Goal: Transaction & Acquisition: Purchase product/service

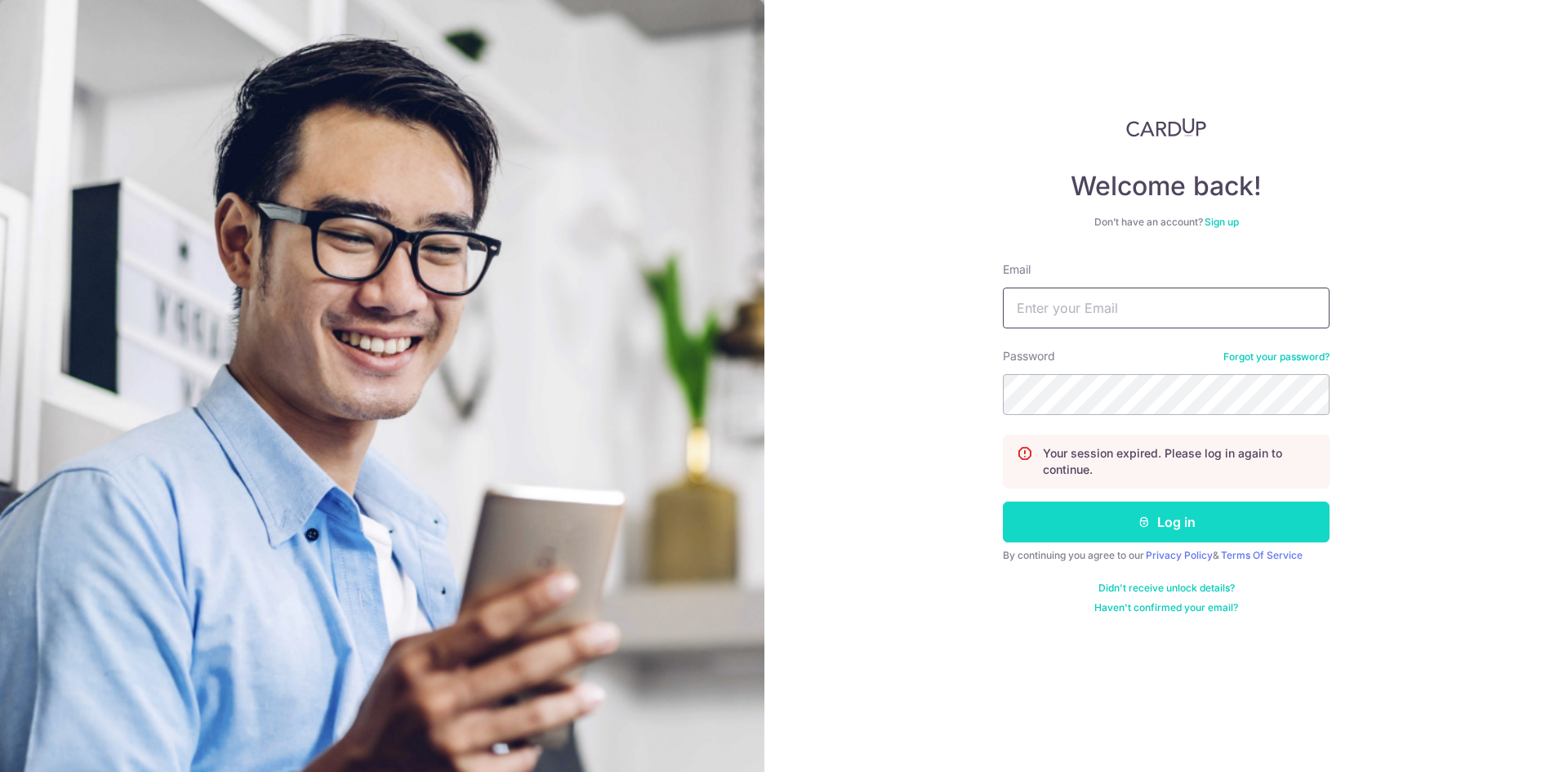
type input "ileftmydrums@gmail.com"
click at [1058, 536] on button "Log in" at bounding box center [1165, 523] width 327 height 41
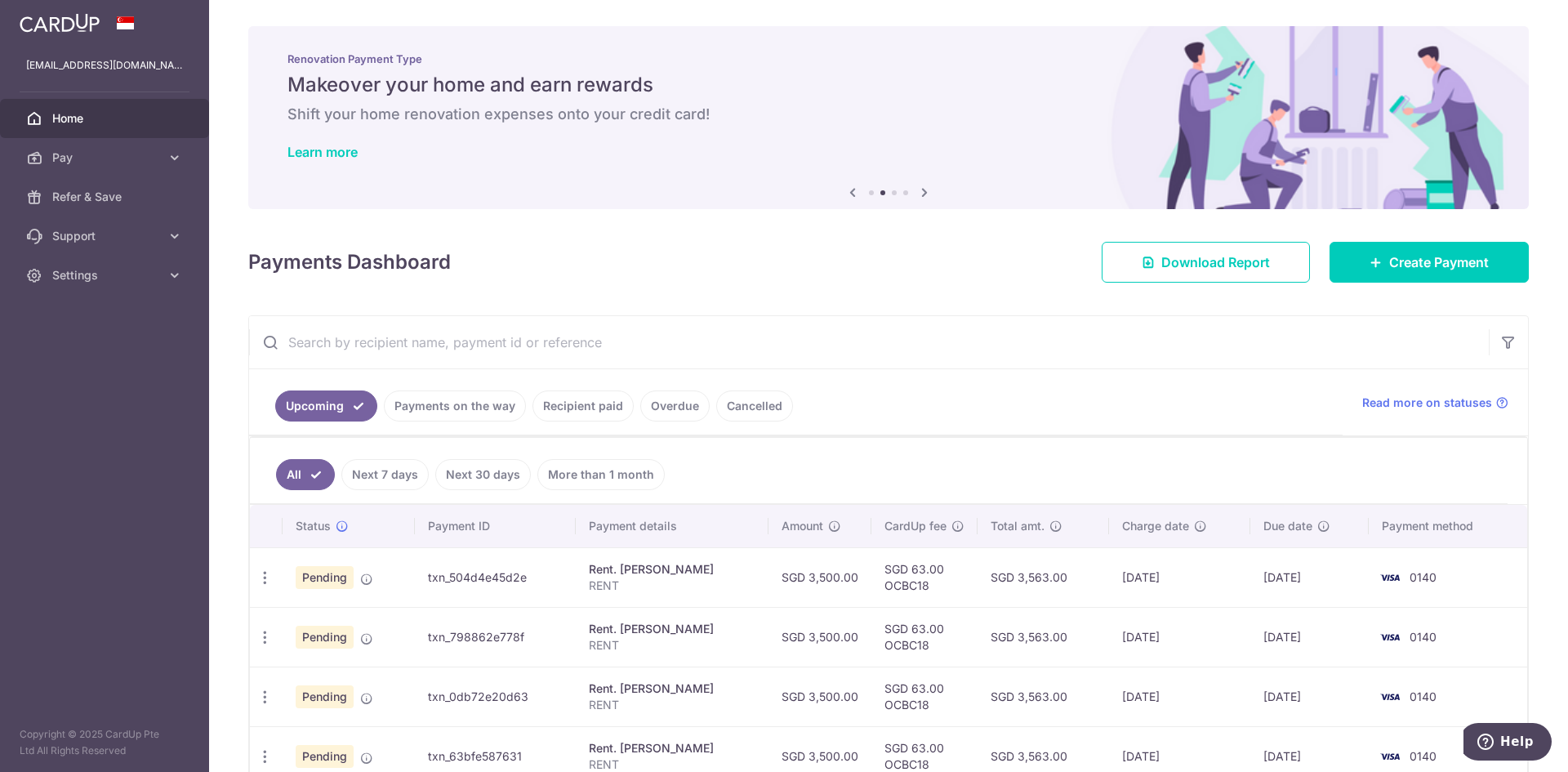
scroll to position [213, 0]
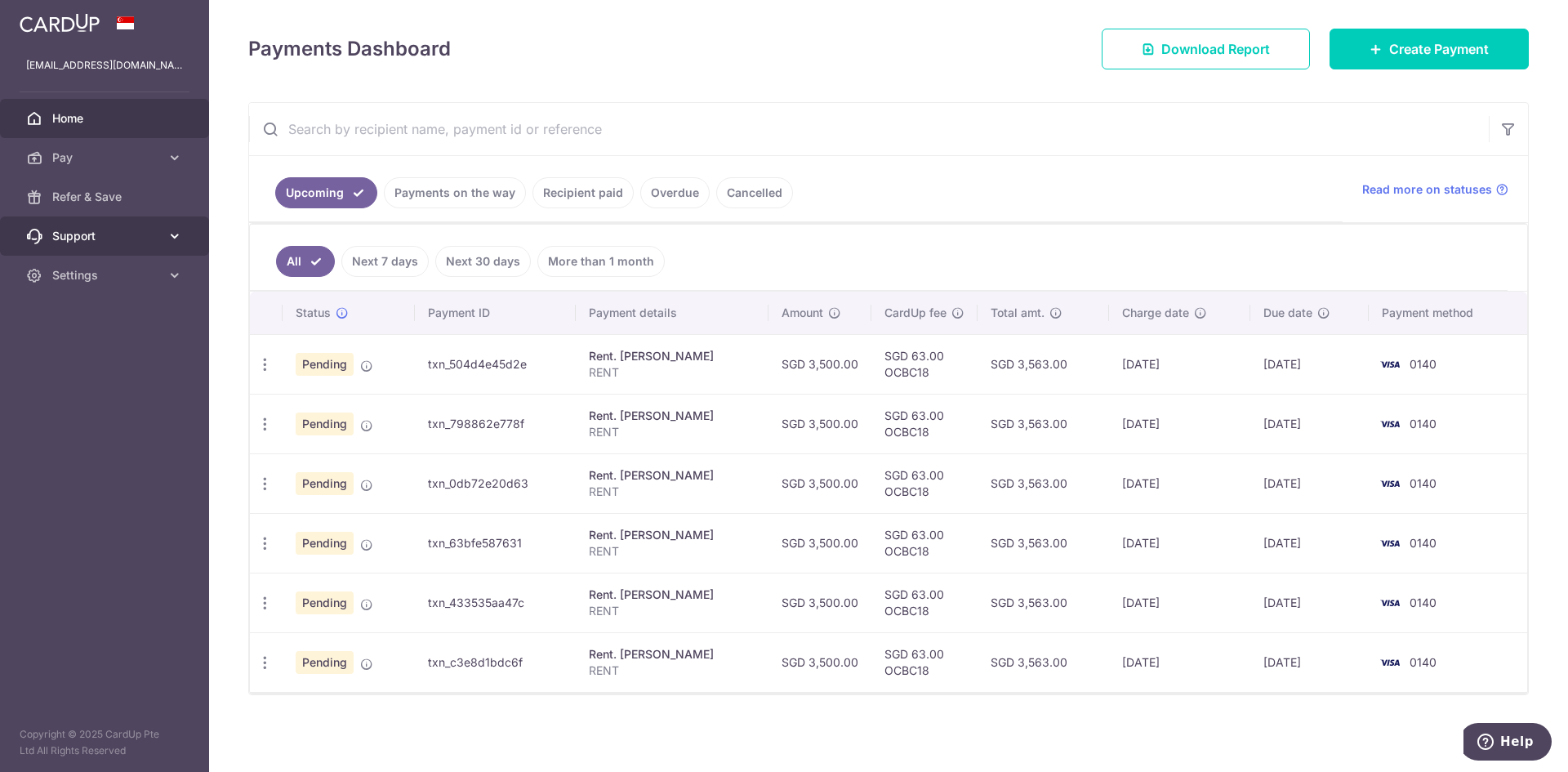
click at [81, 241] on span "Support" at bounding box center [106, 236] width 108 height 17
click at [784, 199] on link "Cancelled" at bounding box center [755, 193] width 77 height 31
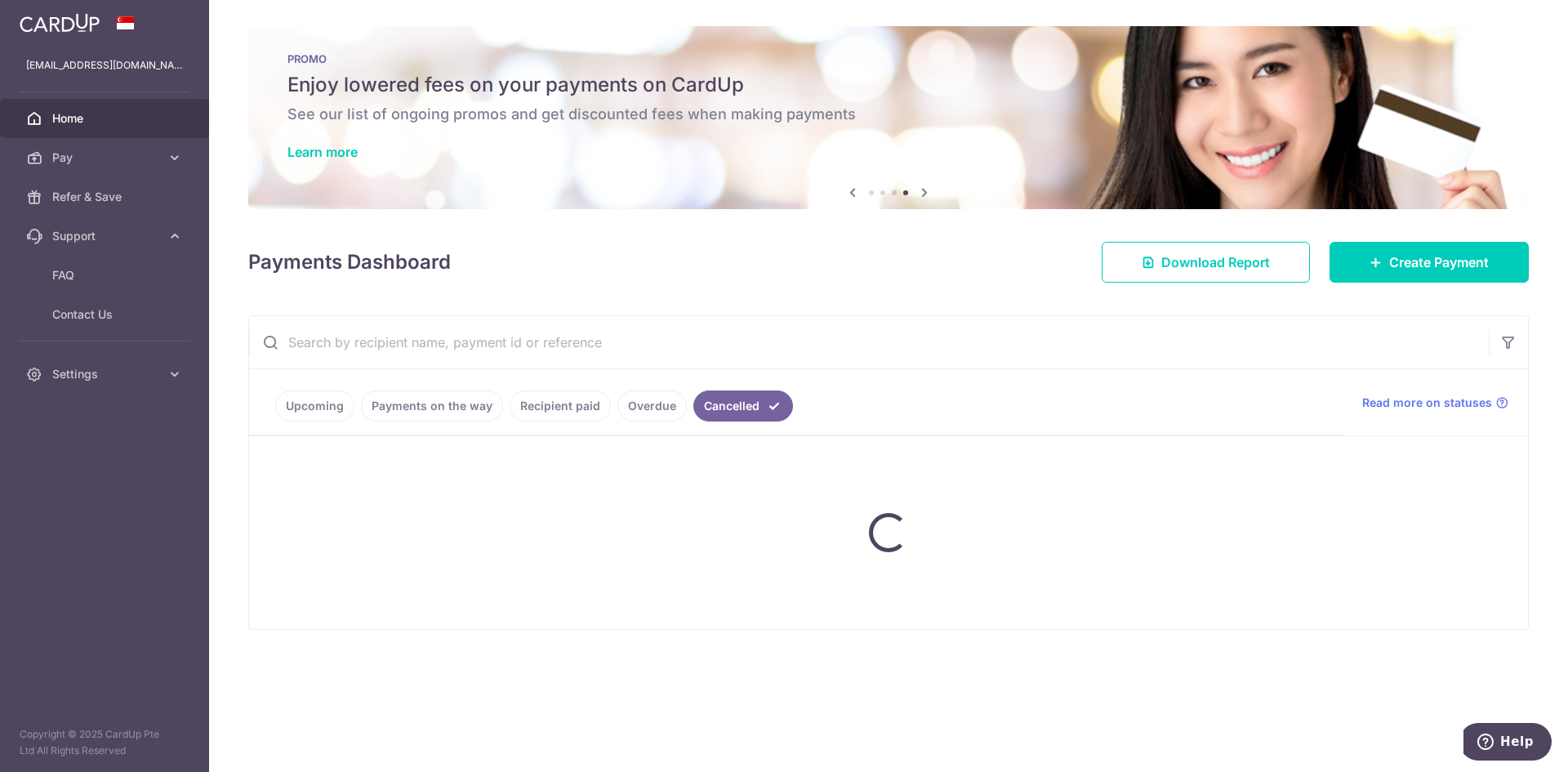
scroll to position [0, 0]
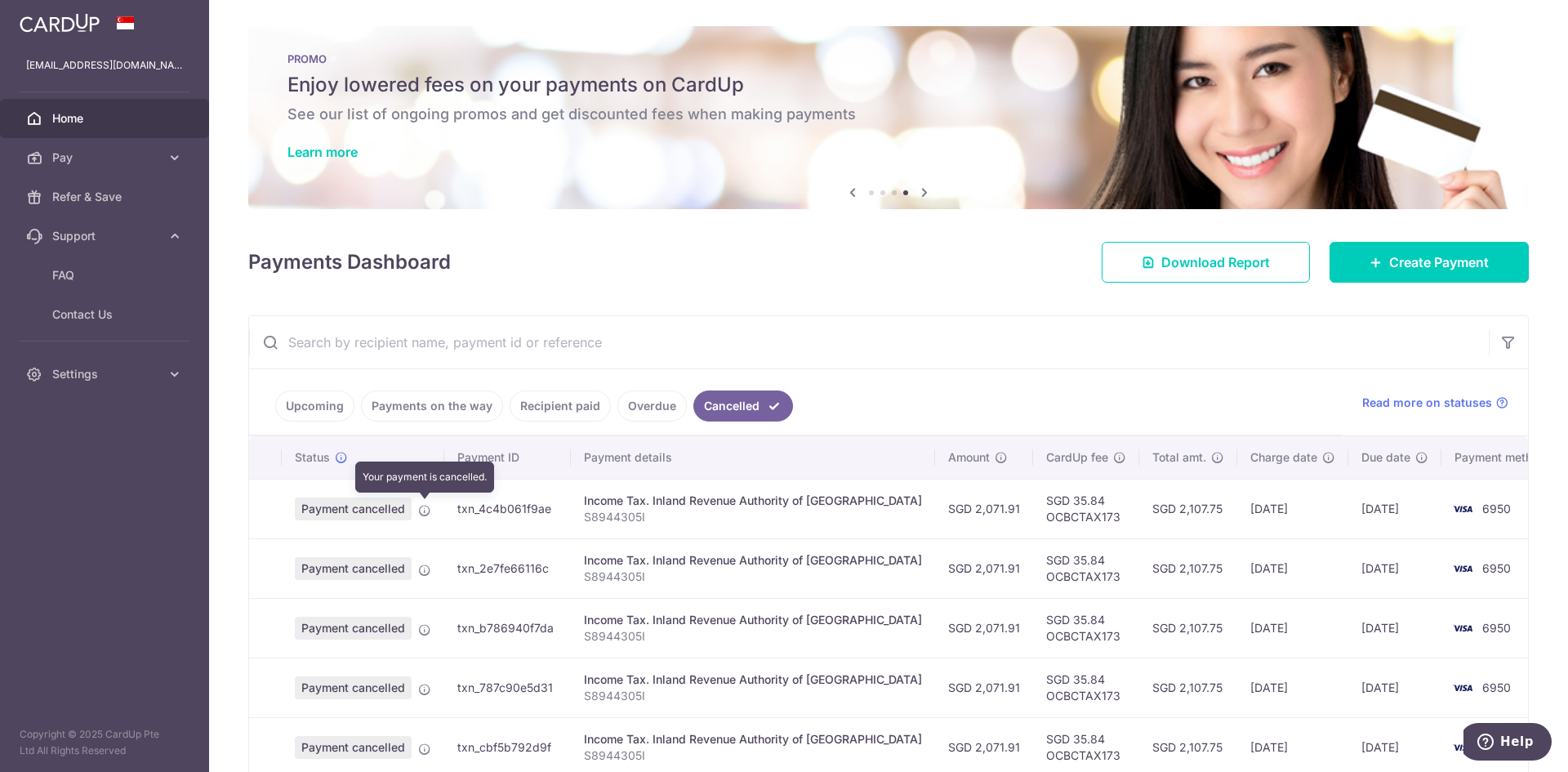
click at [423, 508] on icon at bounding box center [424, 510] width 13 height 13
click at [264, 523] on td at bounding box center [265, 508] width 32 height 60
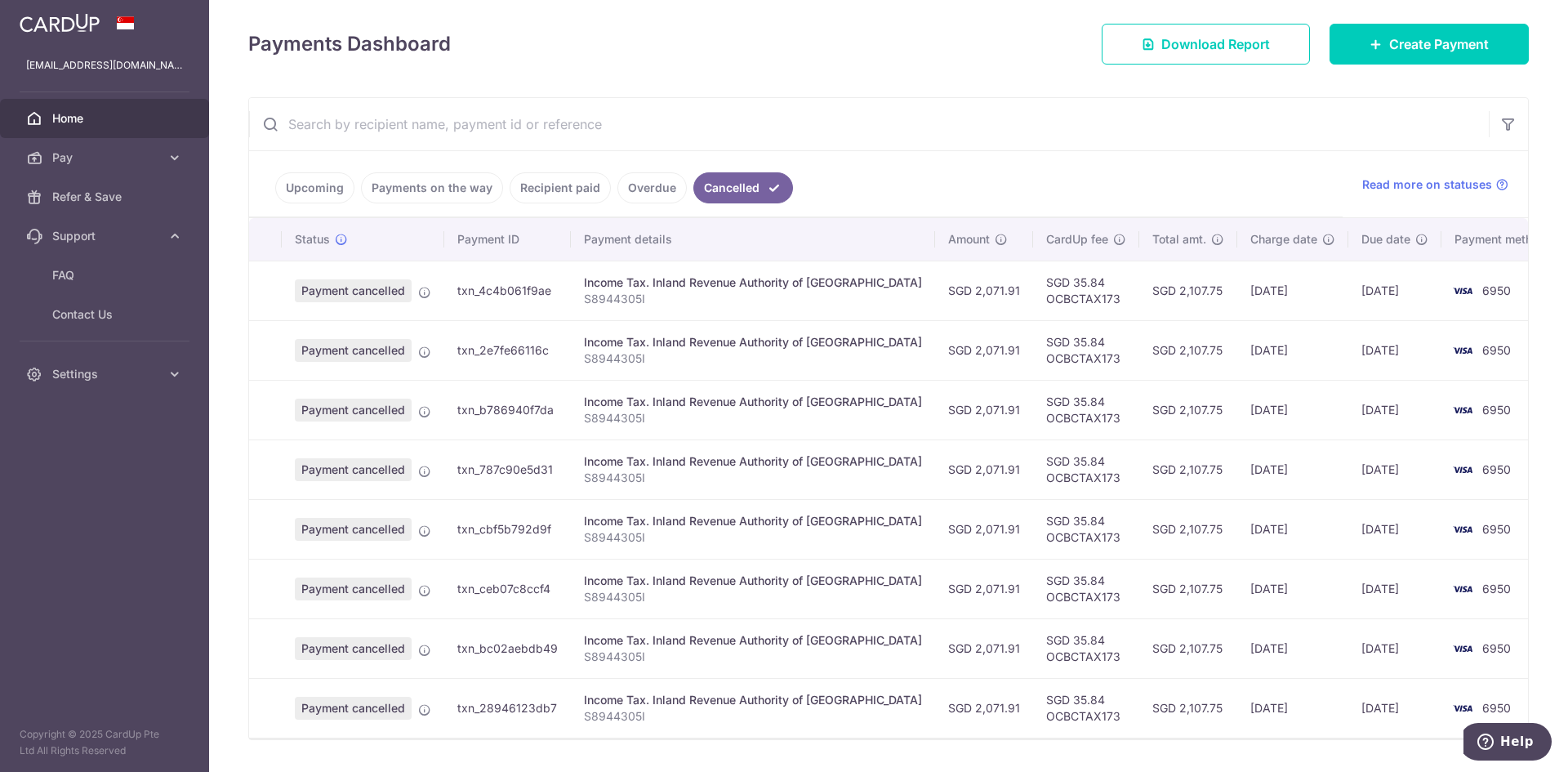
scroll to position [263, 0]
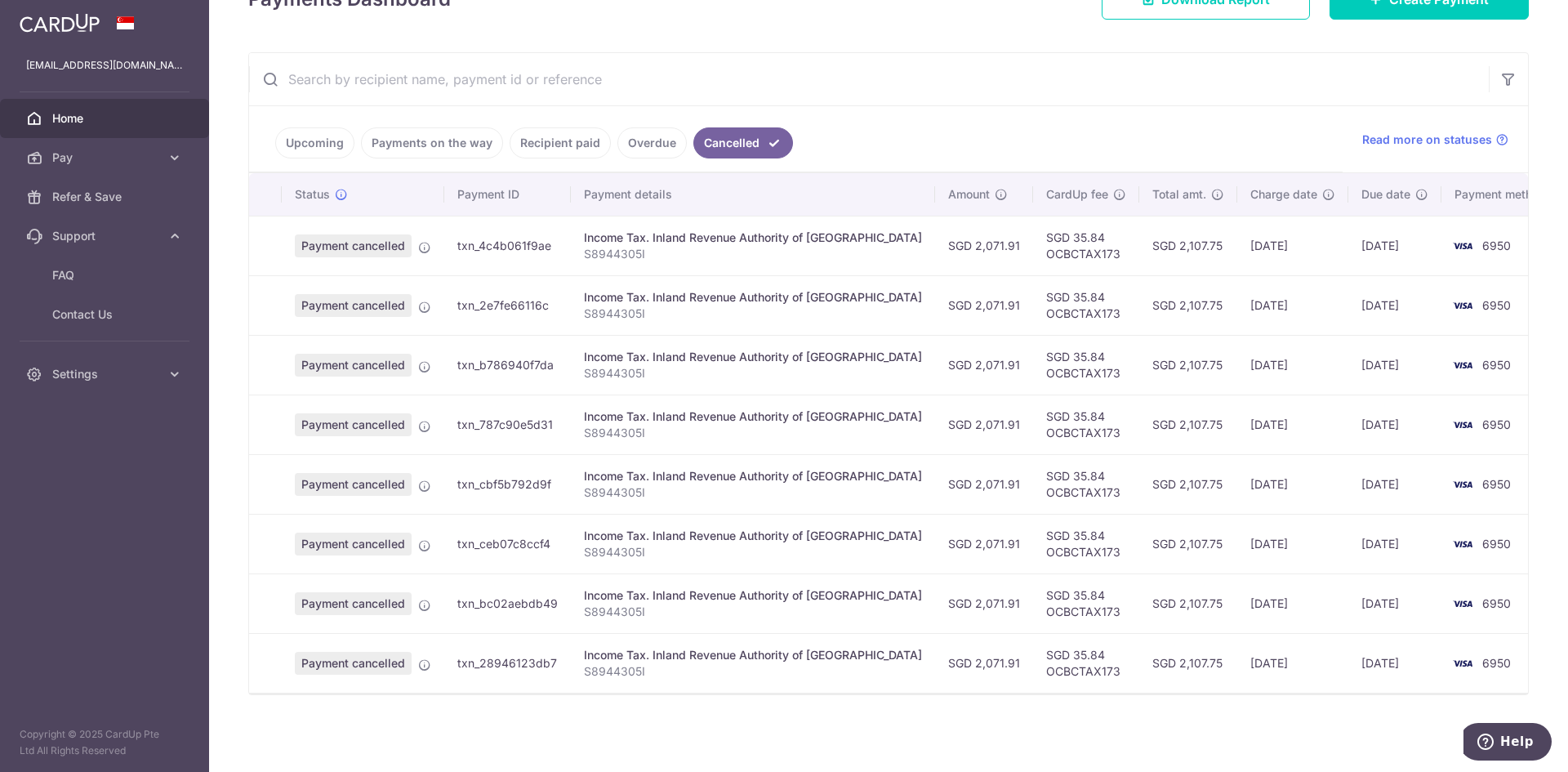
click at [1033, 235] on td "SGD 35.84 OCBCTAX173" at bounding box center [1086, 246] width 106 height 60
click at [1033, 257] on td "SGD 35.84 OCBCTAX173" at bounding box center [1086, 246] width 106 height 60
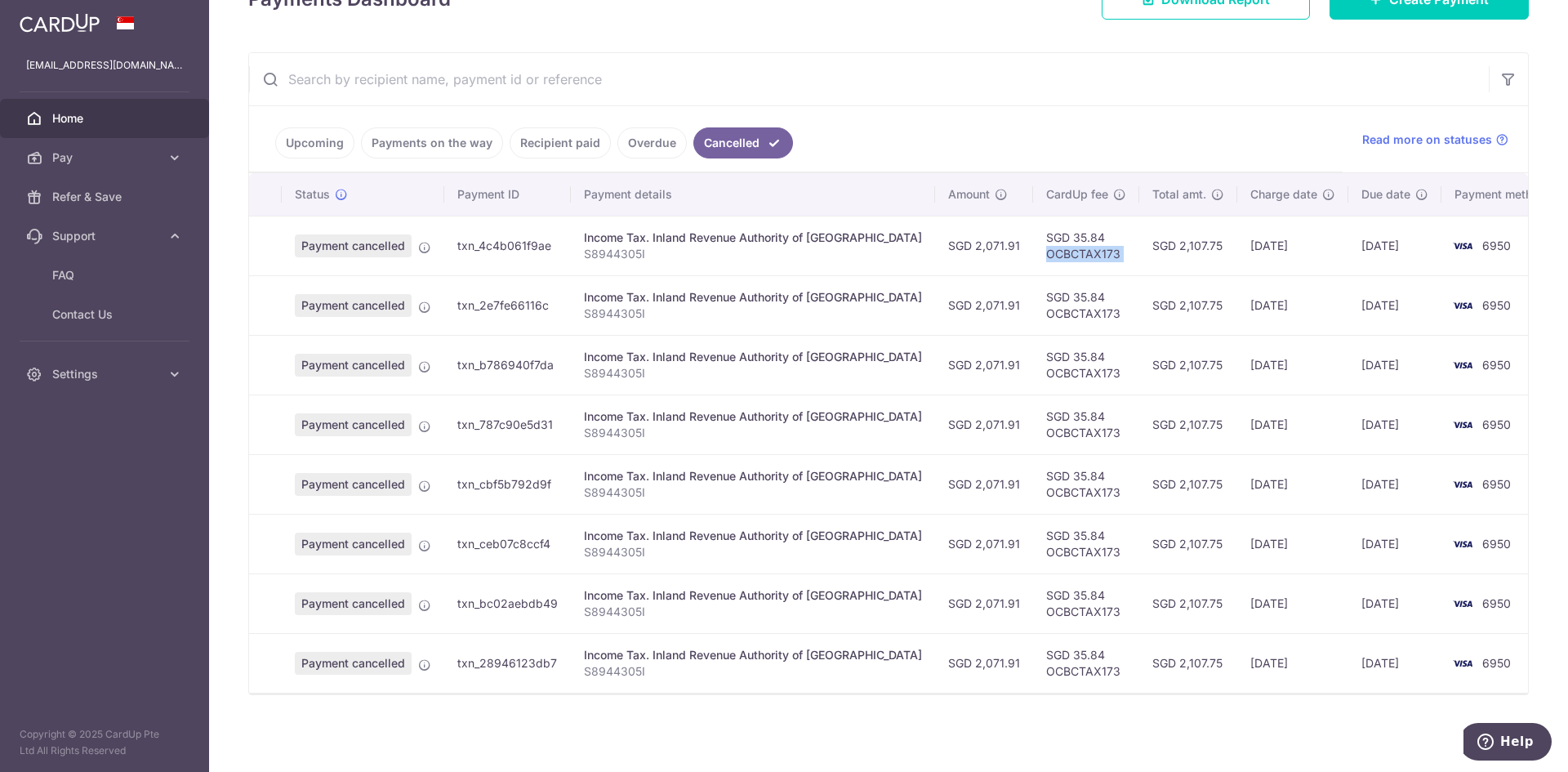
copy tr "OCBCTAX173"
click at [121, 143] on link "Pay" at bounding box center [104, 158] width 209 height 39
click at [91, 193] on span "Payments" at bounding box center [106, 196] width 108 height 17
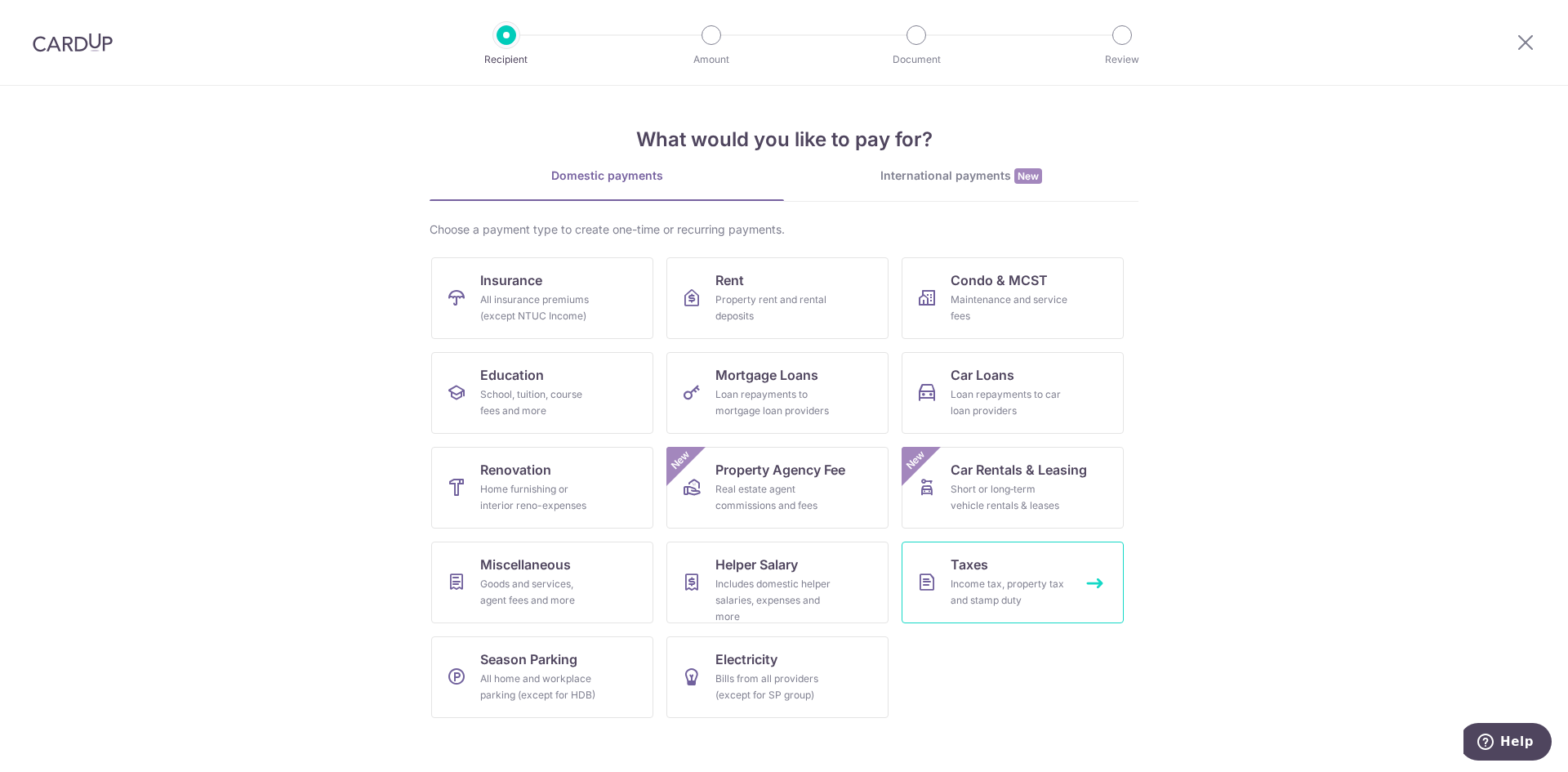
click at [1000, 571] on link "Taxes Income tax, property tax and stamp duty" at bounding box center [1012, 582] width 222 height 82
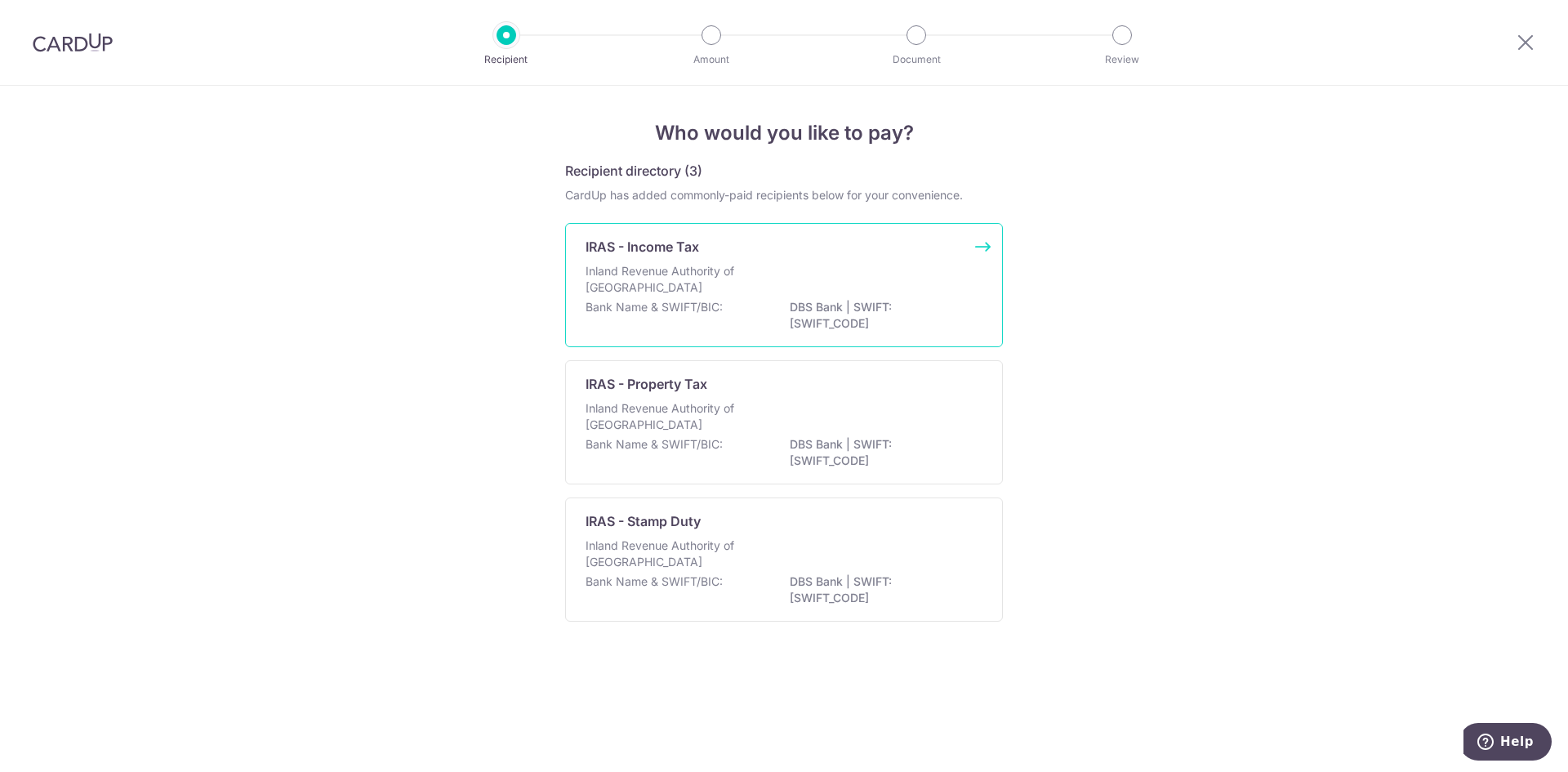
click at [653, 284] on p "Inland Revenue Authority of Singapore" at bounding box center [672, 279] width 173 height 32
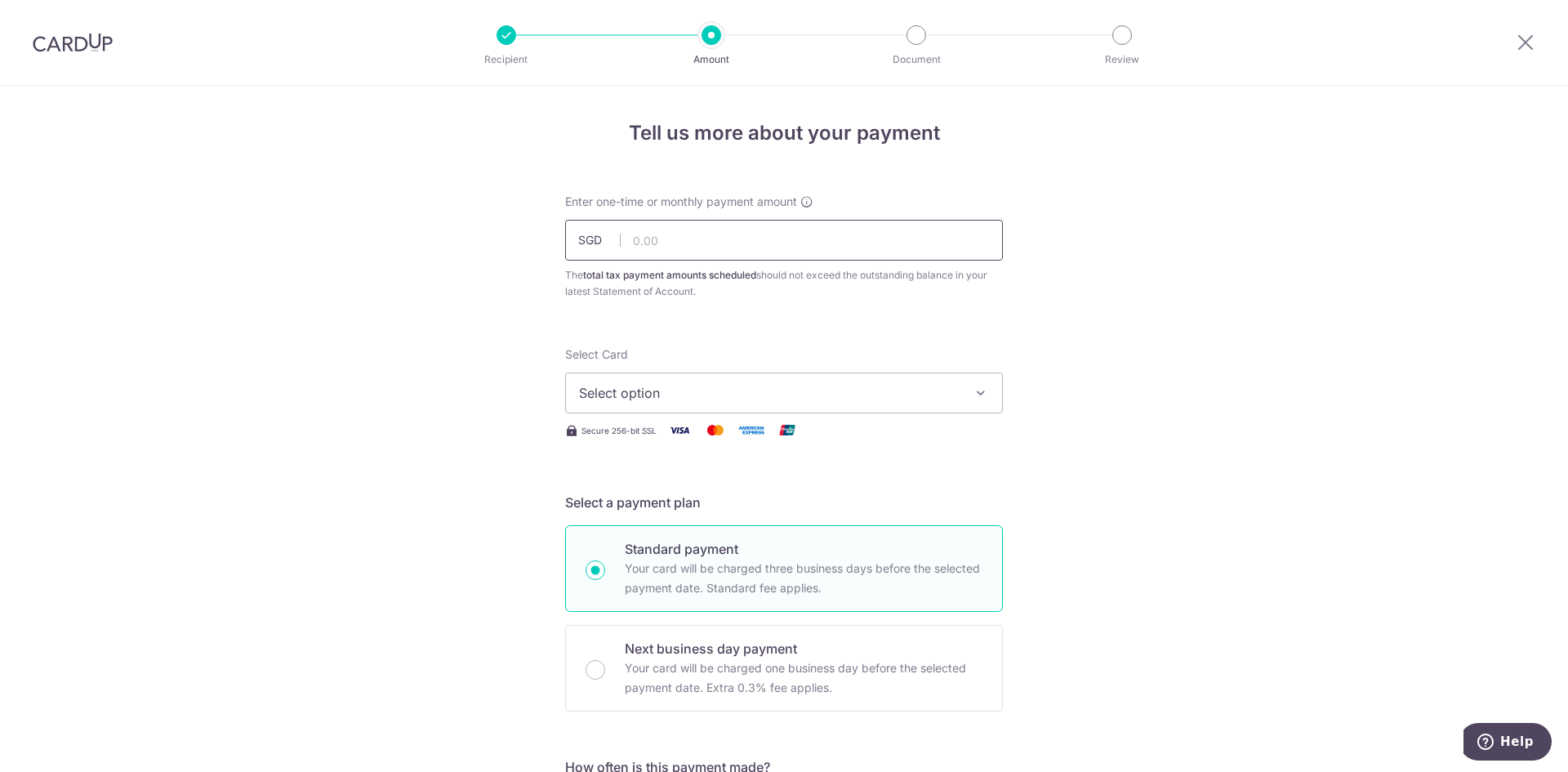
click at [704, 246] on input "text" at bounding box center [784, 241] width 438 height 41
type input "2,071.91"
click at [722, 376] on button "Select option" at bounding box center [784, 393] width 438 height 41
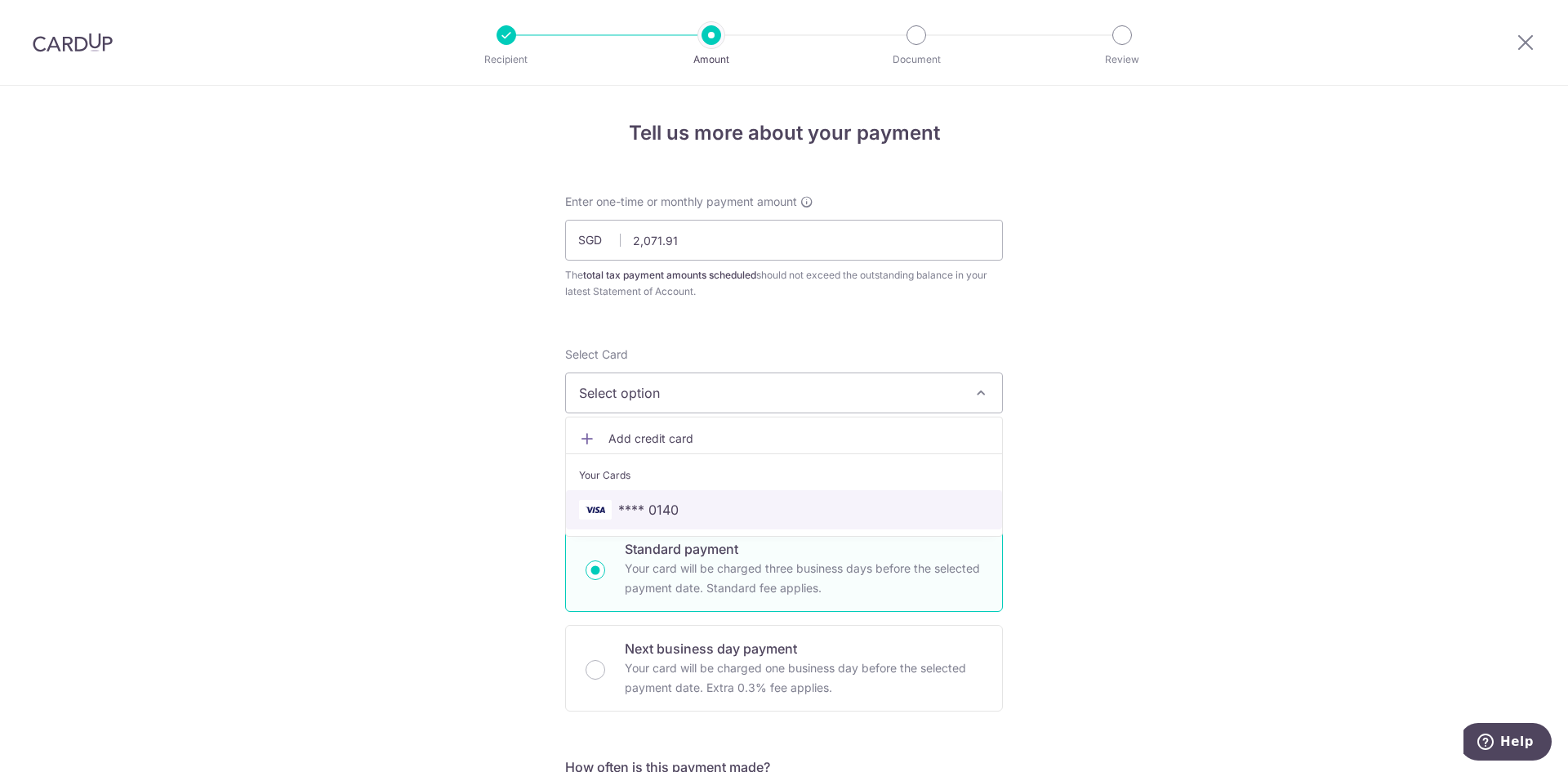
click at [650, 504] on span "**** 0140" at bounding box center [649, 510] width 61 height 20
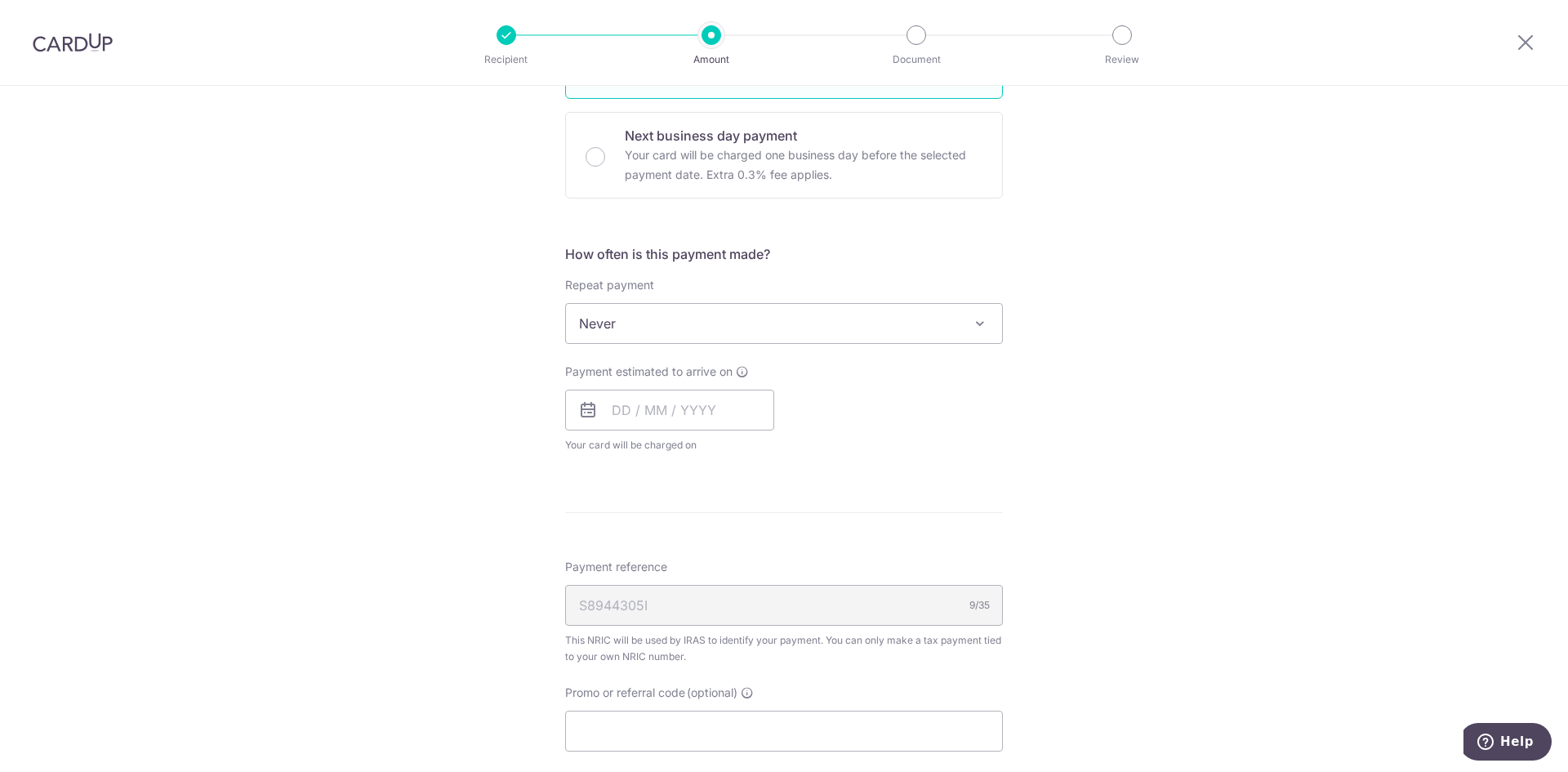
scroll to position [545, 0]
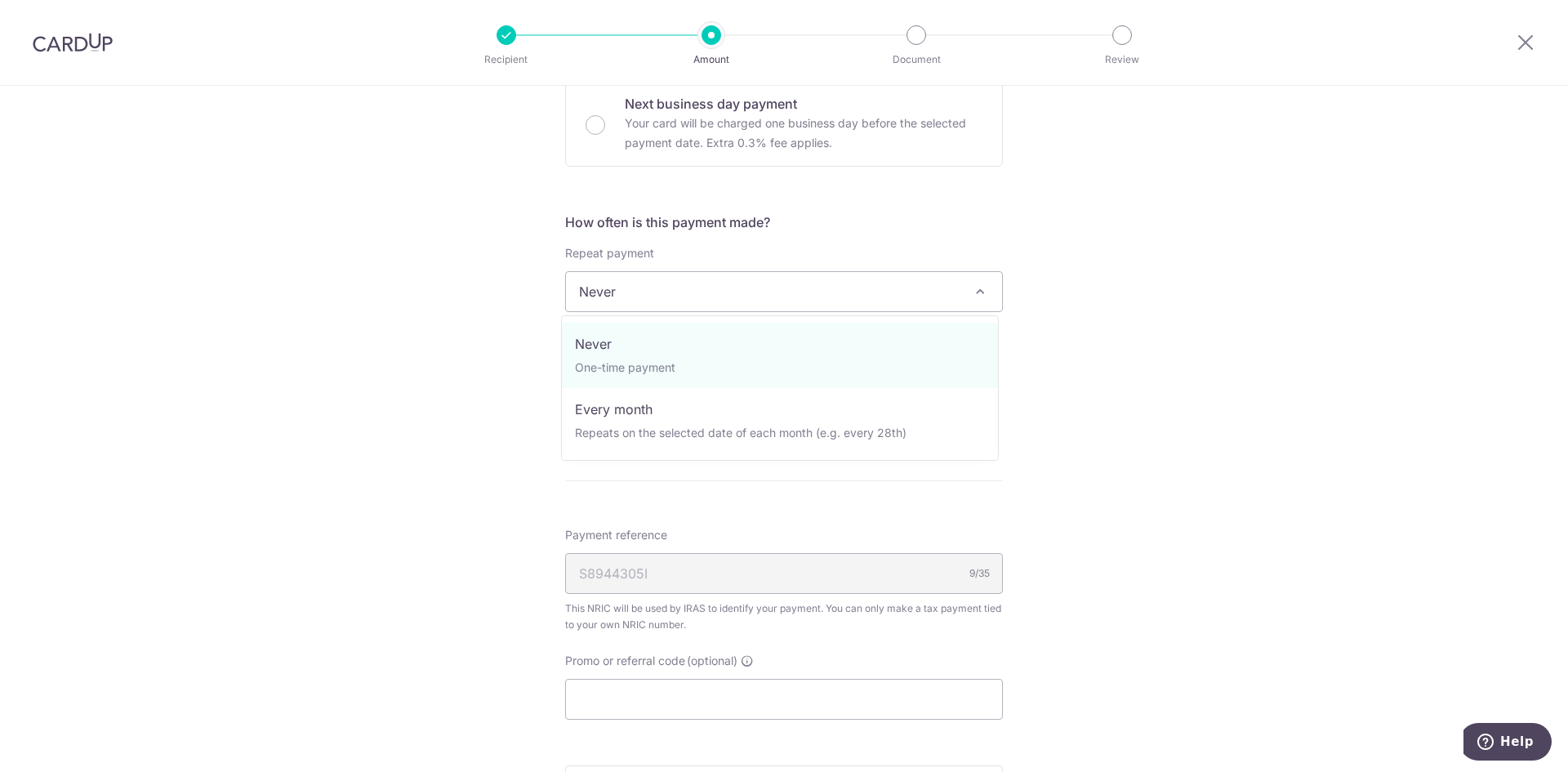
click at [667, 302] on span "Never" at bounding box center [784, 292] width 436 height 39
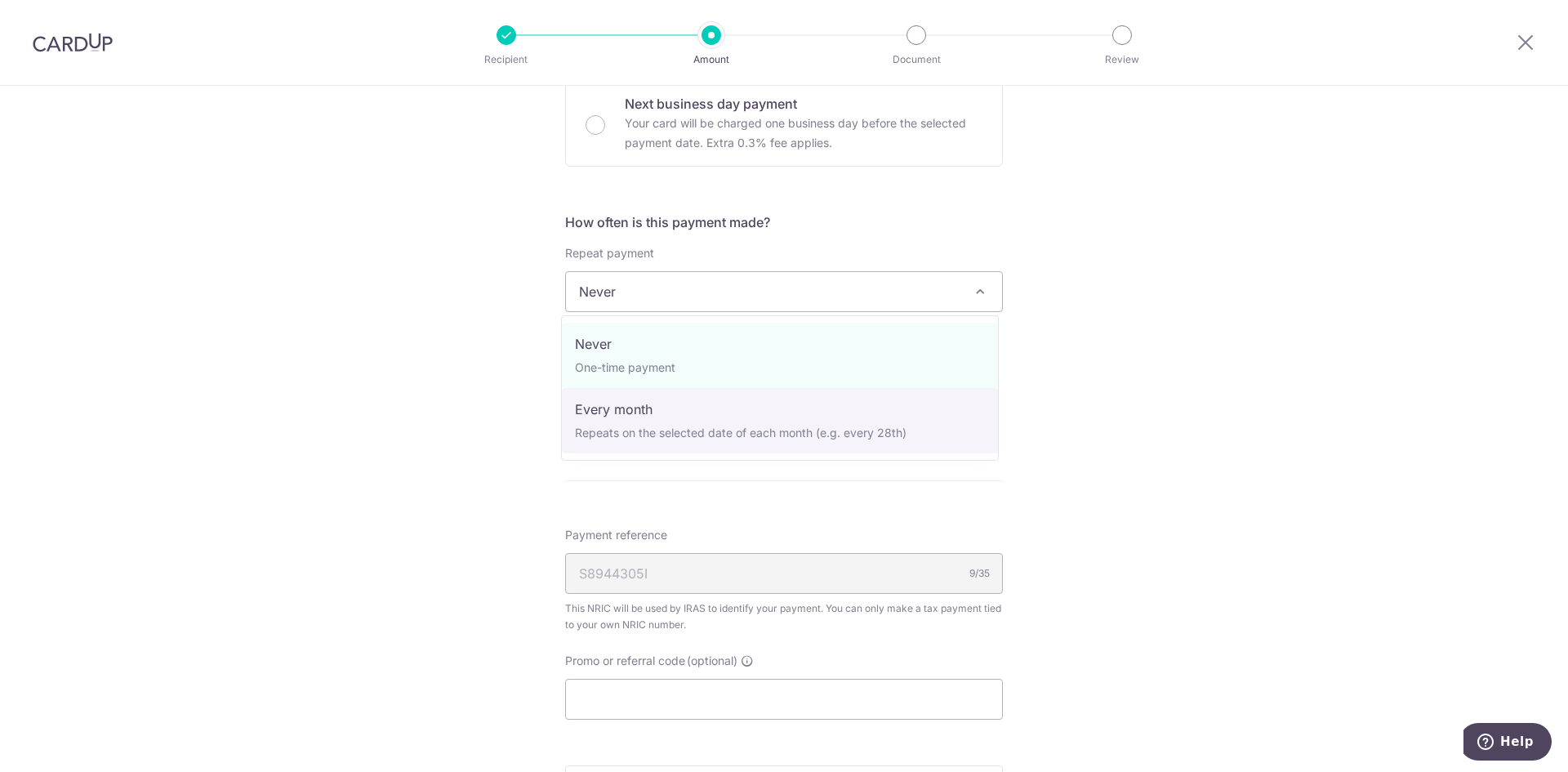
select select "3"
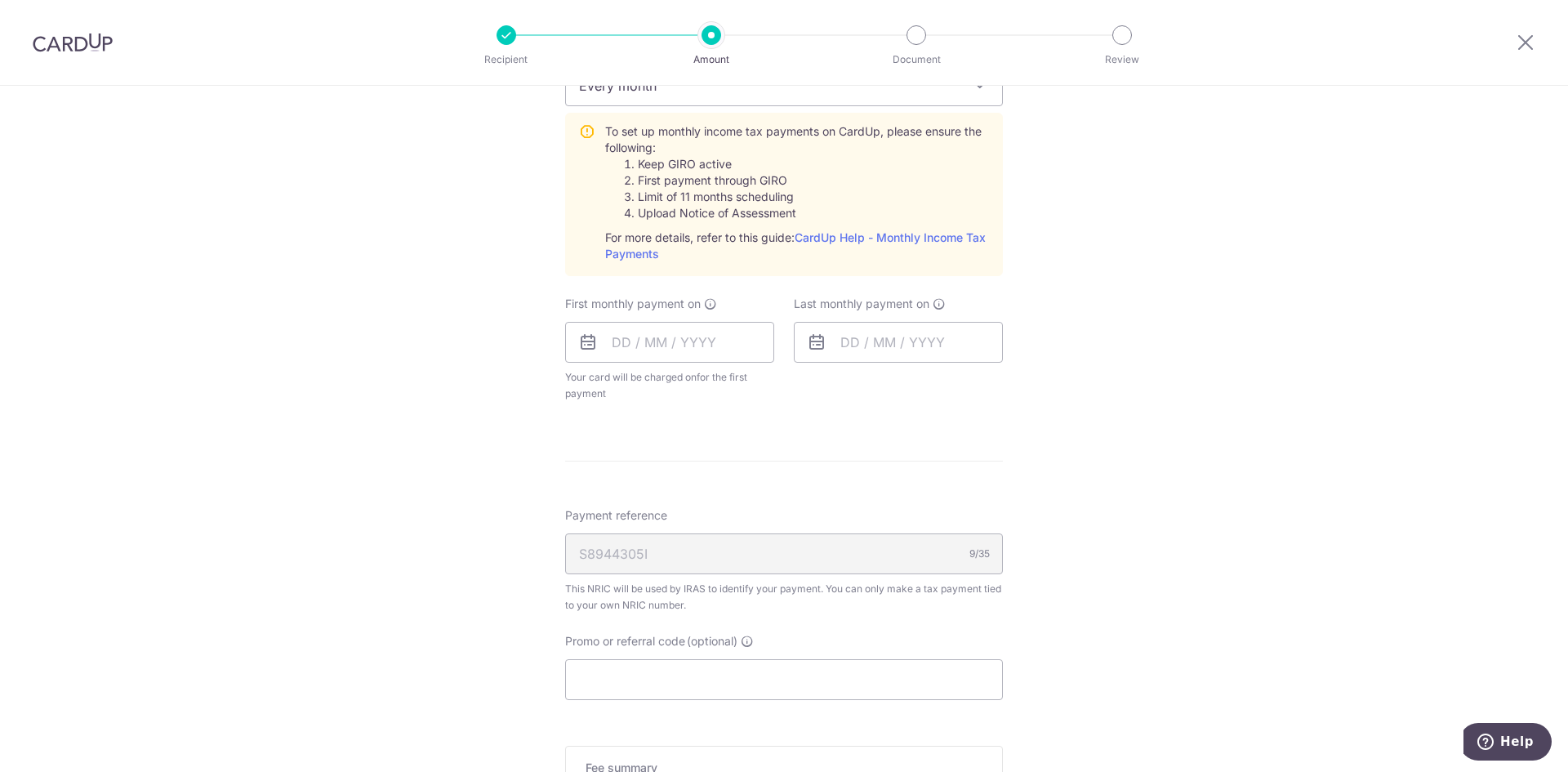
scroll to position [762, 0]
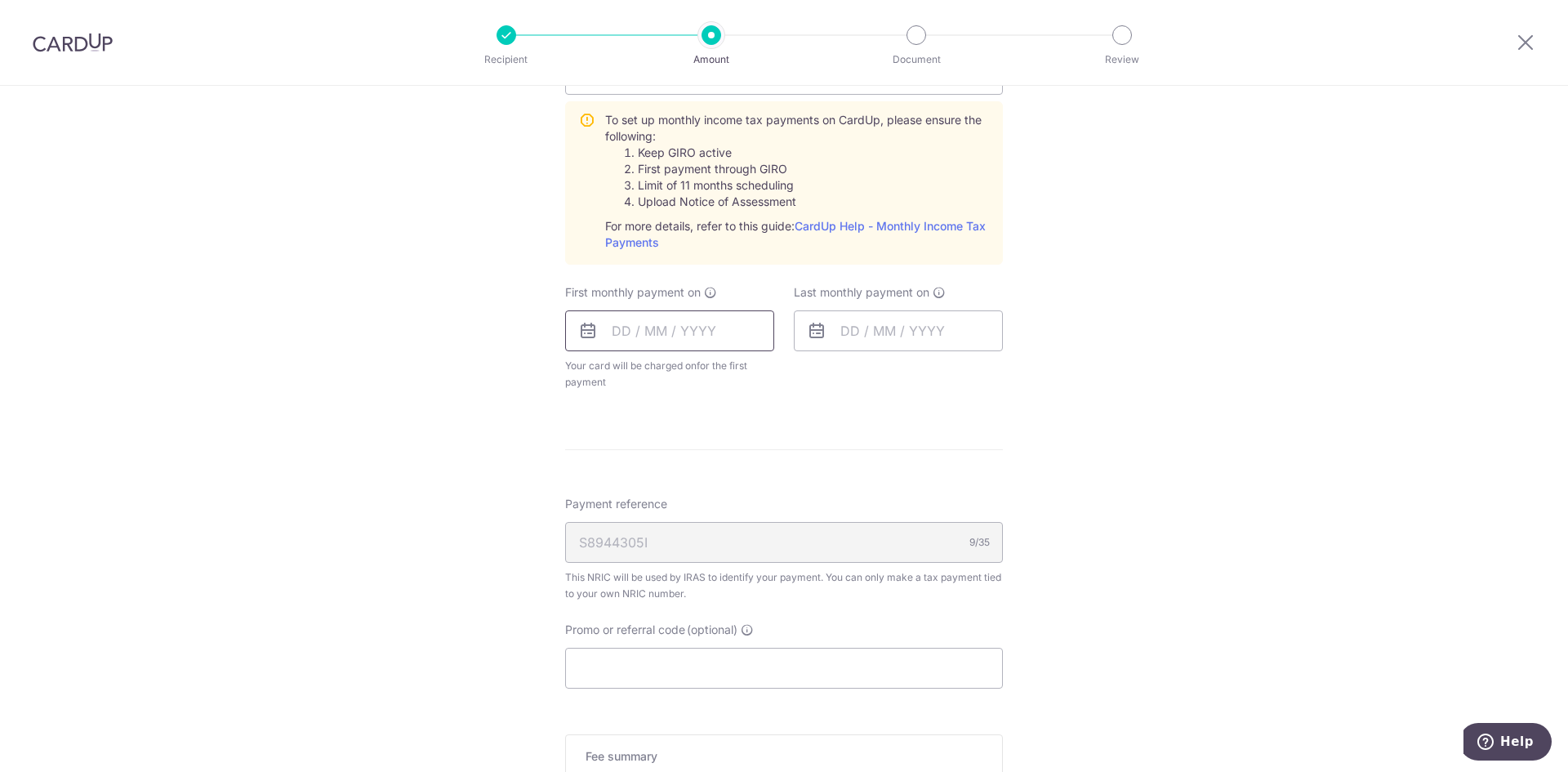
click at [642, 332] on input "text" at bounding box center [670, 331] width 209 height 41
click at [495, 337] on div "Tell us more about your payment Enter one-time or monthly payment amount SGD 2,…" at bounding box center [784, 175] width 1568 height 1703
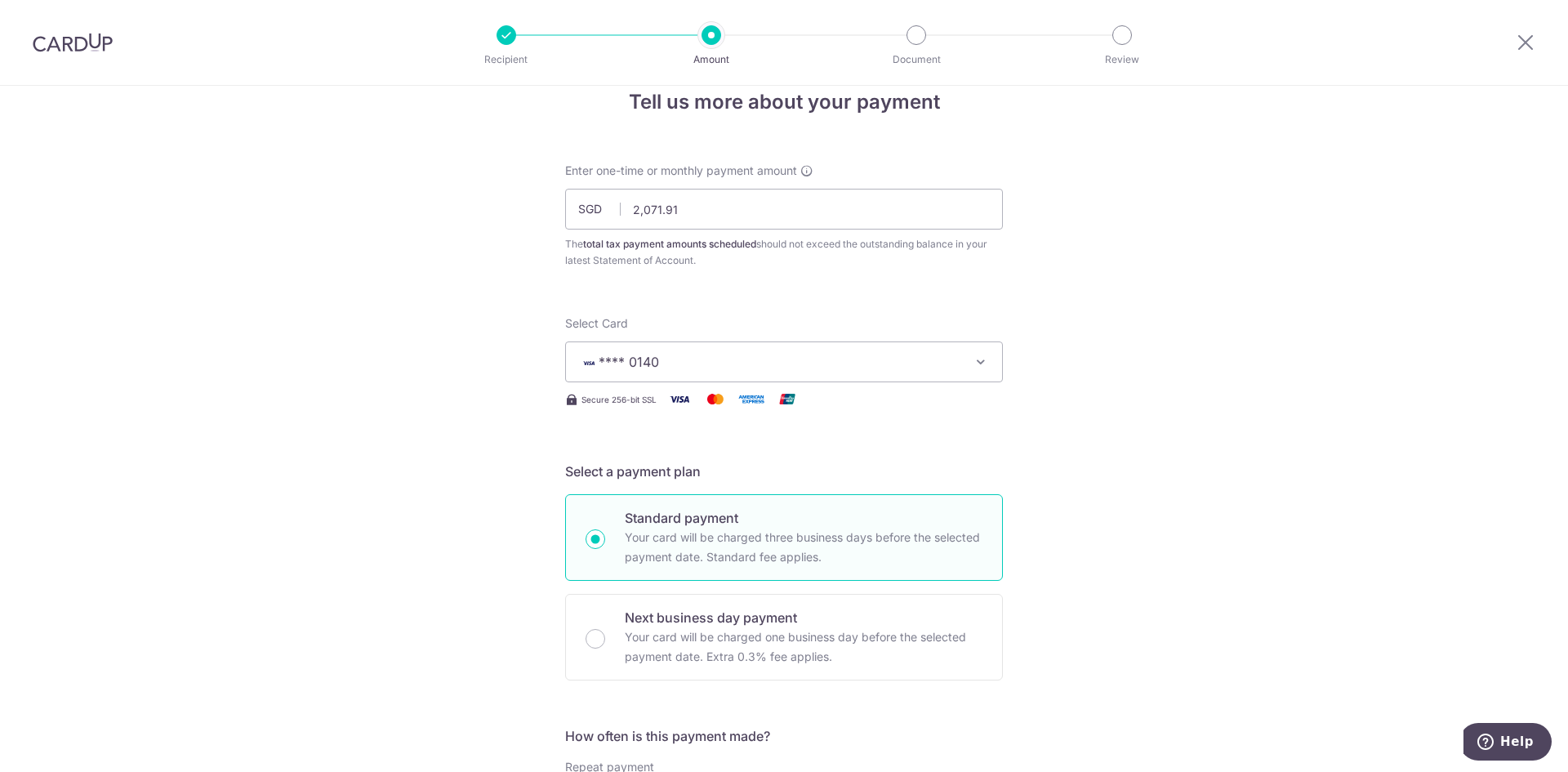
scroll to position [0, 0]
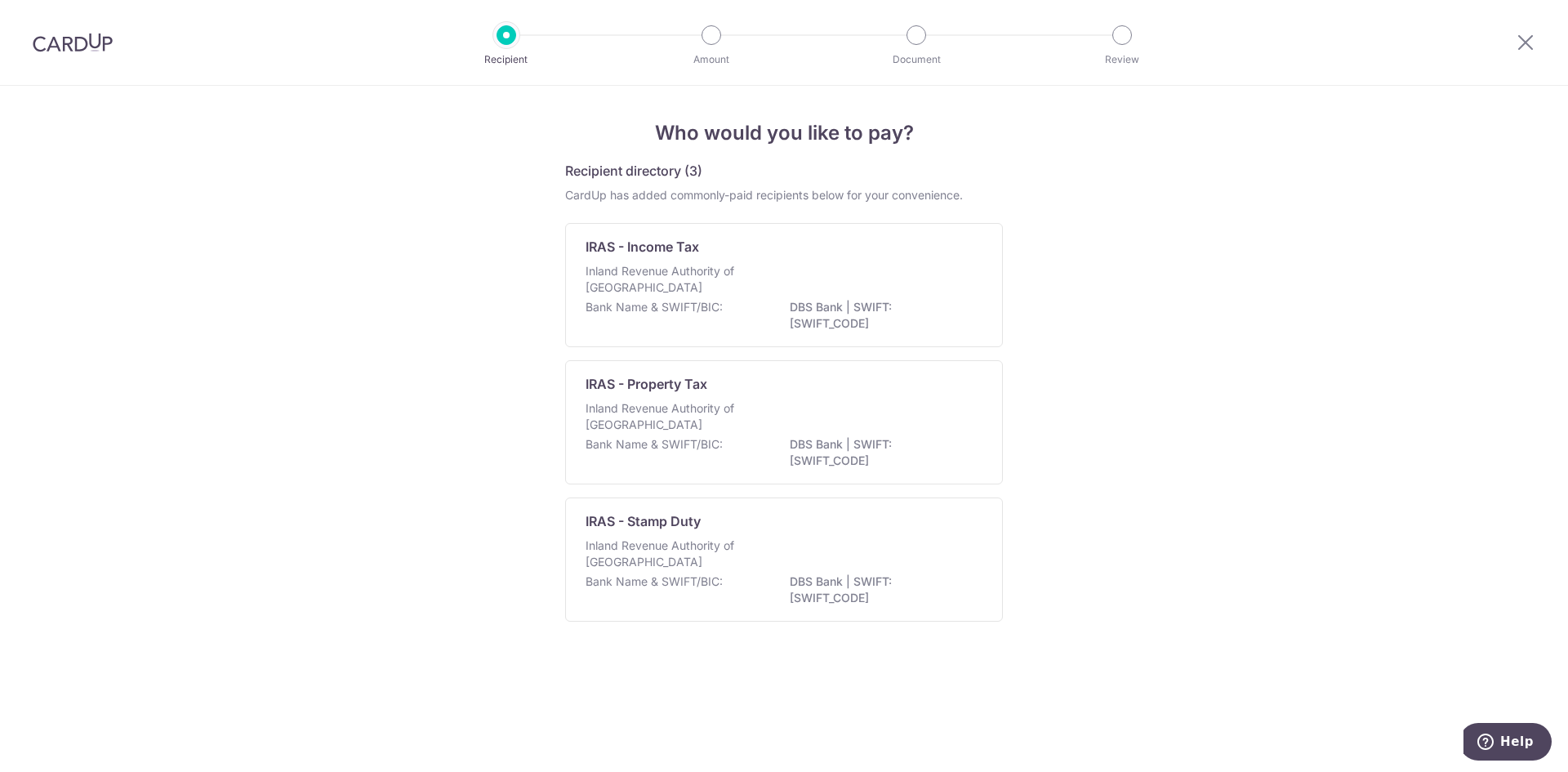
click at [61, 41] on img at bounding box center [73, 42] width 81 height 20
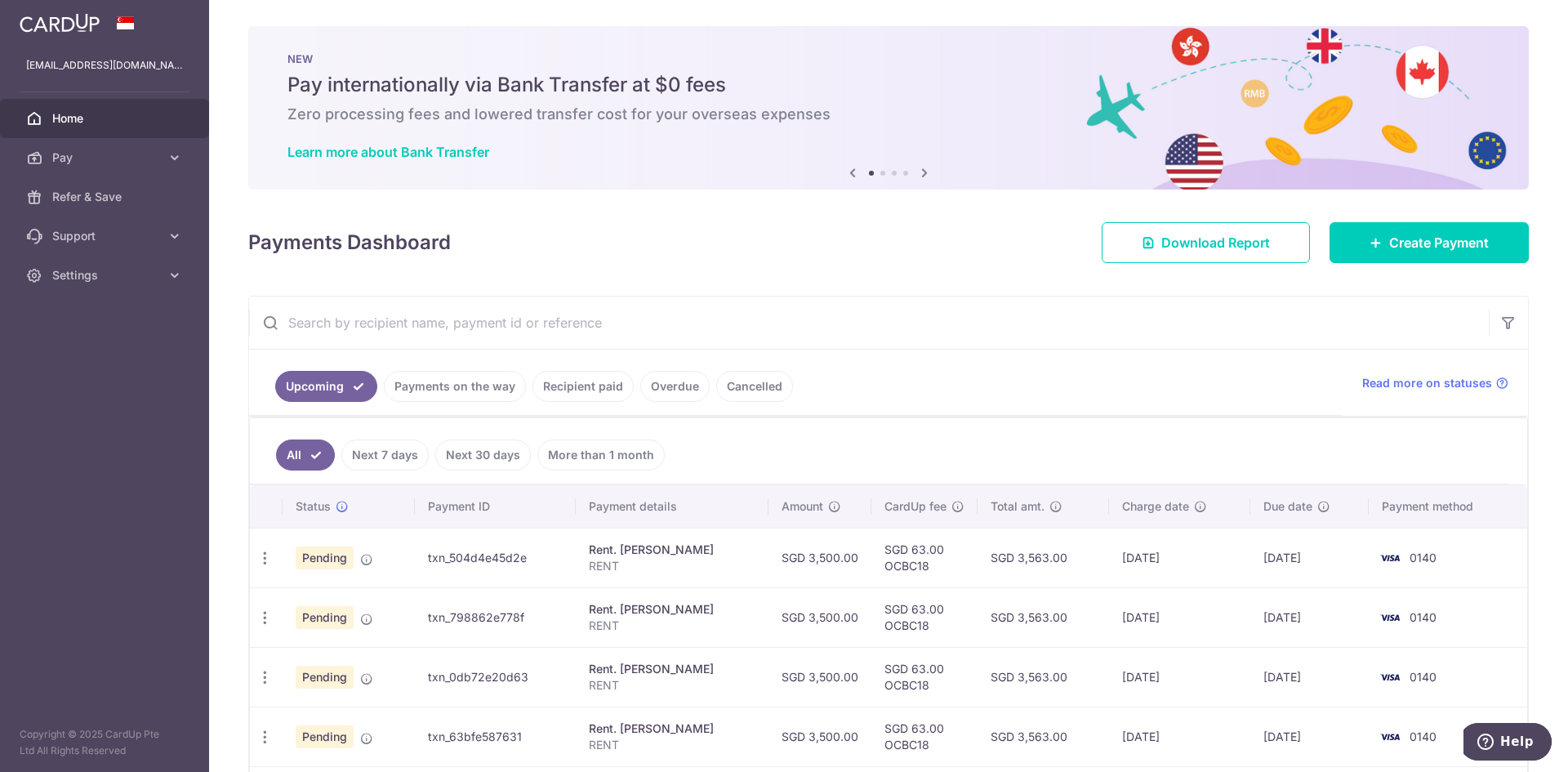
scroll to position [193, 0]
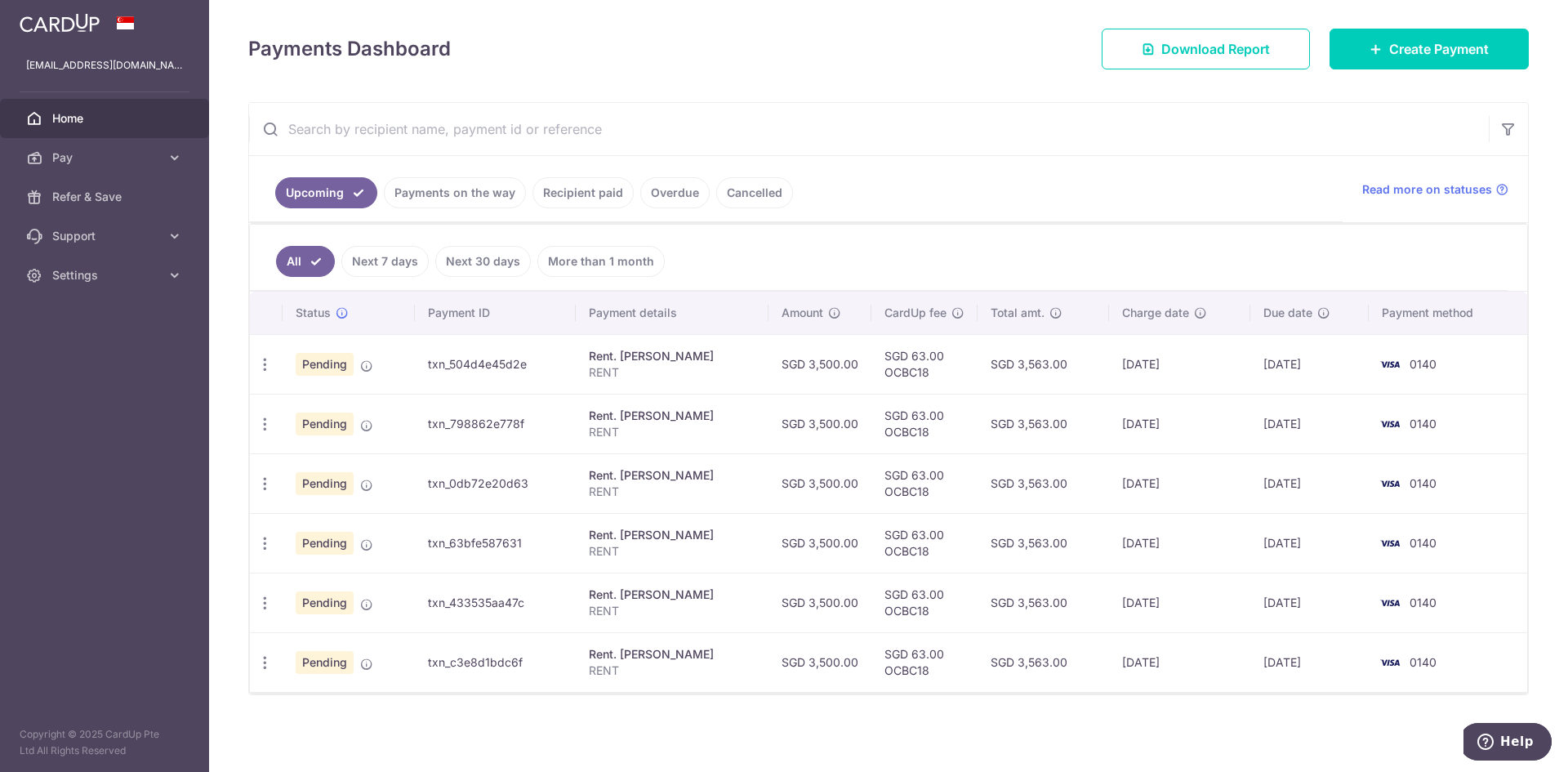
click at [628, 251] on link "More than 1 month" at bounding box center [601, 261] width 128 height 31
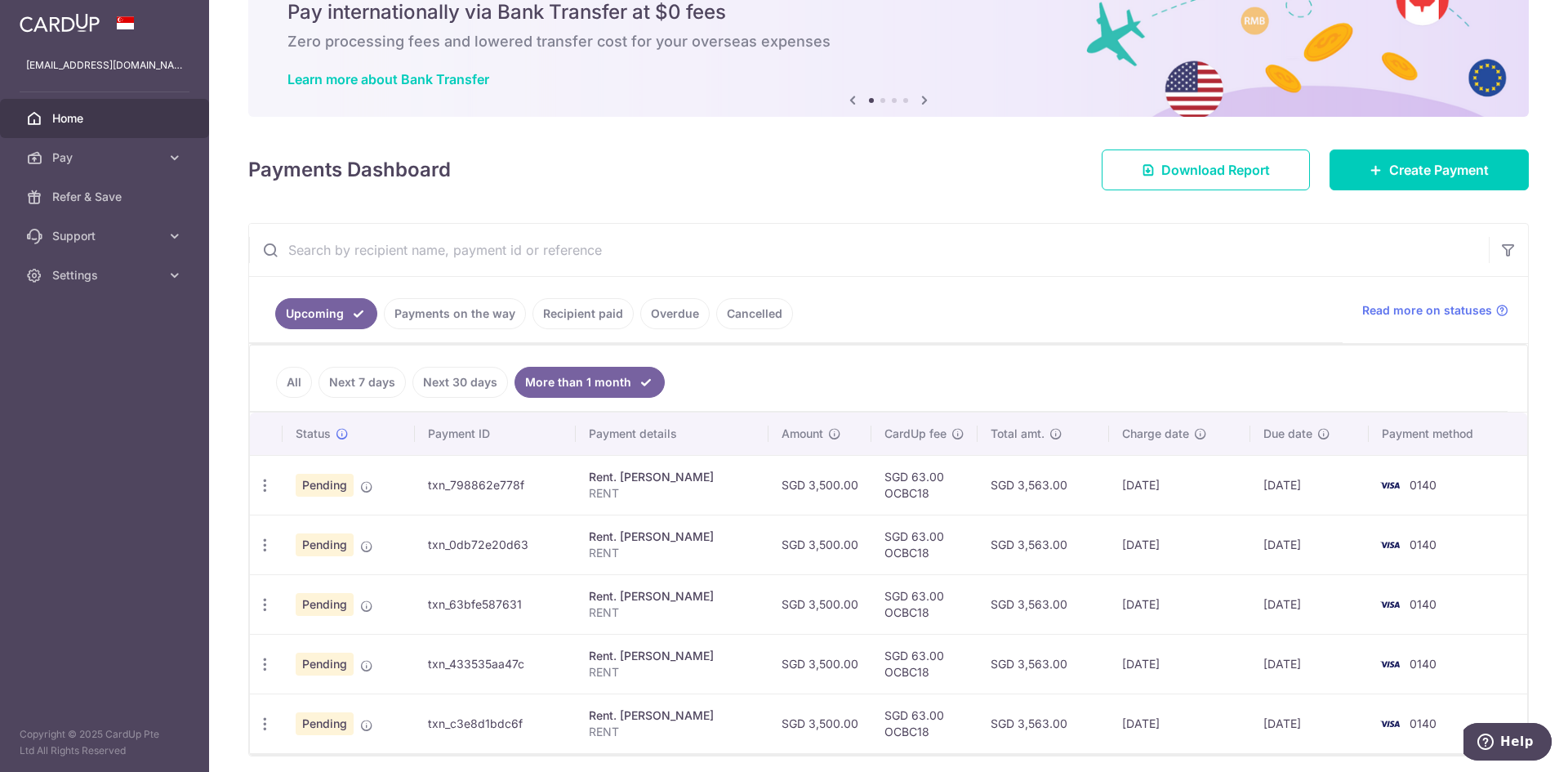
scroll to position [134, 0]
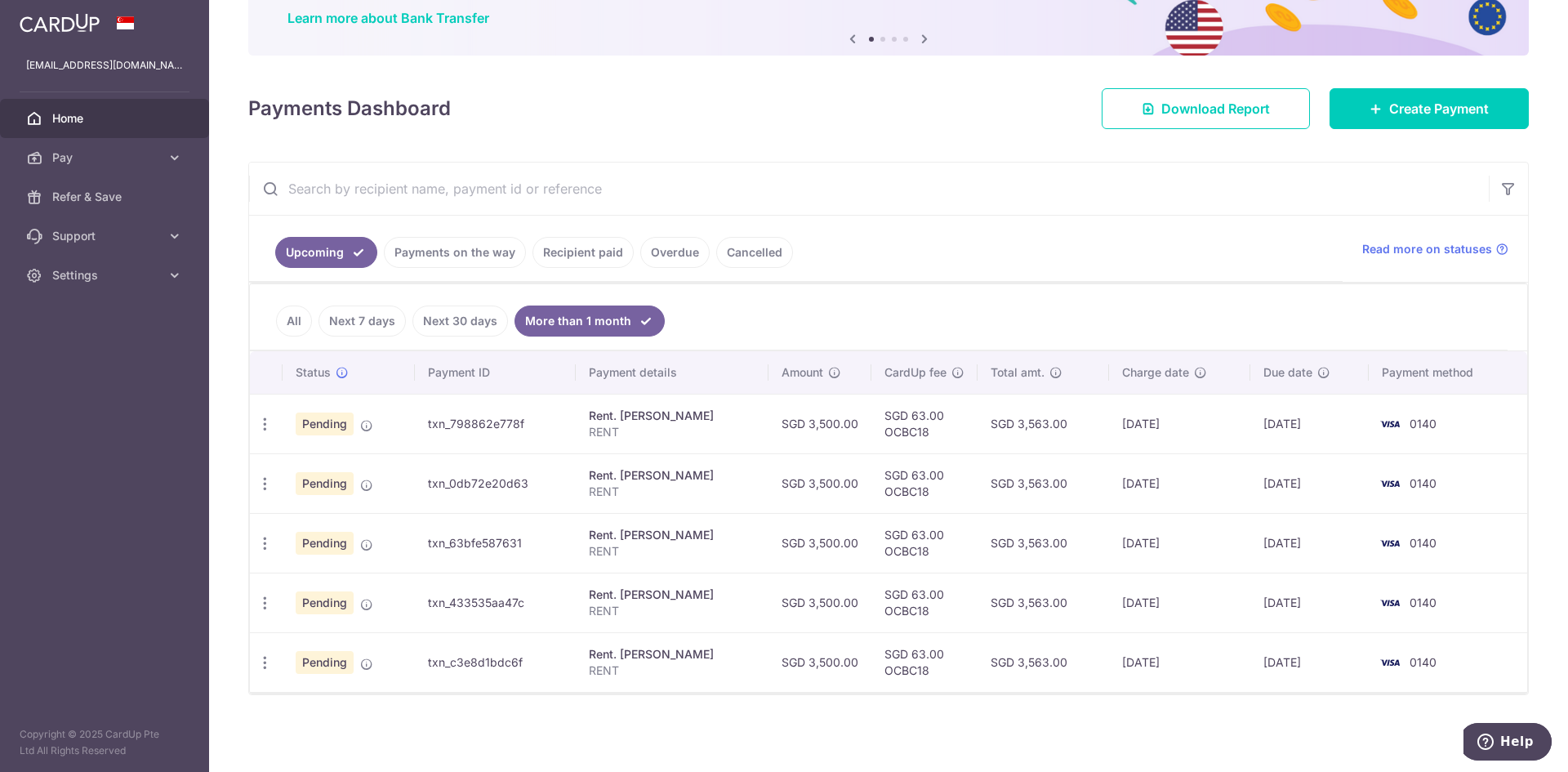
click at [650, 253] on link "Overdue" at bounding box center [675, 252] width 70 height 31
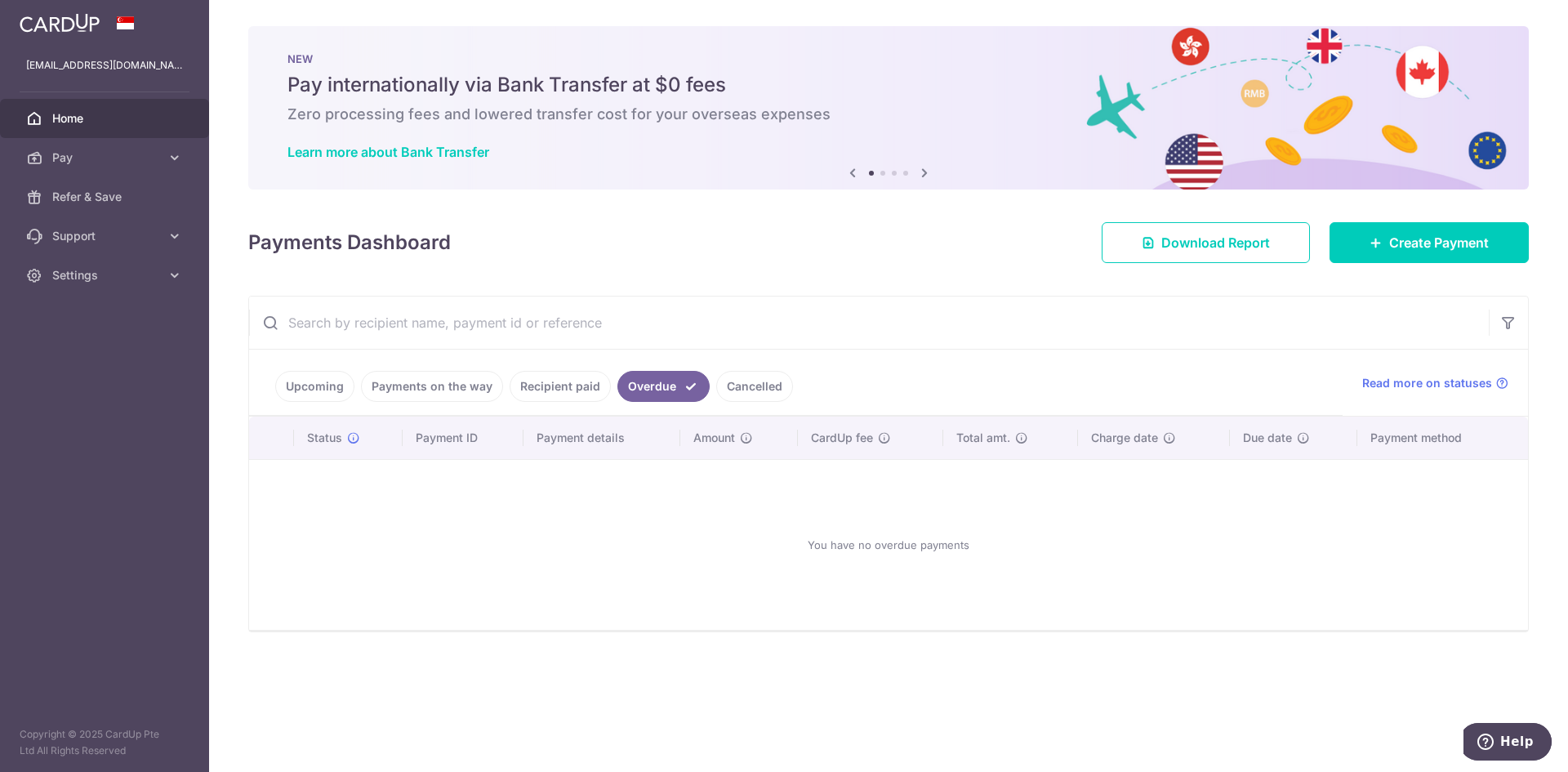
click at [565, 390] on link "Recipient paid" at bounding box center [560, 387] width 101 height 31
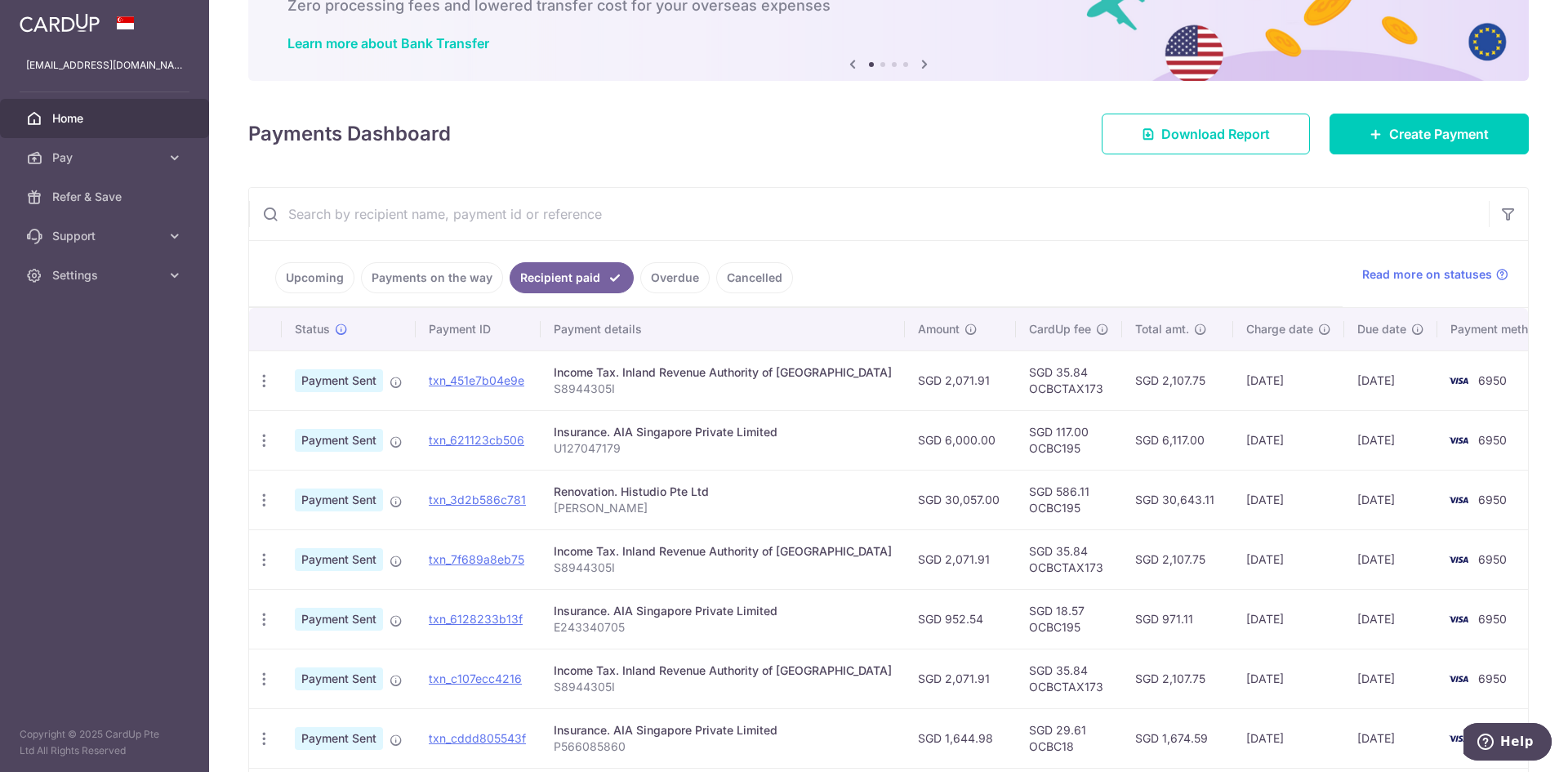
scroll to position [218, 0]
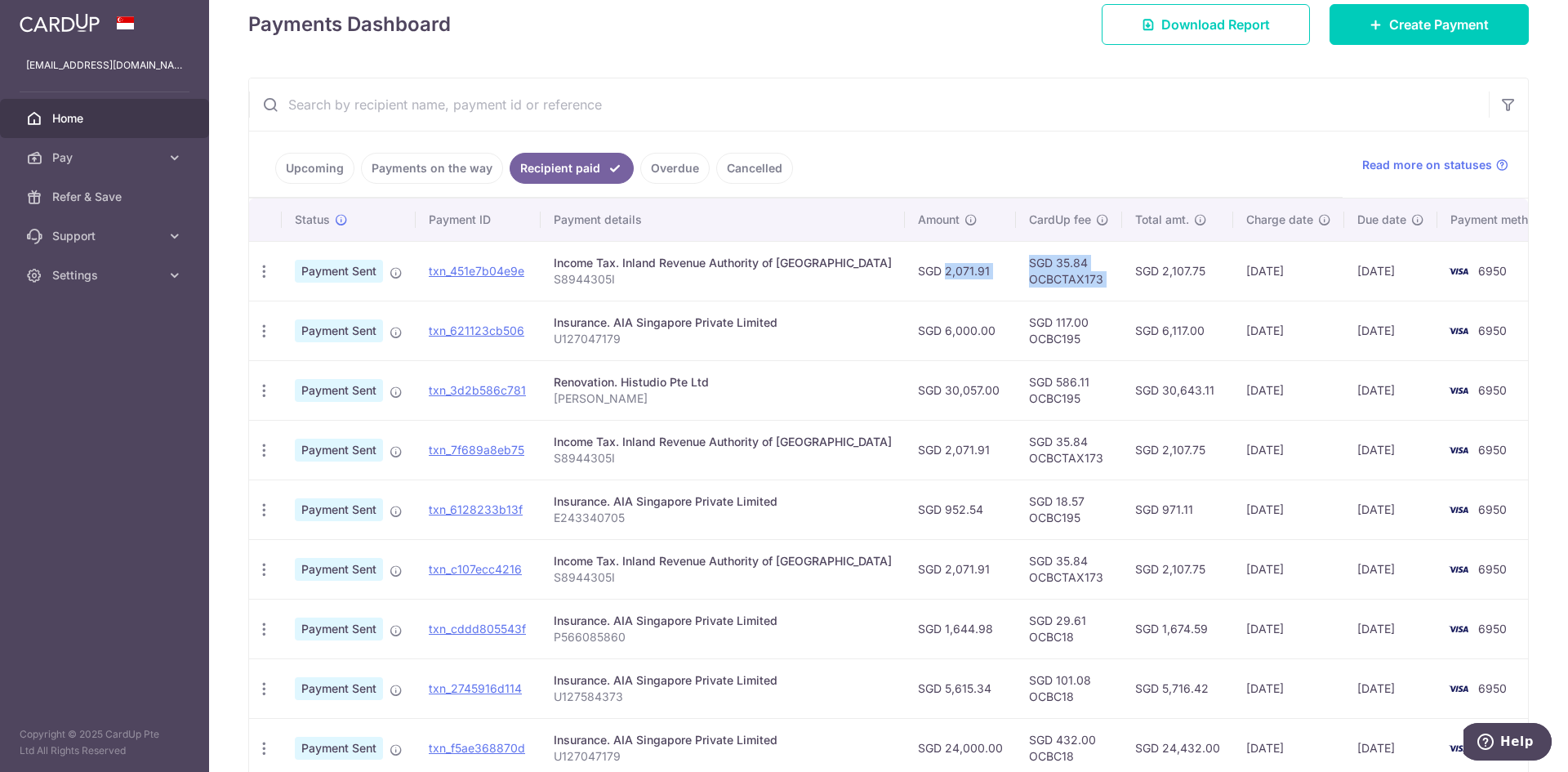
drag, startPoint x: 884, startPoint y: 267, endPoint x: 1090, endPoint y: 279, distance: 206.3
click at [1090, 279] on tr "PDF Receipt Payment Sent txn_451e7b04e9e Income Tax. Inland Revenue Authority o…" at bounding box center [905, 270] width 1313 height 60
click at [1139, 283] on td "SGD 2,107.75" at bounding box center [1177, 270] width 111 height 60
click at [1233, 270] on td "15/07/2025" at bounding box center [1288, 270] width 111 height 60
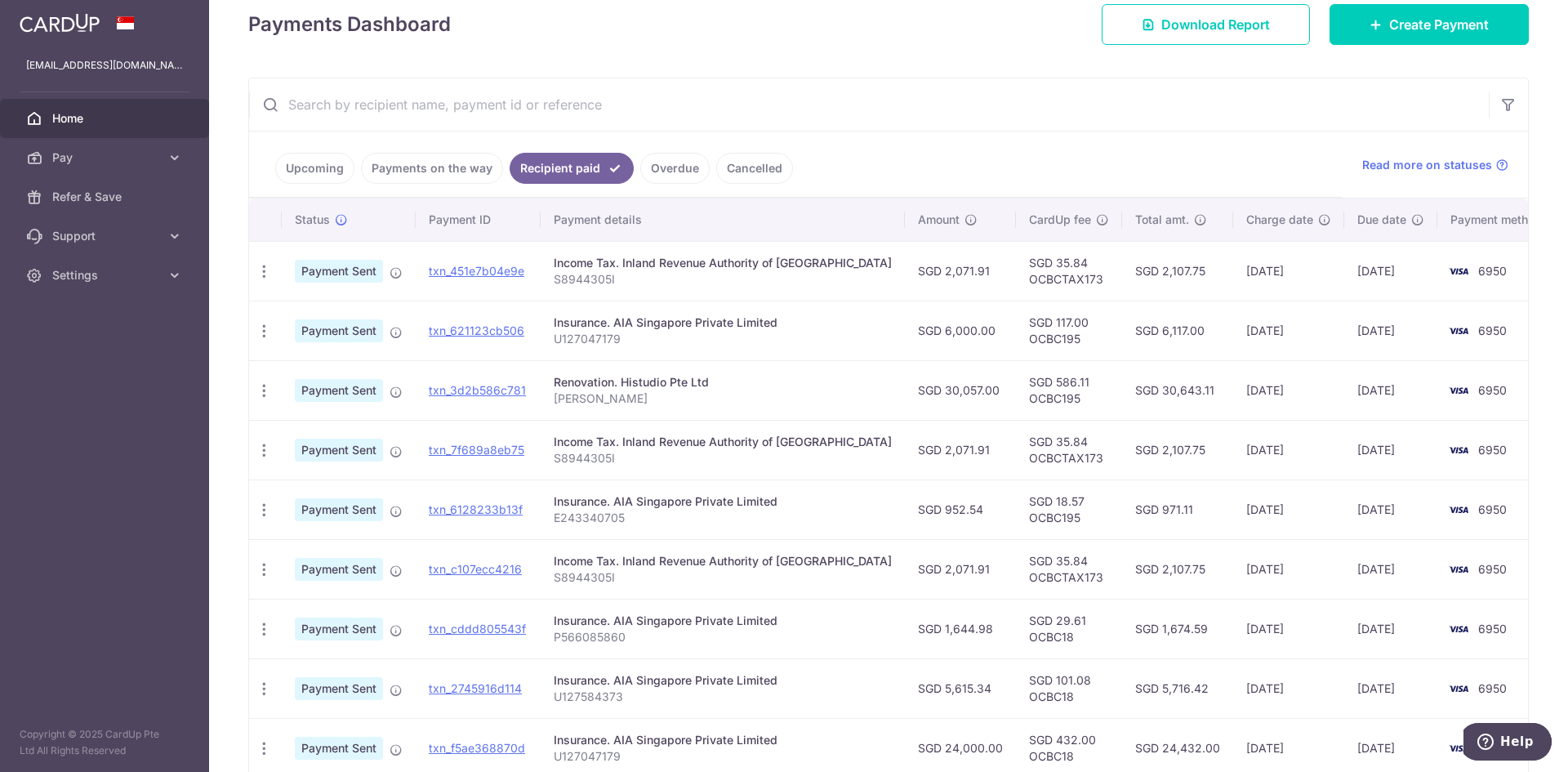
drag, startPoint x: 740, startPoint y: 163, endPoint x: 666, endPoint y: 226, distance: 97.2
click at [740, 163] on link "Cancelled" at bounding box center [755, 169] width 77 height 31
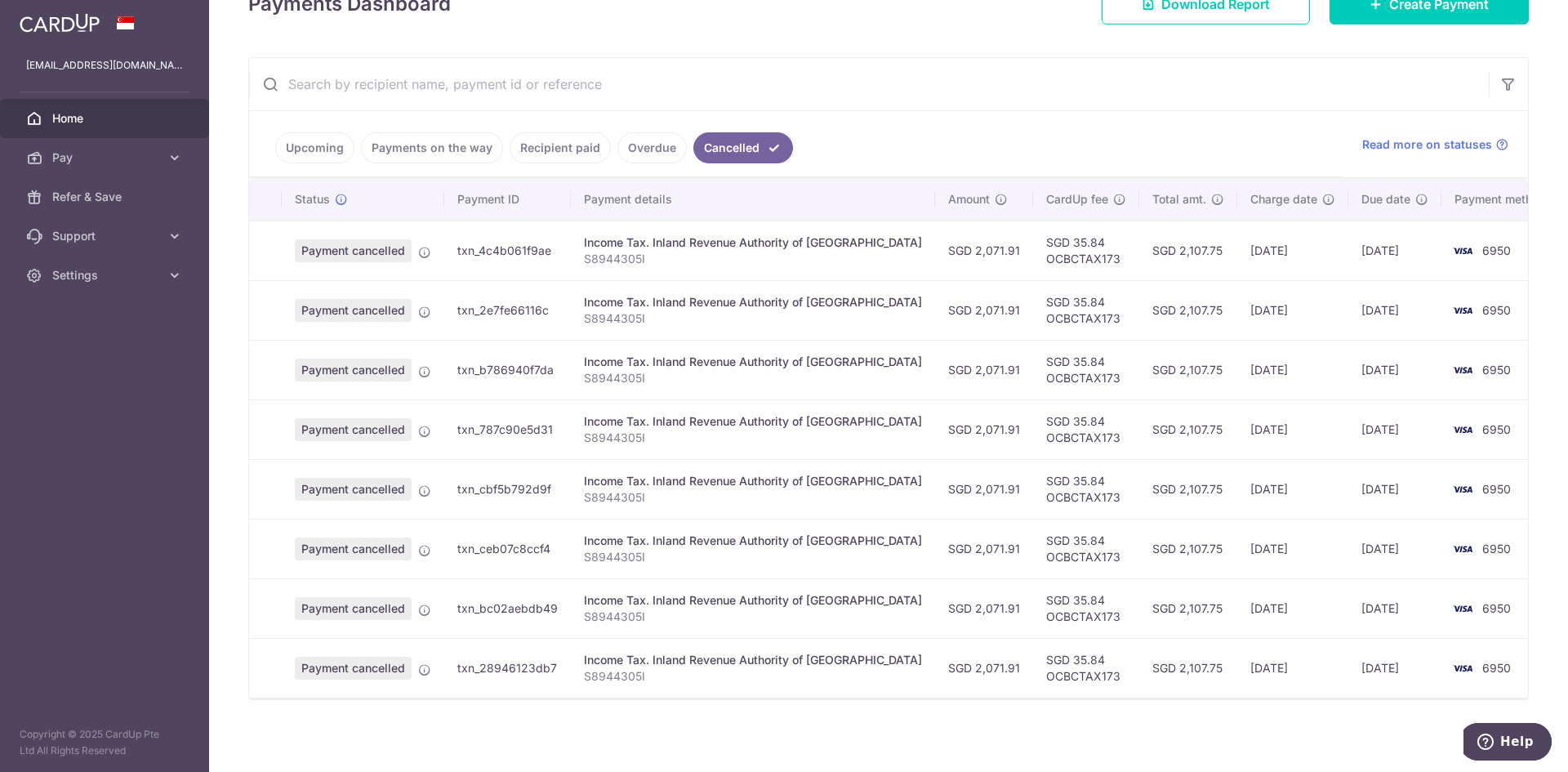
scroll to position [244, 0]
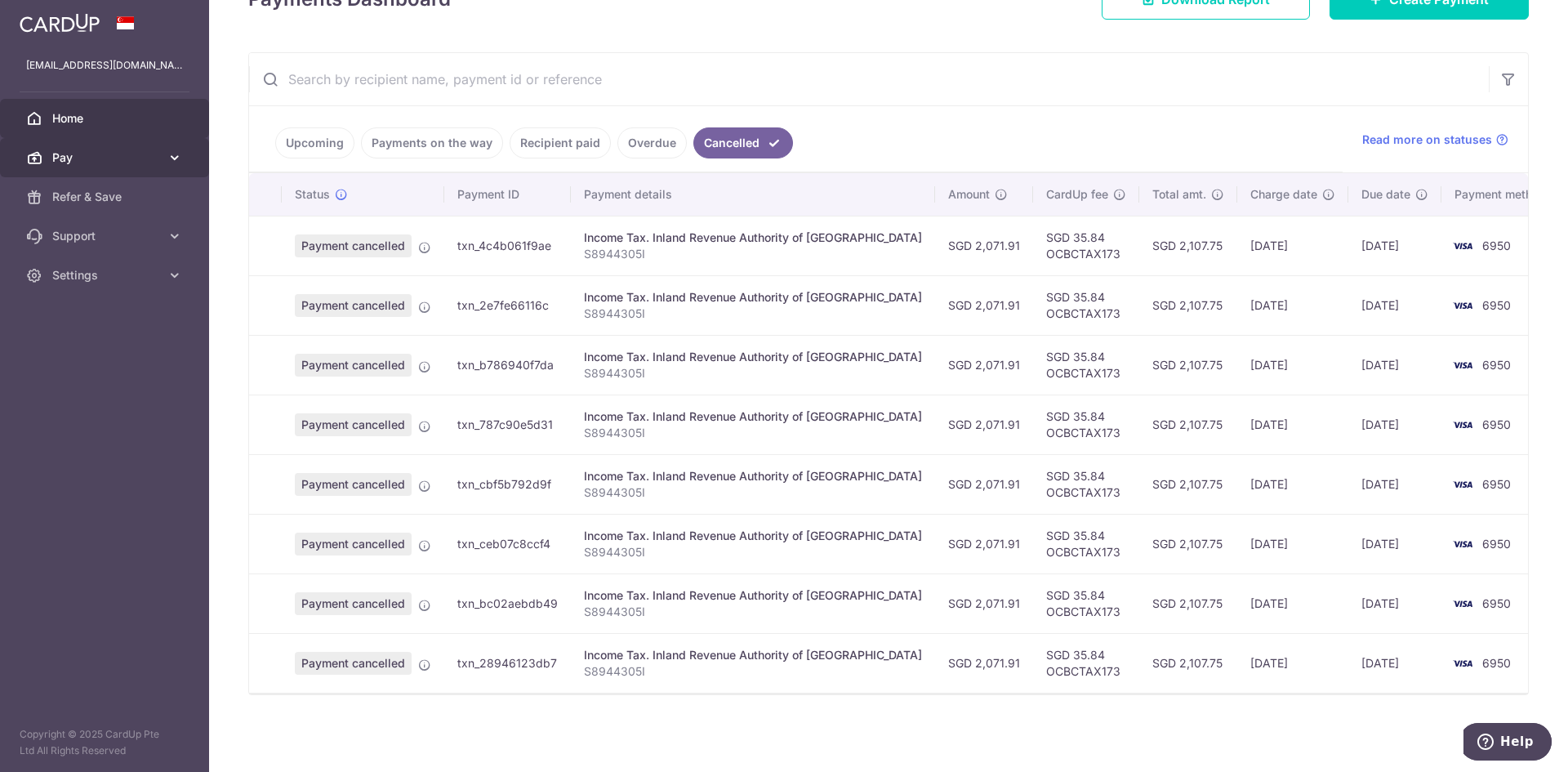
click at [102, 163] on span "Pay" at bounding box center [106, 157] width 108 height 17
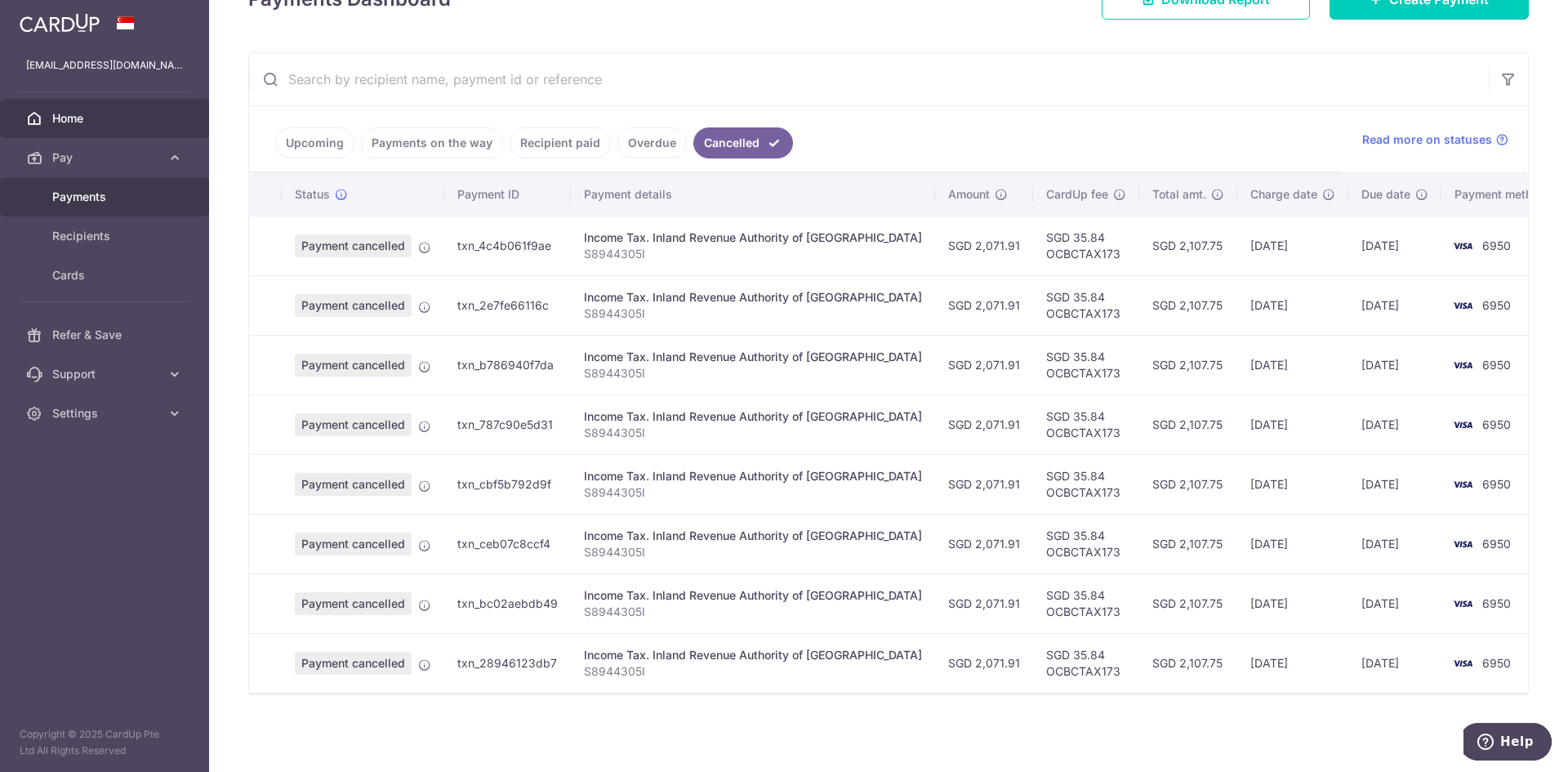
click at [104, 192] on span "Payments" at bounding box center [106, 196] width 108 height 17
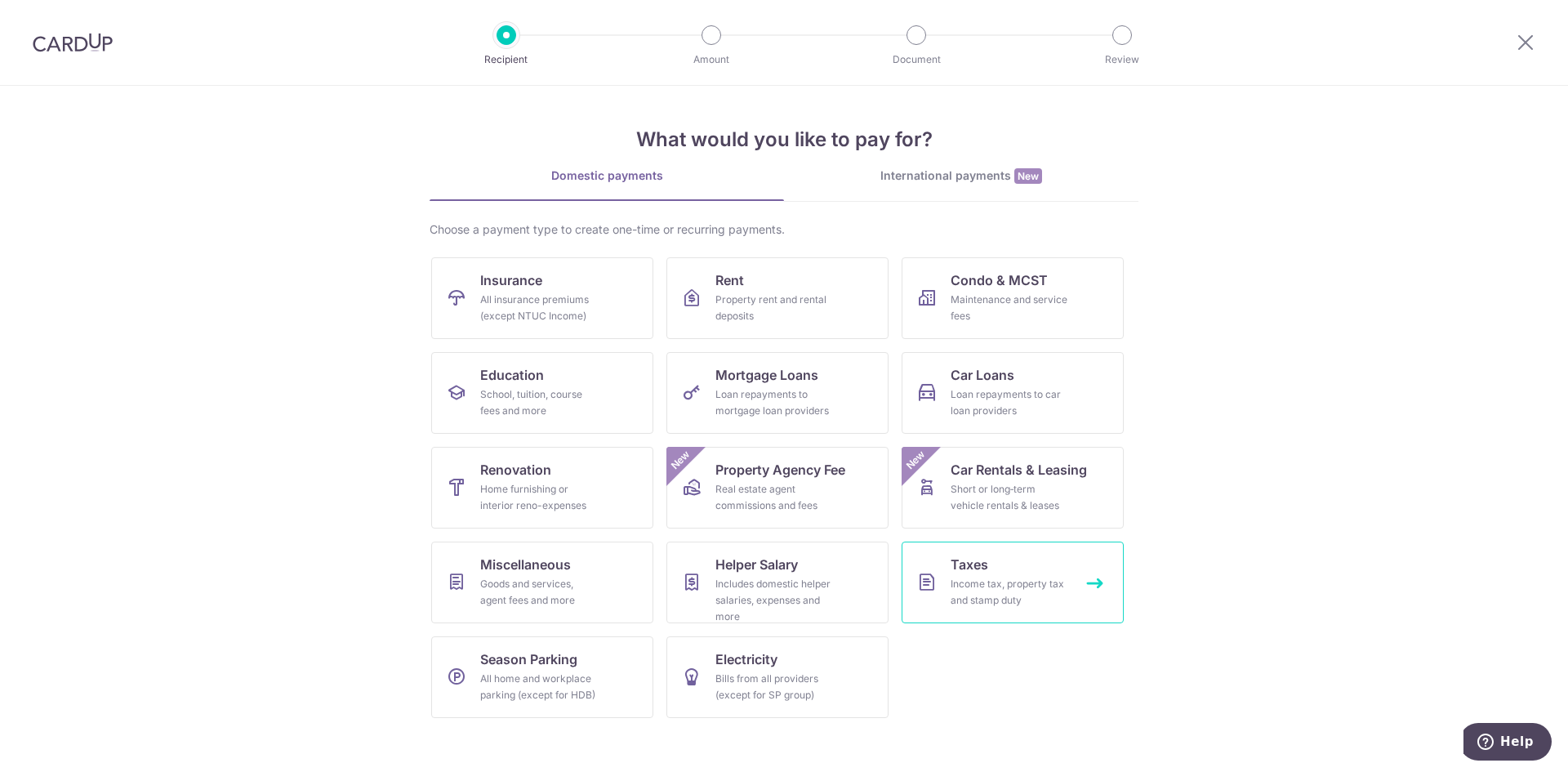
click at [984, 578] on div "Income tax, property tax and stamp duty" at bounding box center [1009, 591] width 118 height 32
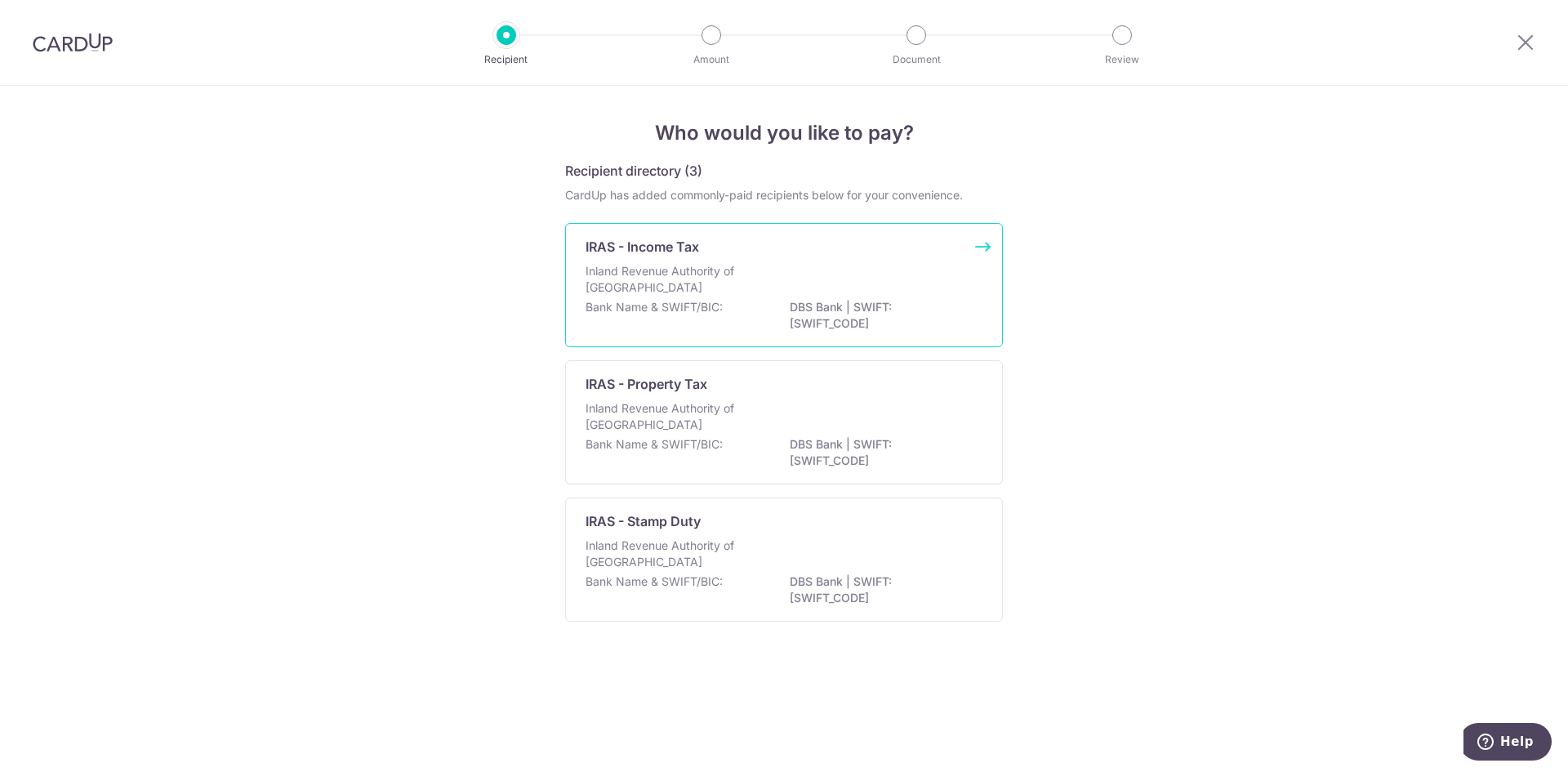
click at [792, 303] on p "DBS Bank | SWIFT: [SWIFT_CODE]" at bounding box center [881, 314] width 183 height 32
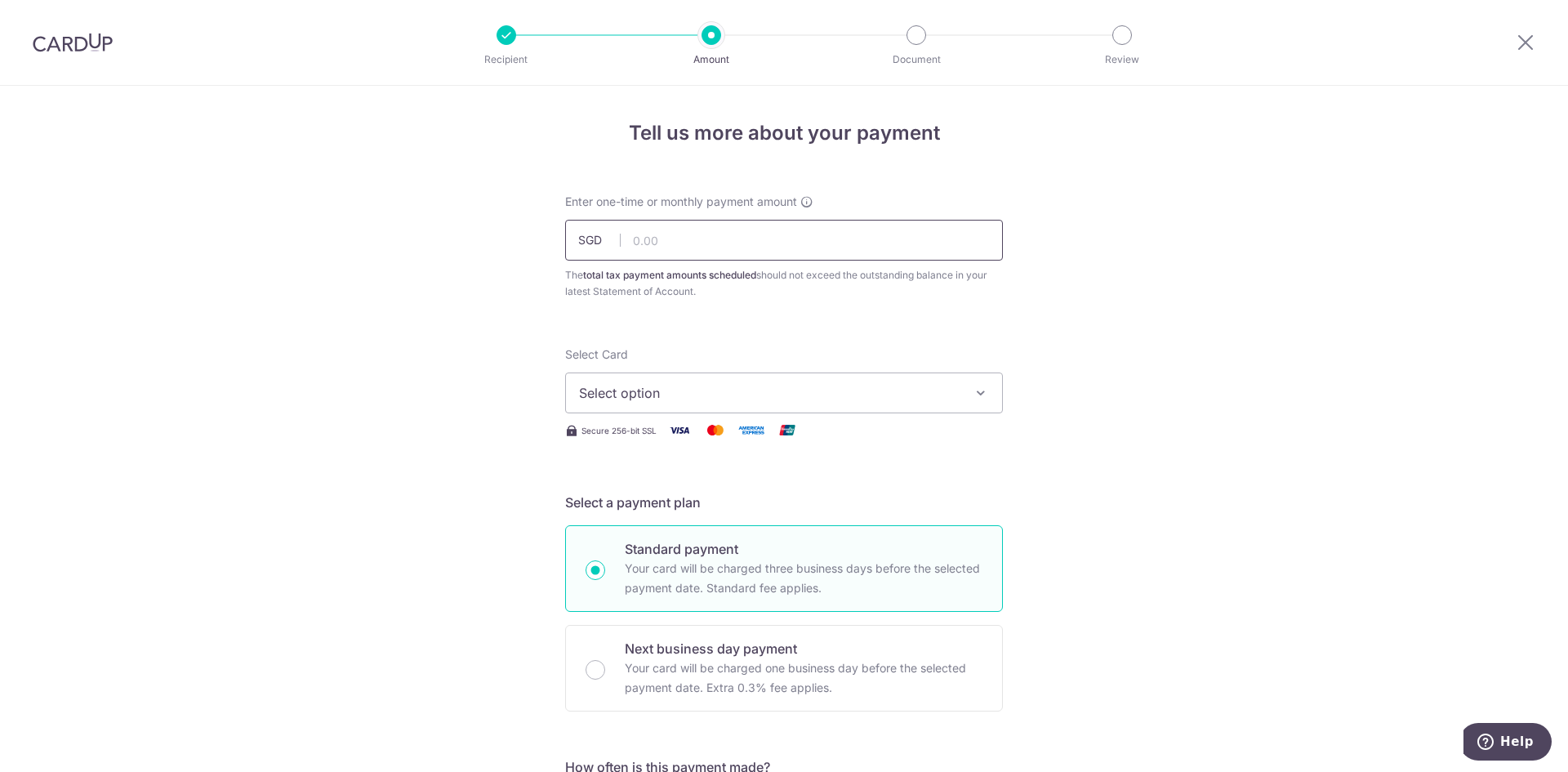
click at [820, 241] on input "text" at bounding box center [784, 241] width 438 height 41
type input "2,107.75"
click at [823, 392] on span "Select option" at bounding box center [770, 393] width 381 height 20
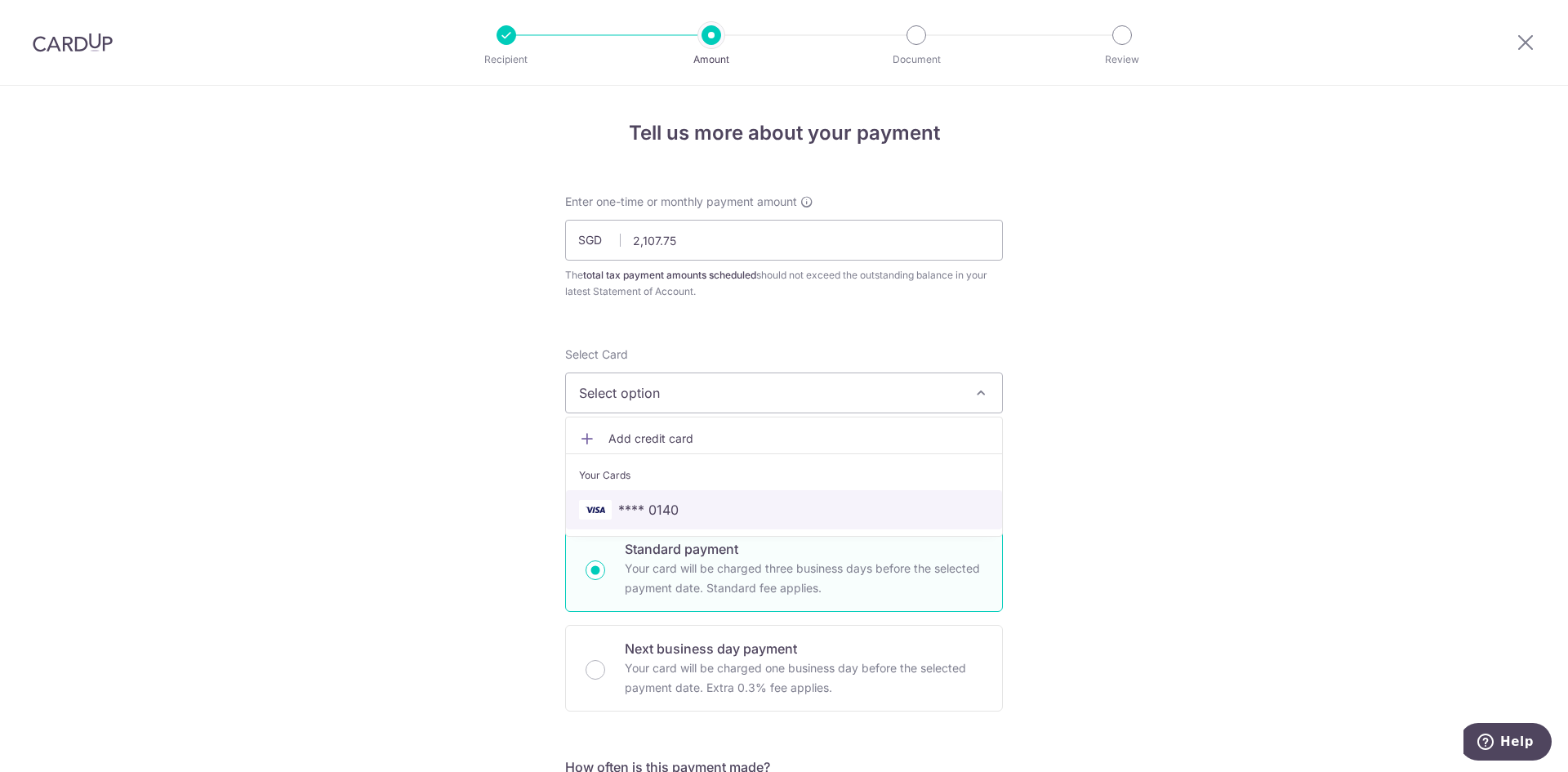
click at [747, 515] on span "**** 0140" at bounding box center [784, 510] width 410 height 20
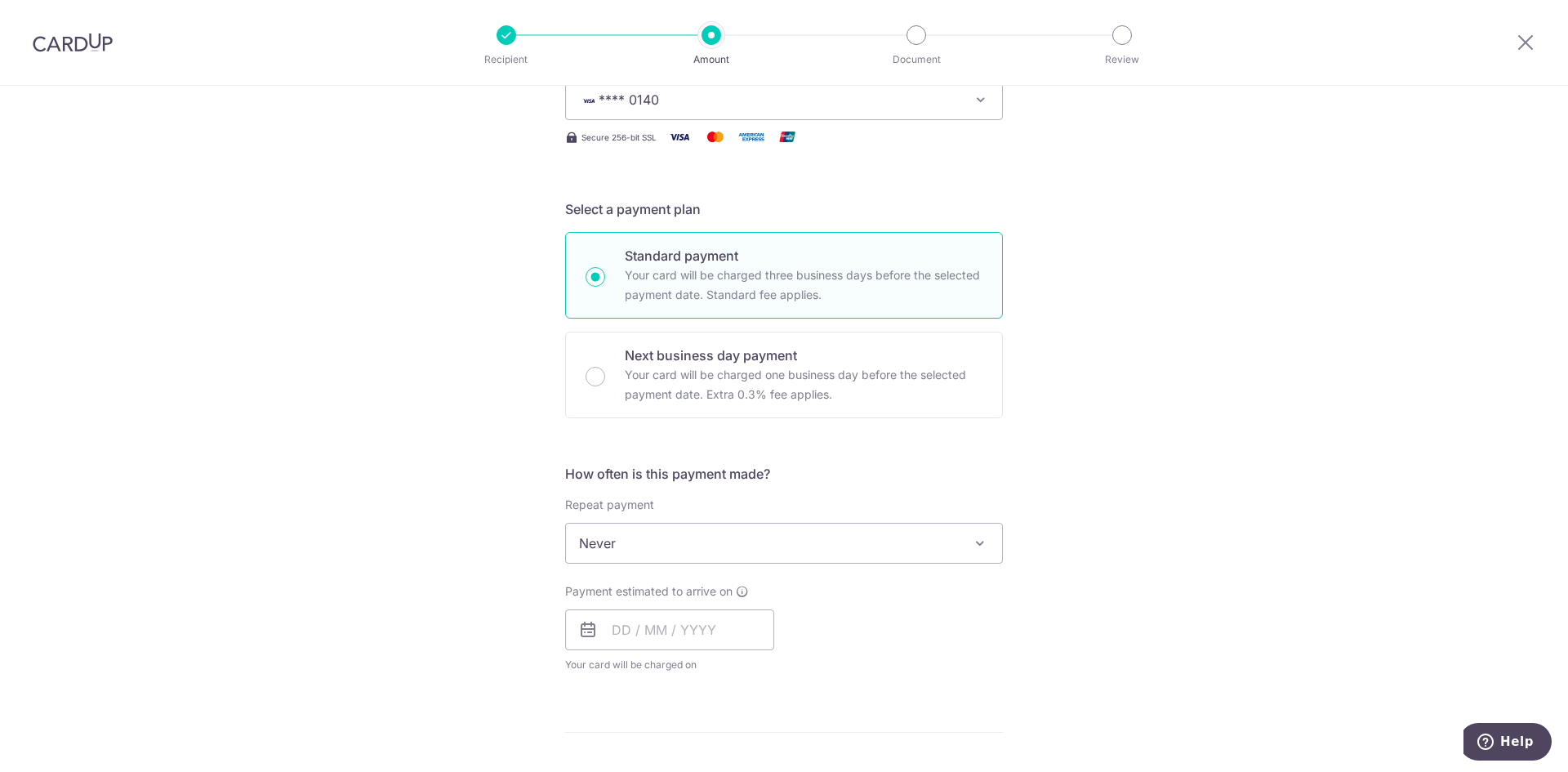
scroll to position [435, 0]
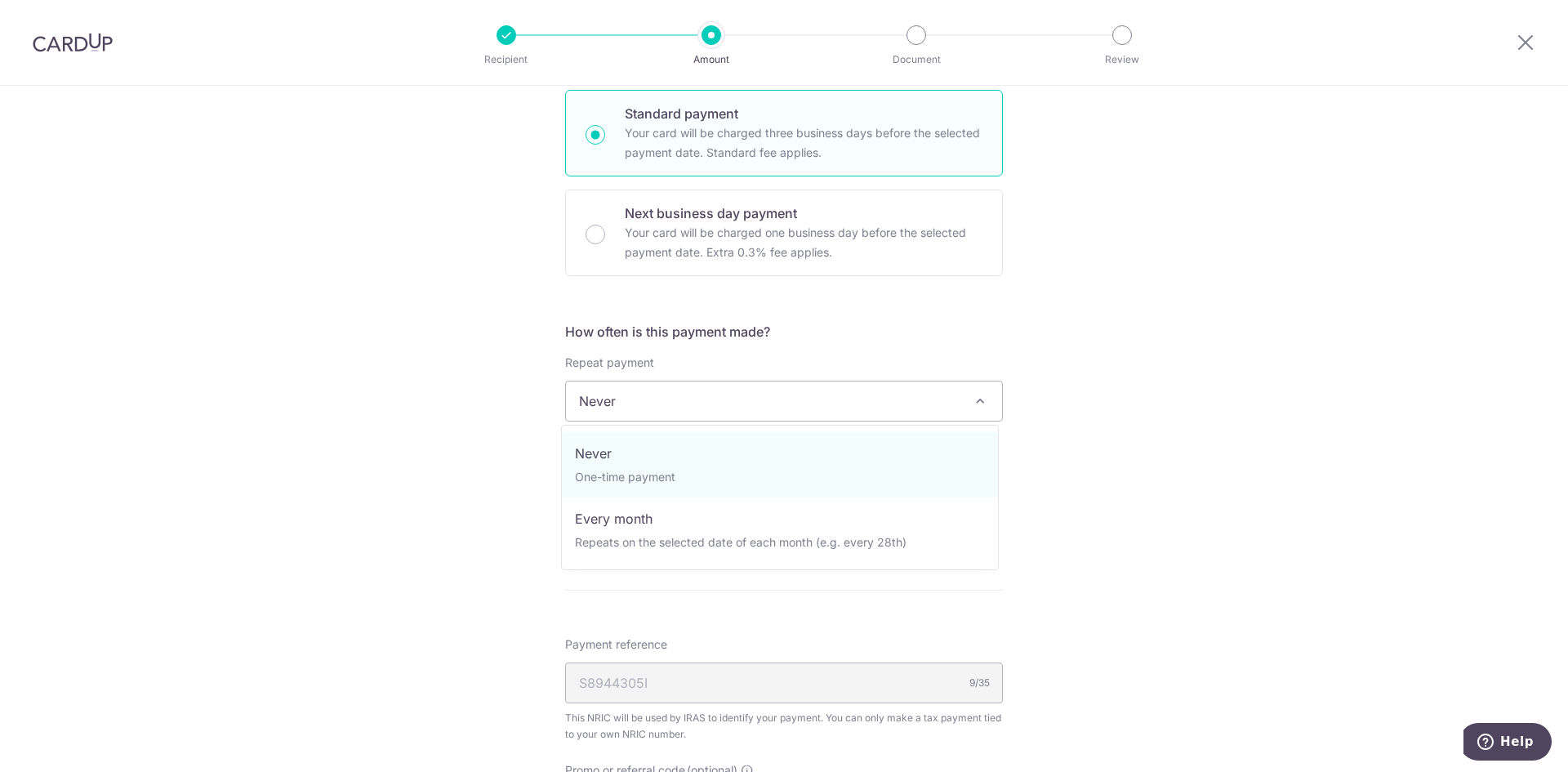
click at [677, 402] on span "Never" at bounding box center [784, 401] width 436 height 39
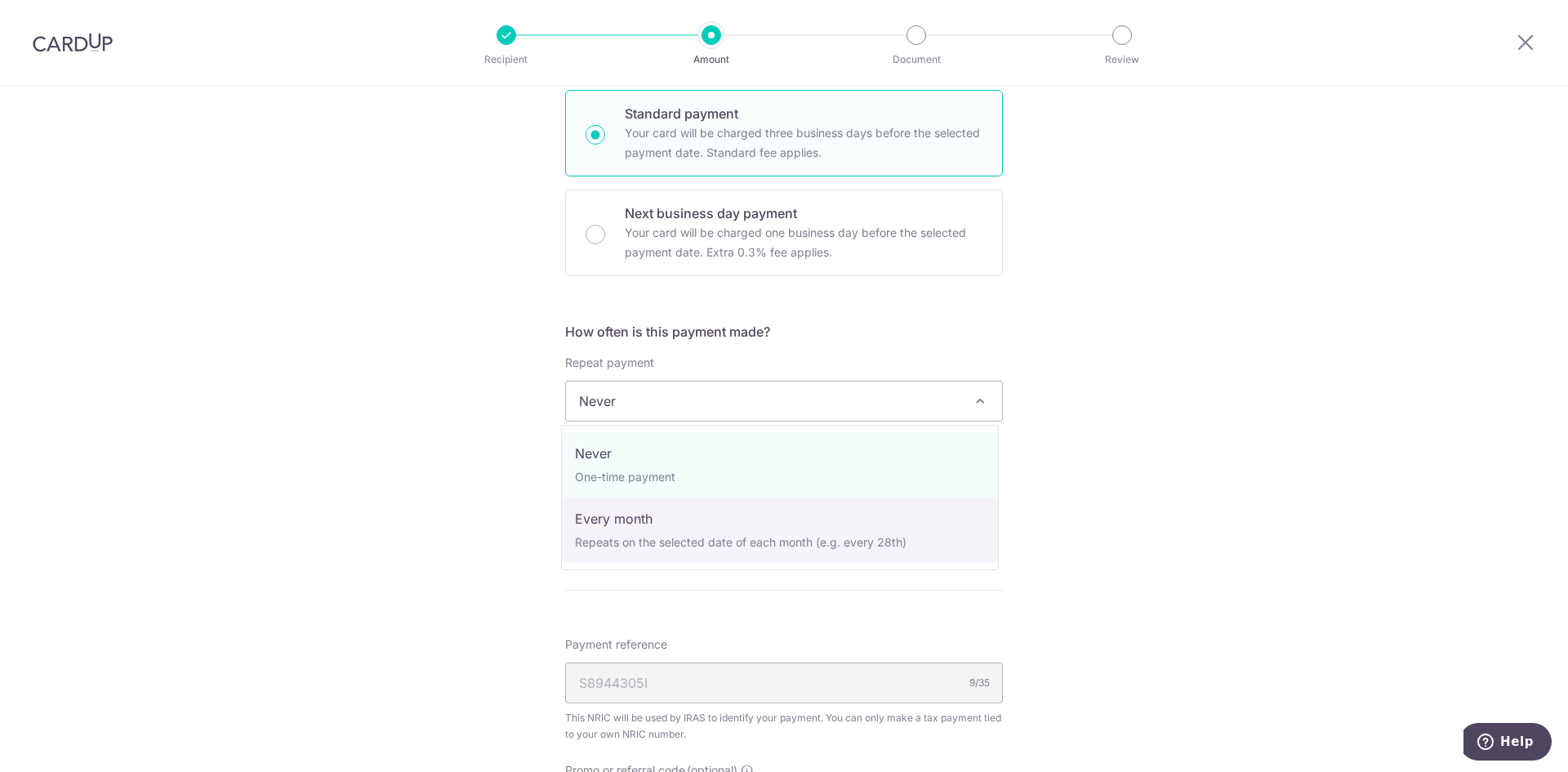
select select "3"
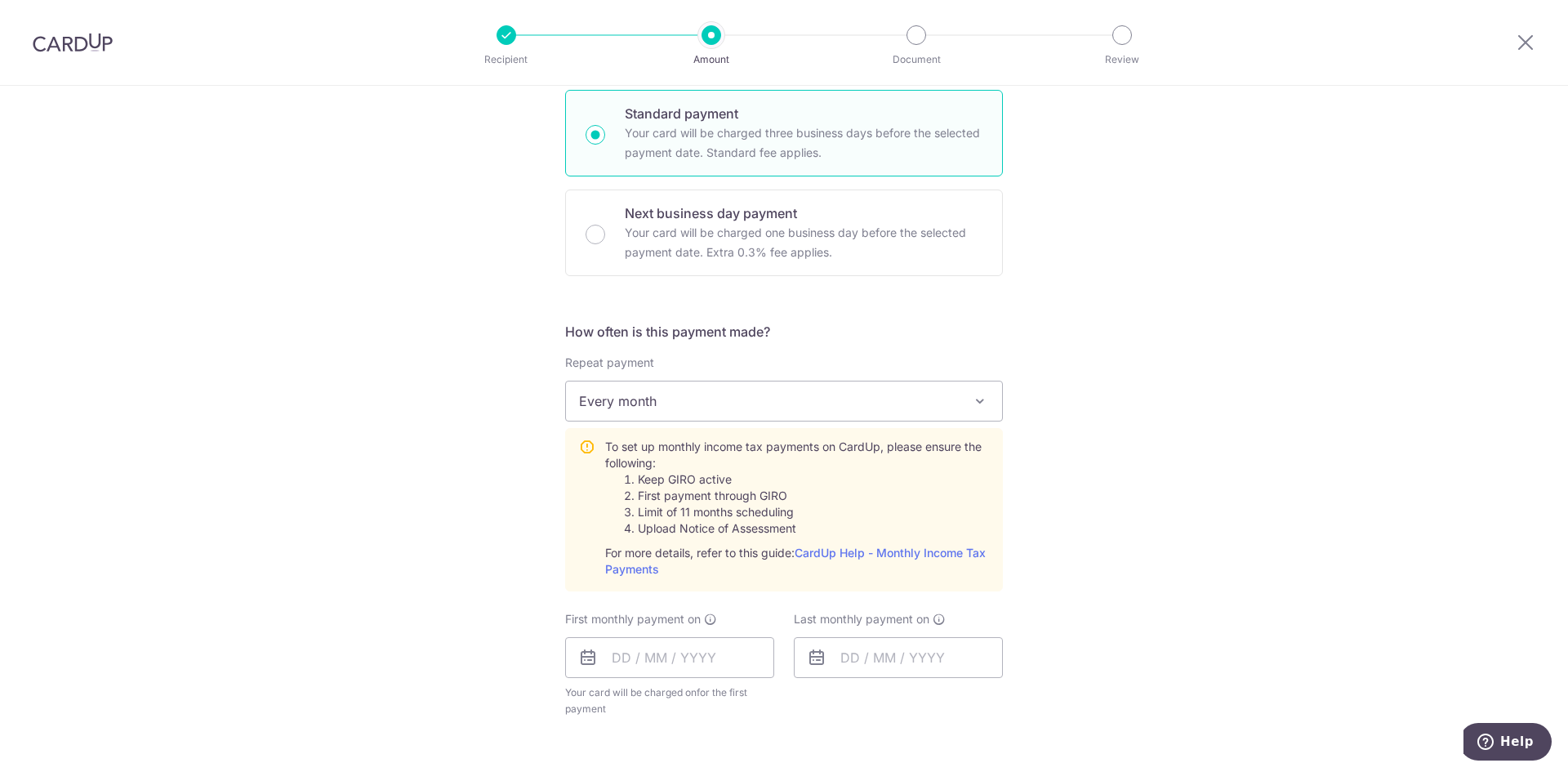
scroll to position [545, 0]
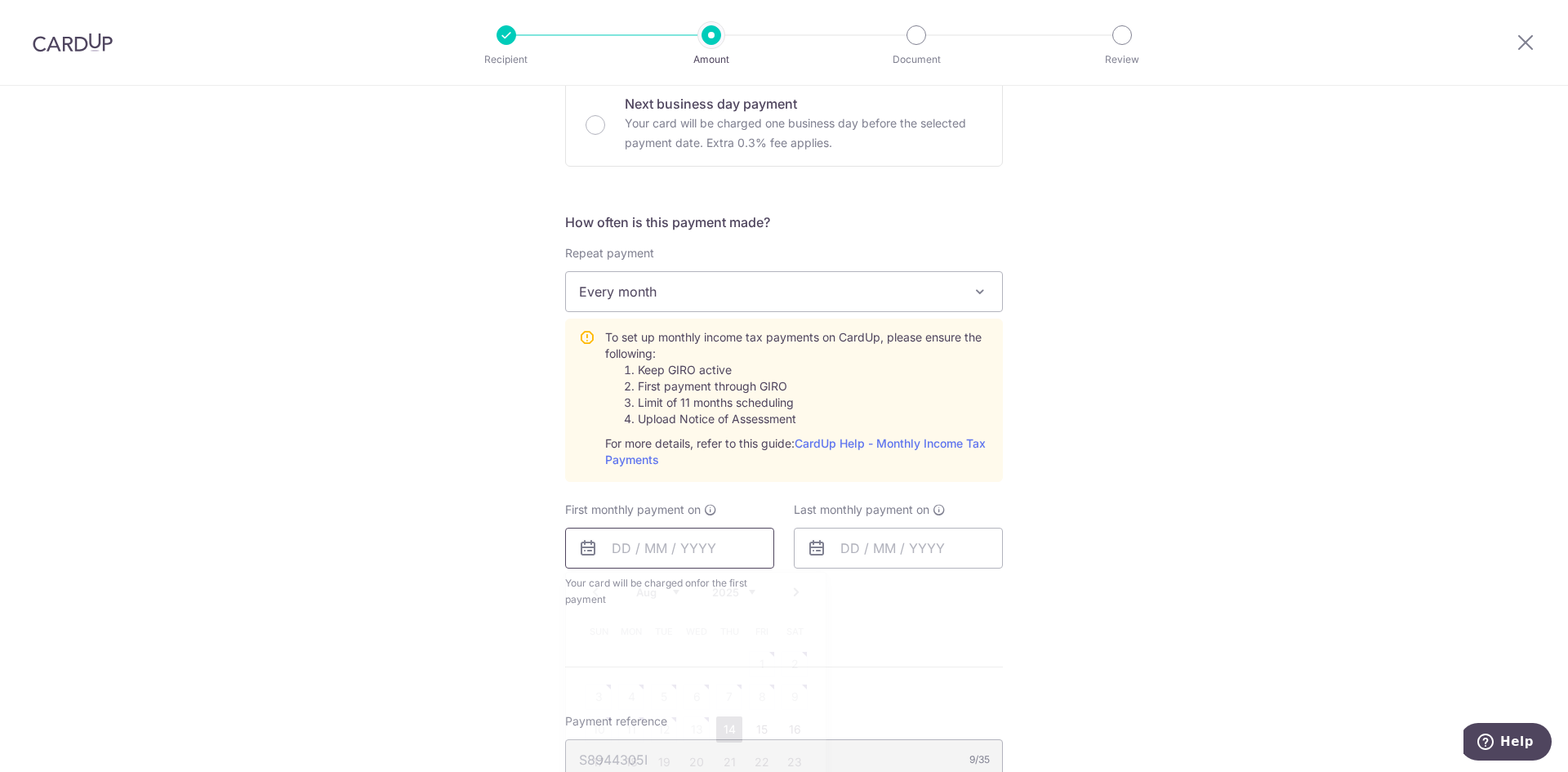
click at [680, 539] on input "text" at bounding box center [670, 548] width 209 height 41
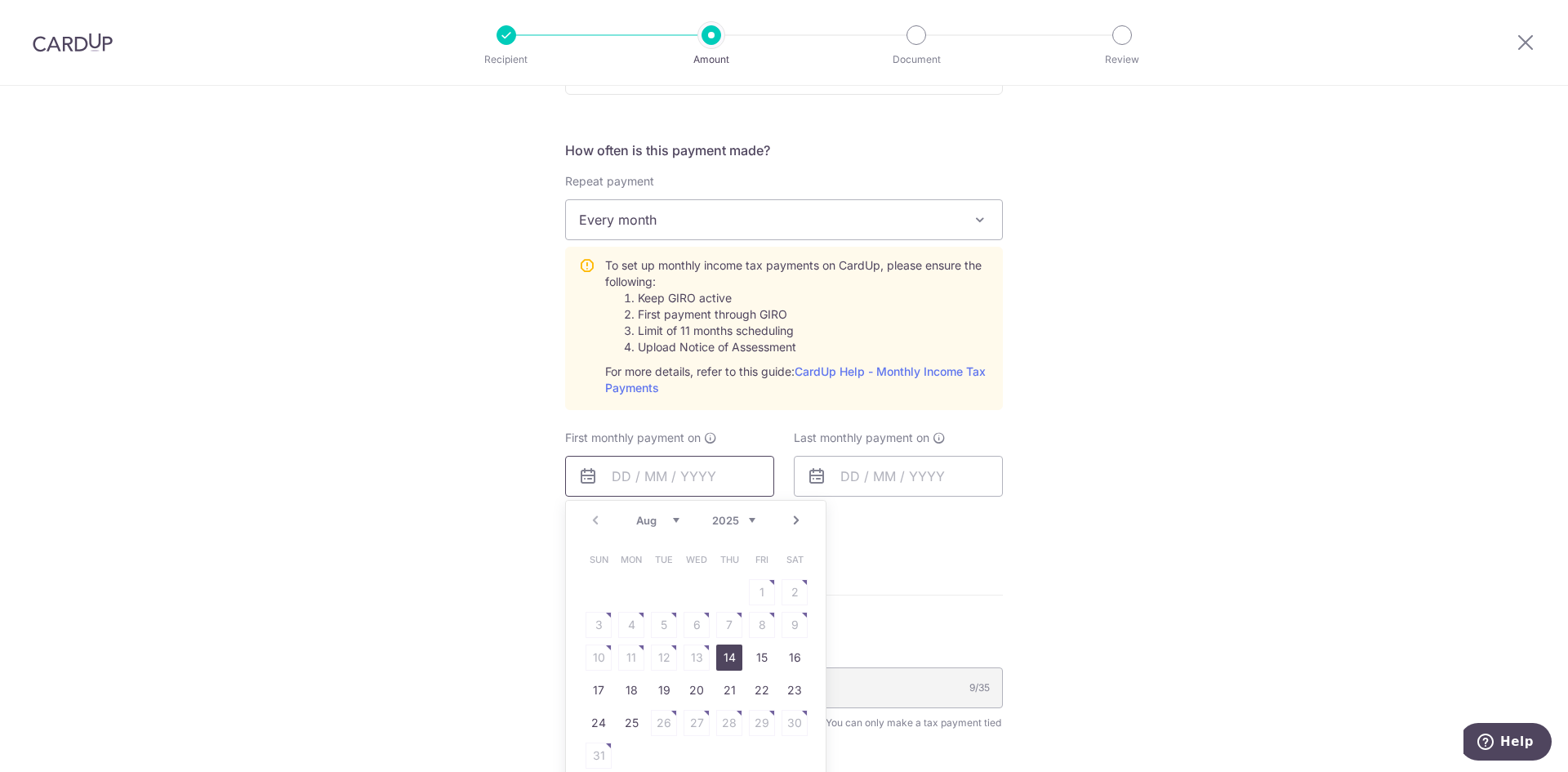
scroll to position [653, 0]
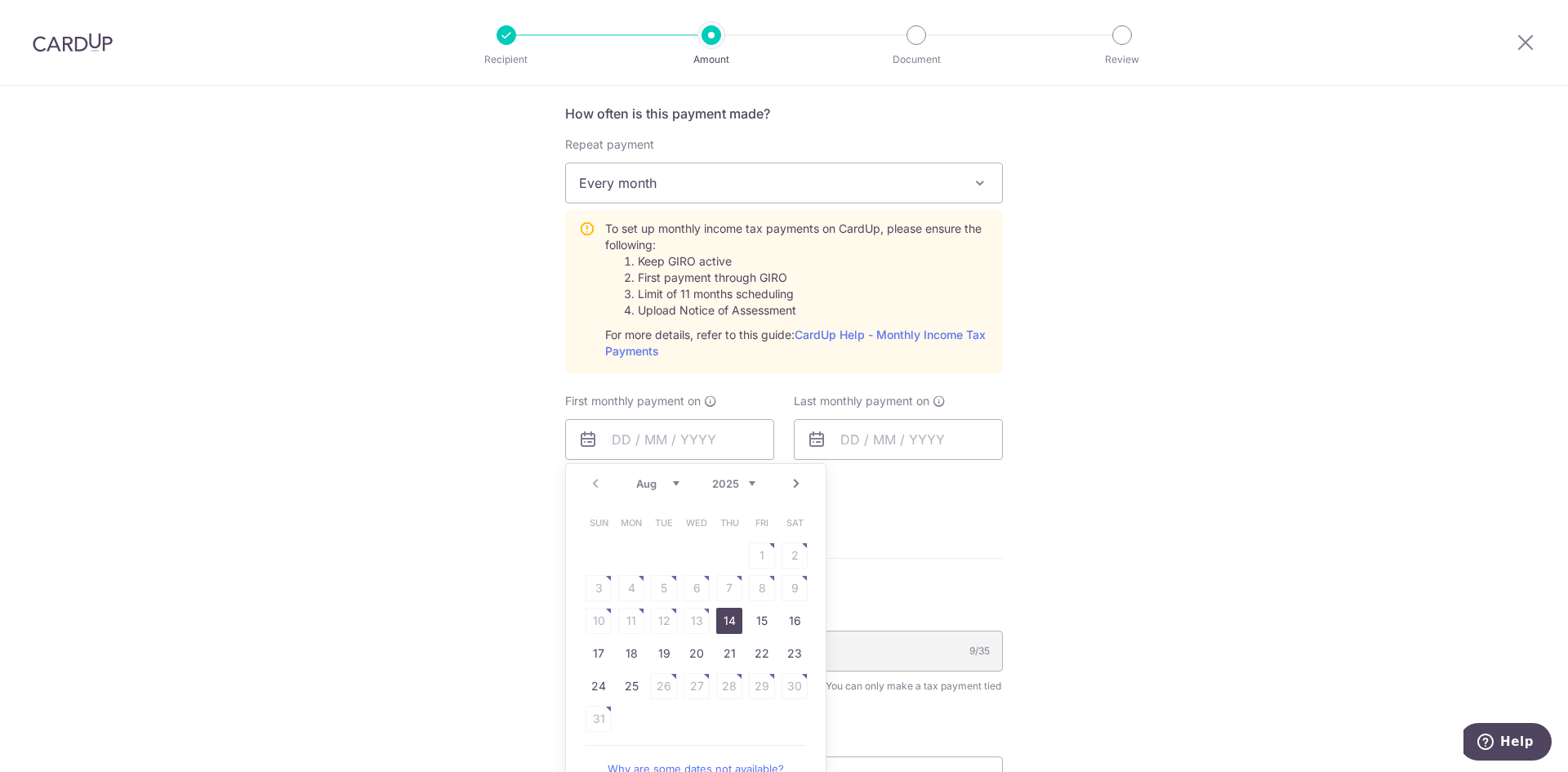
click at [455, 554] on div "Tell us more about your payment Enter one-time or monthly payment amount SGD 2,…" at bounding box center [784, 284] width 1568 height 1703
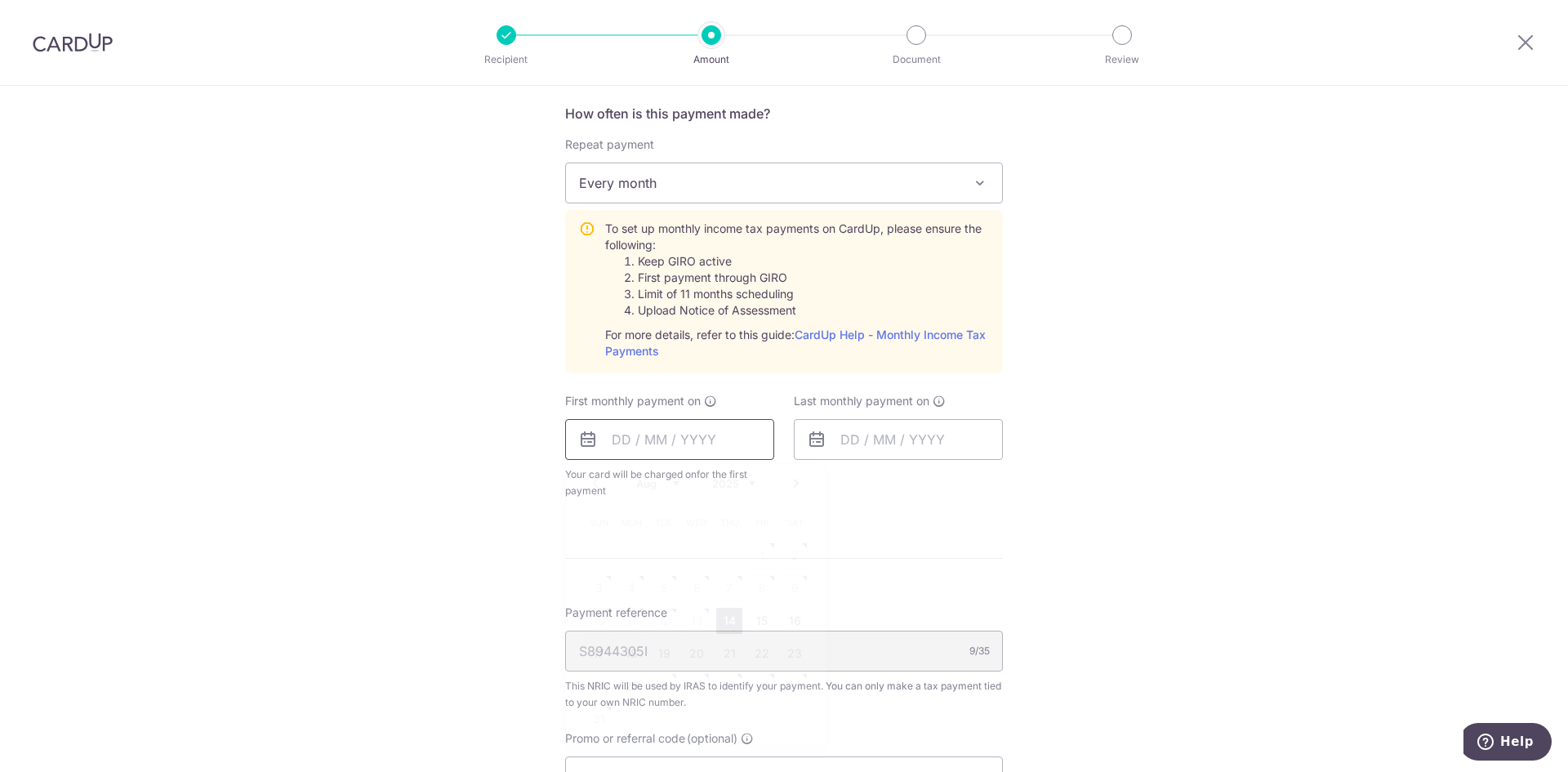
click at [690, 446] on input "text" at bounding box center [670, 440] width 209 height 41
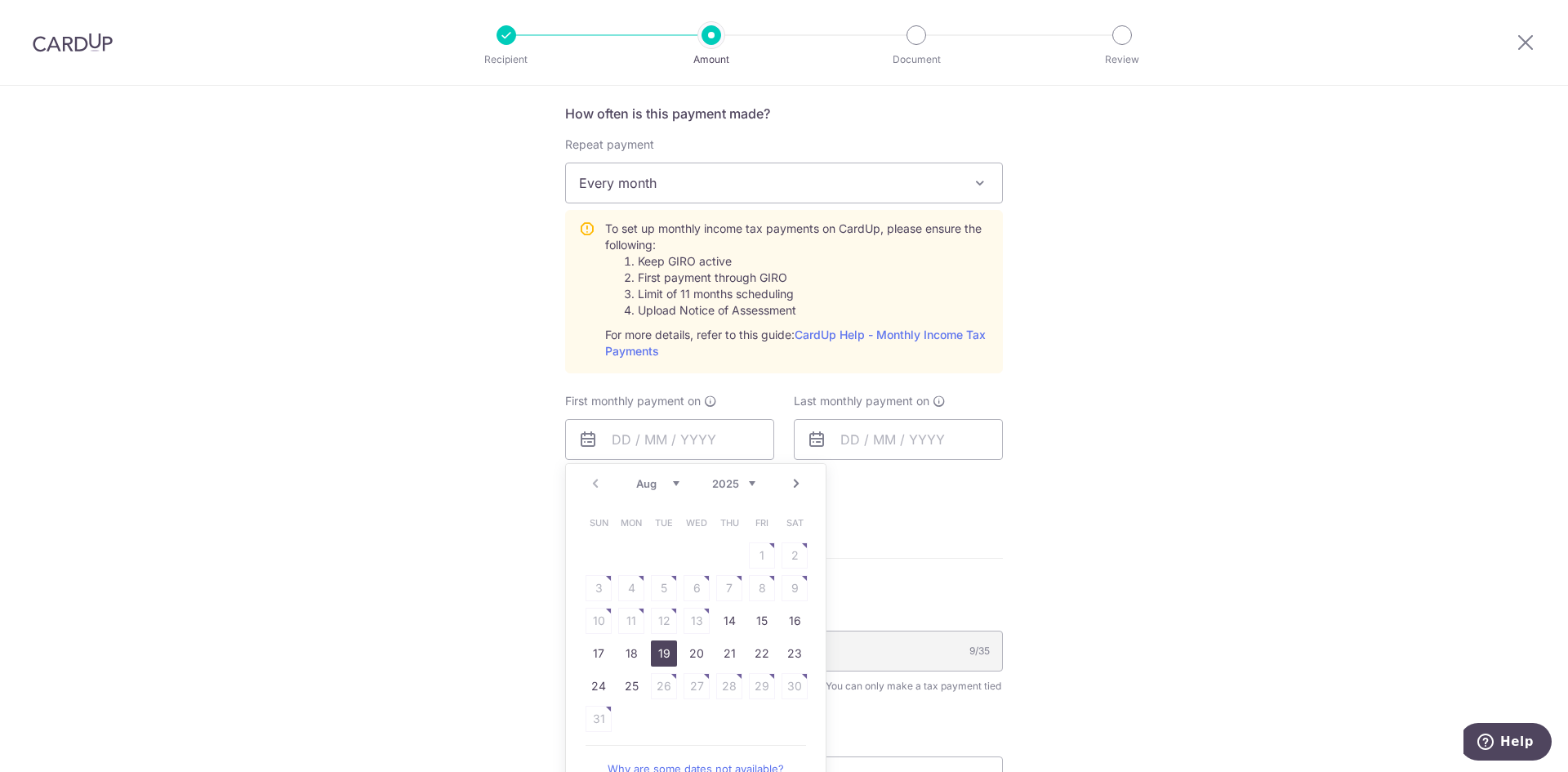
click at [653, 657] on link "19" at bounding box center [664, 653] width 27 height 27
type input "19/08/2025"
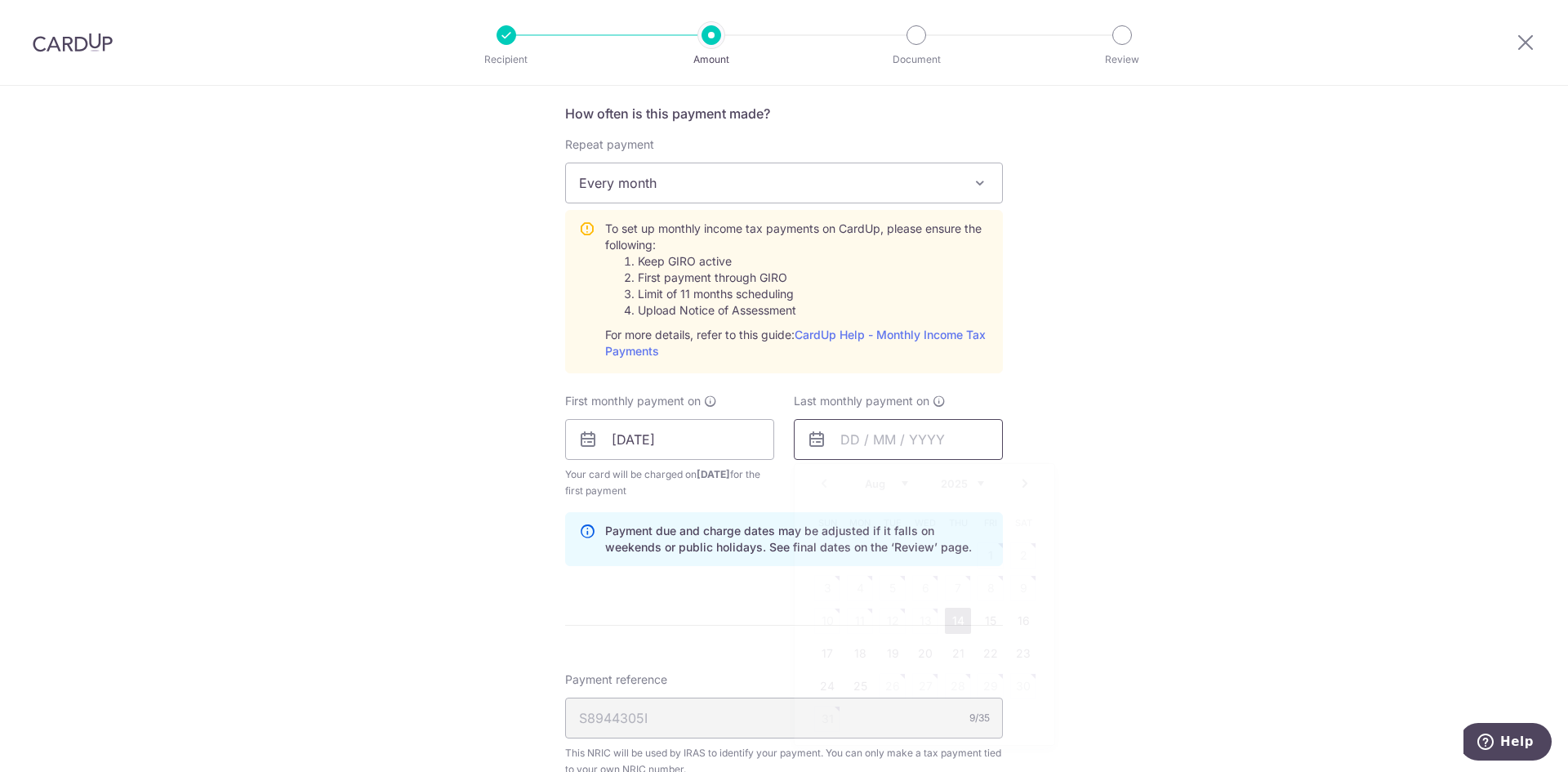
click at [853, 445] on input "text" at bounding box center [898, 440] width 209 height 41
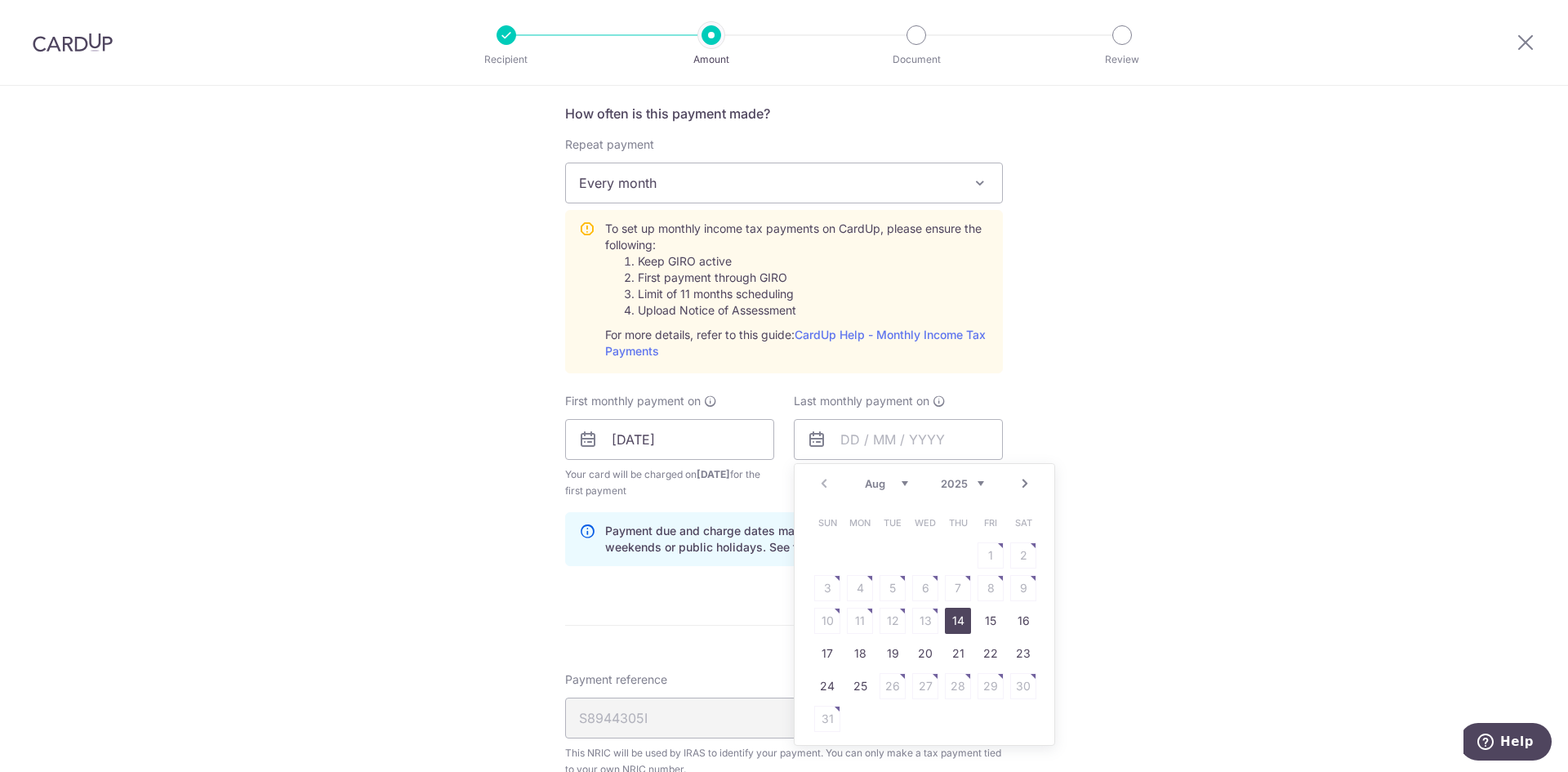
click at [982, 483] on div "Prev Next Aug Sep Oct Nov Dec 2025 2026" at bounding box center [924, 483] width 260 height 39
click at [982, 482] on div "Prev Next Aug Sep Oct Nov Dec 2025 2026" at bounding box center [924, 483] width 260 height 39
click at [981, 484] on div "Prev Next Aug Sep Oct Nov Dec 2025 2026" at bounding box center [924, 483] width 260 height 39
click at [1017, 479] on link "Next" at bounding box center [1025, 483] width 20 height 20
click at [1030, 477] on link "Next" at bounding box center [1025, 483] width 20 height 20
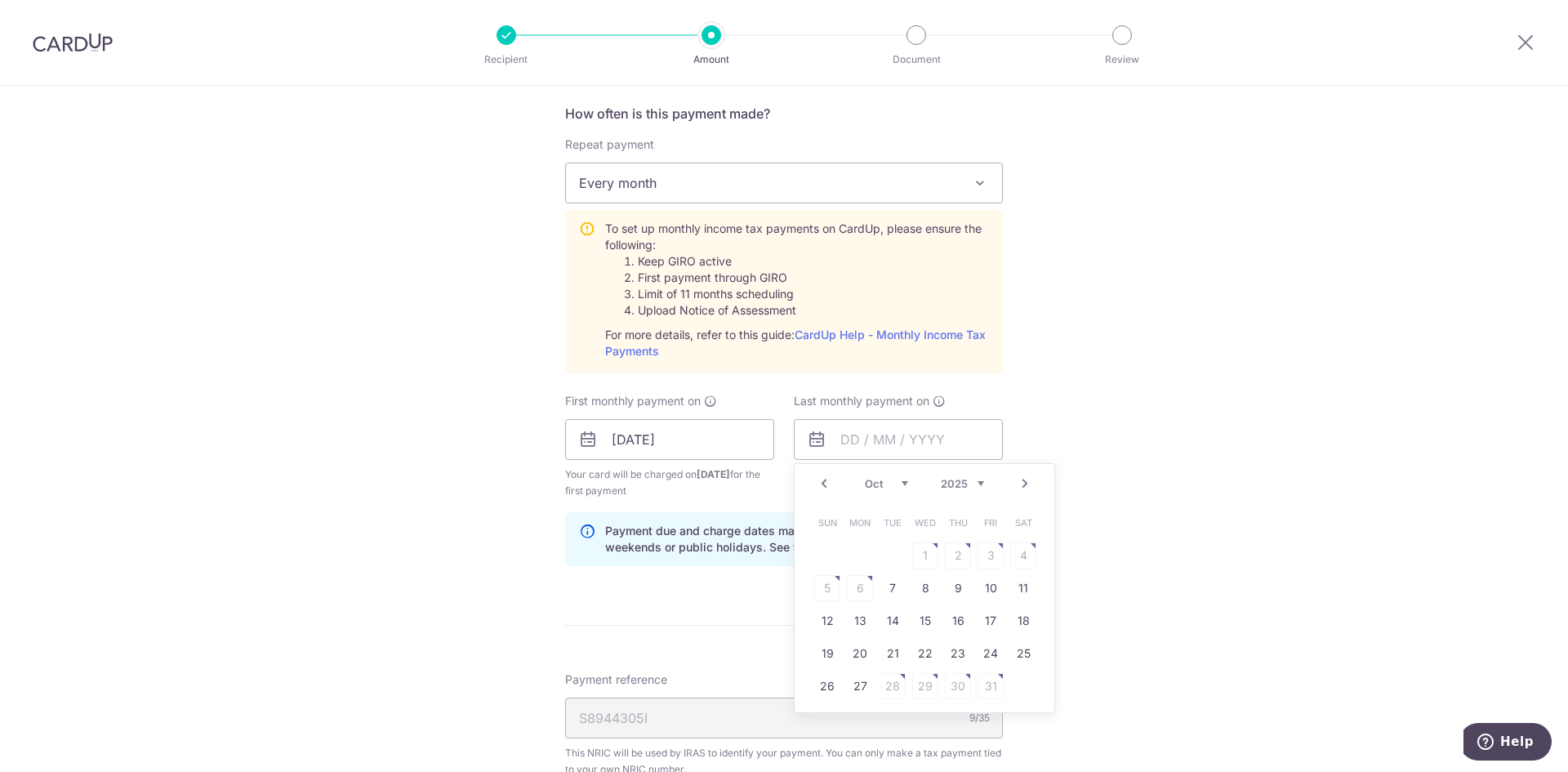
click at [1030, 477] on link "Next" at bounding box center [1025, 483] width 20 height 20
click at [947, 620] on link "19" at bounding box center [957, 621] width 27 height 27
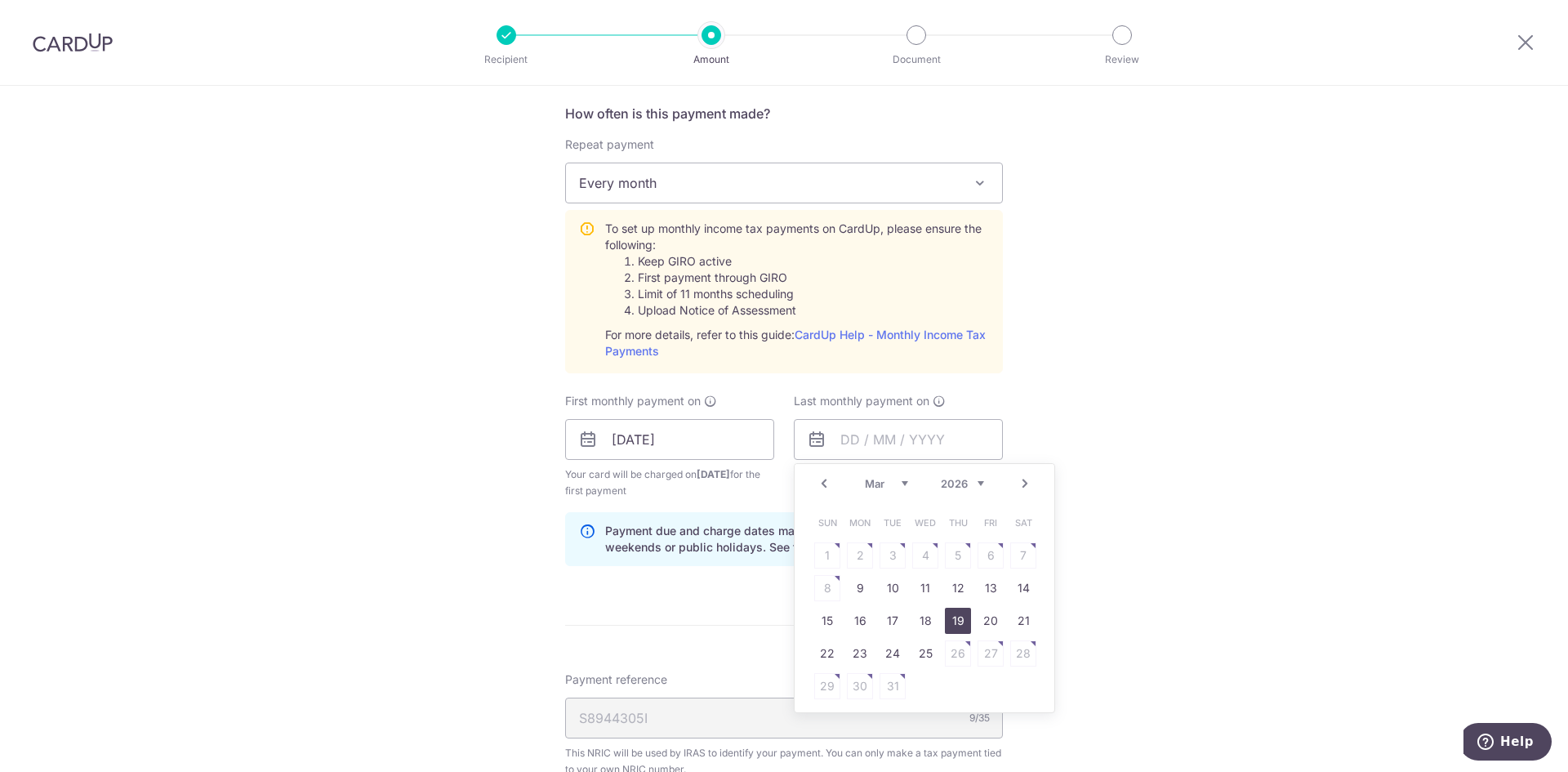
type input "19/03/2026"
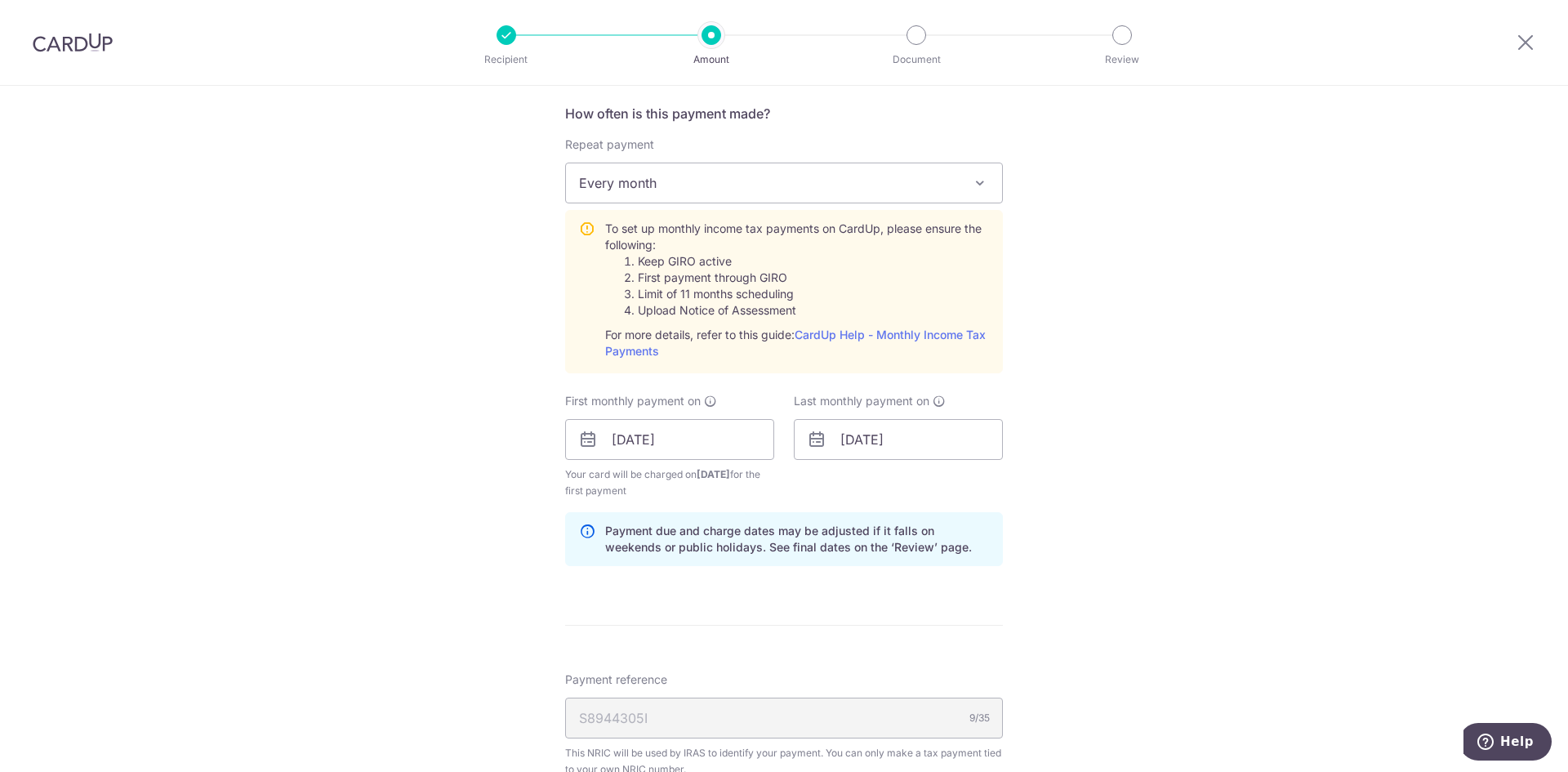
click at [685, 722] on div "S8944305I 9/35" at bounding box center [784, 718] width 438 height 41
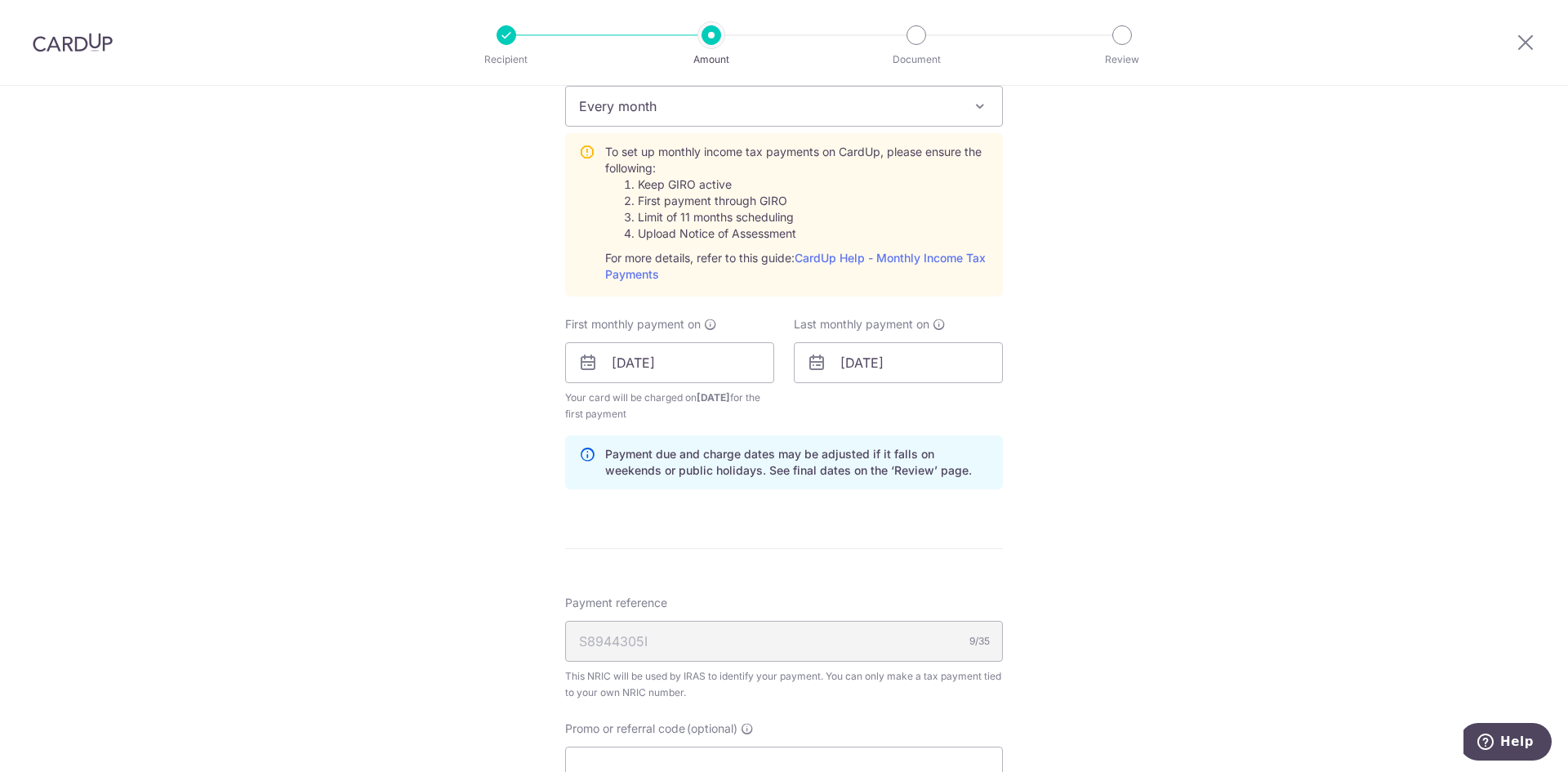
scroll to position [872, 0]
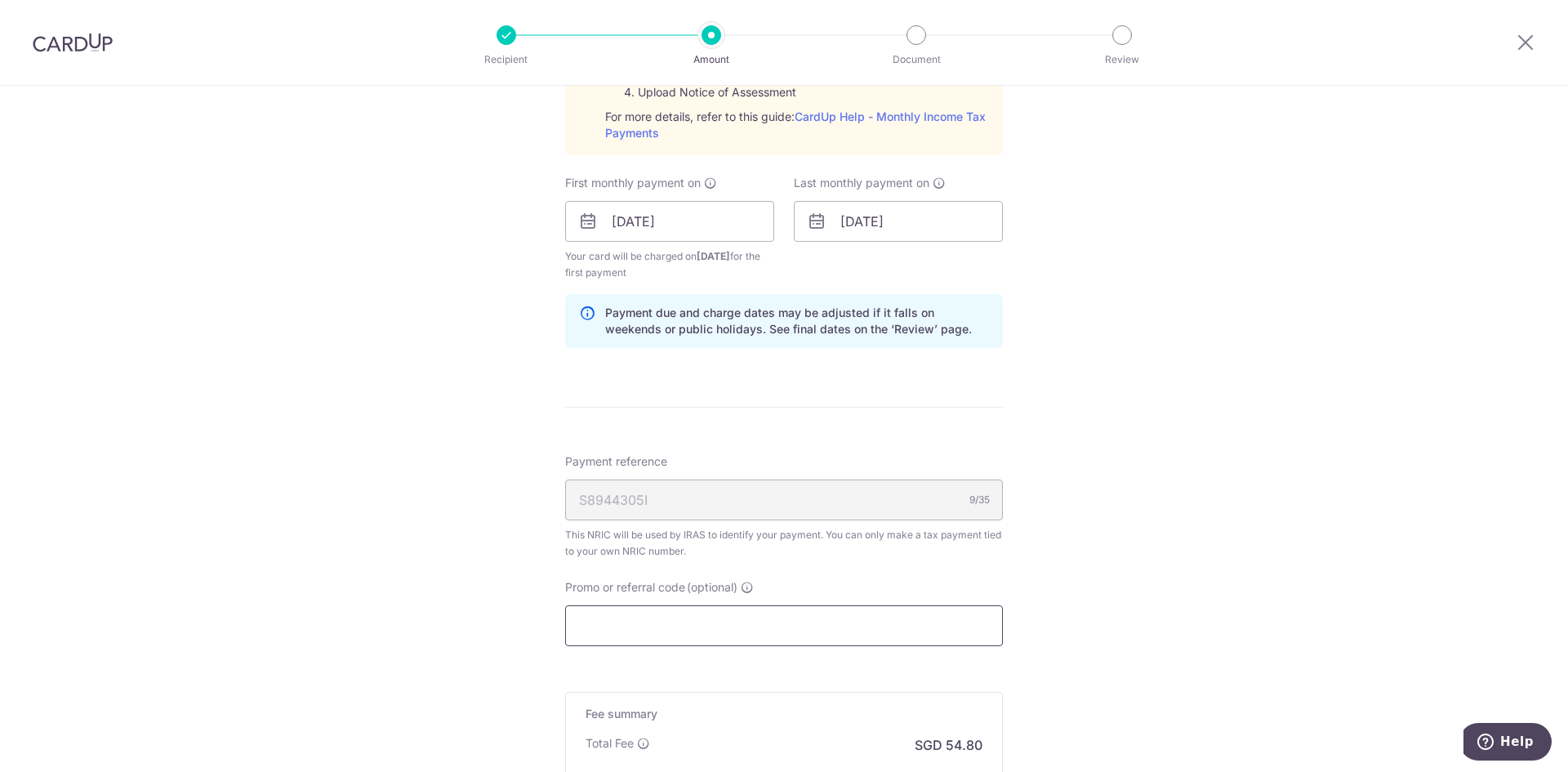
click at [627, 623] on input "Promo or referral code (optional)" at bounding box center [784, 626] width 438 height 41
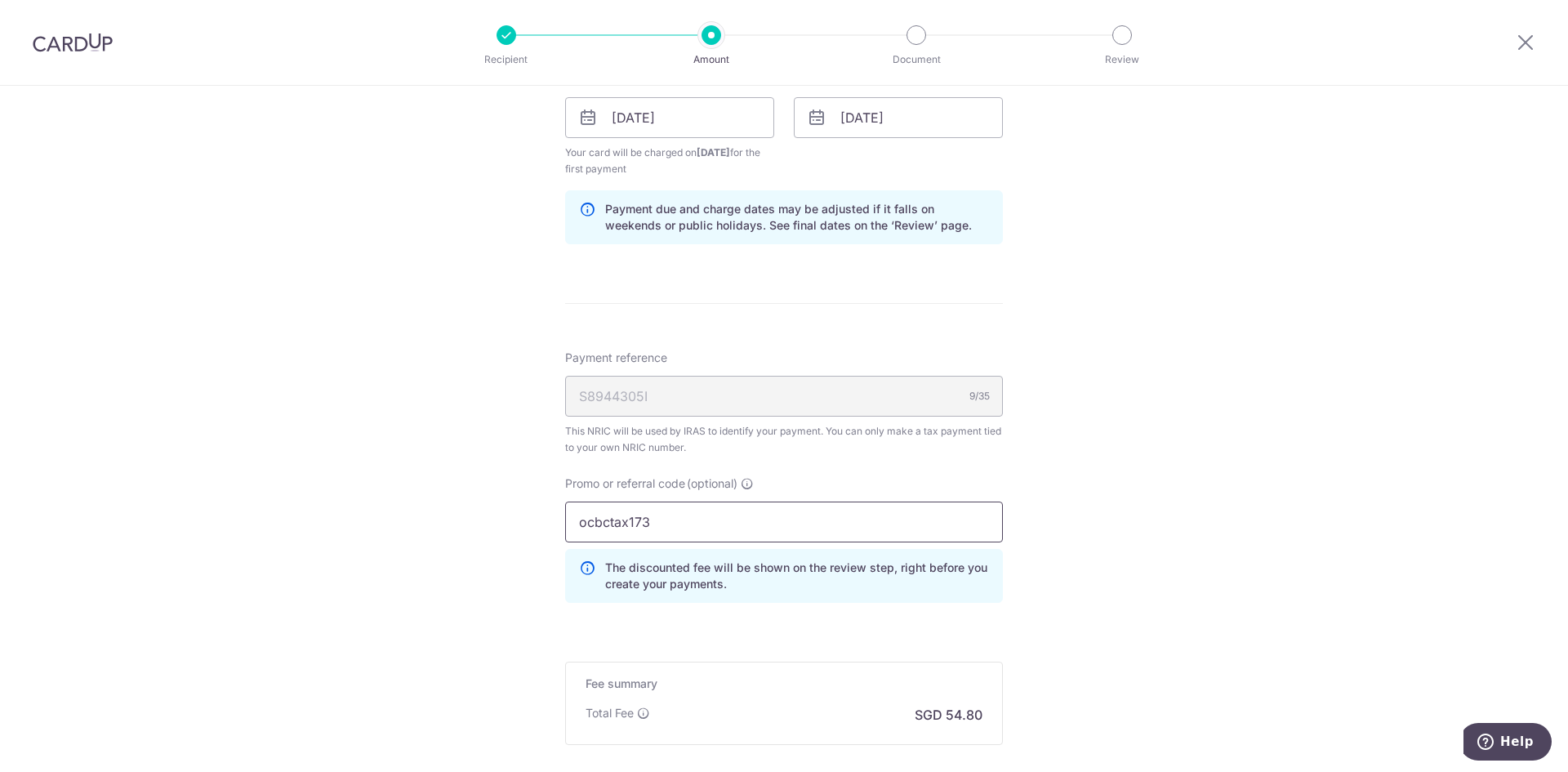
scroll to position [1158, 0]
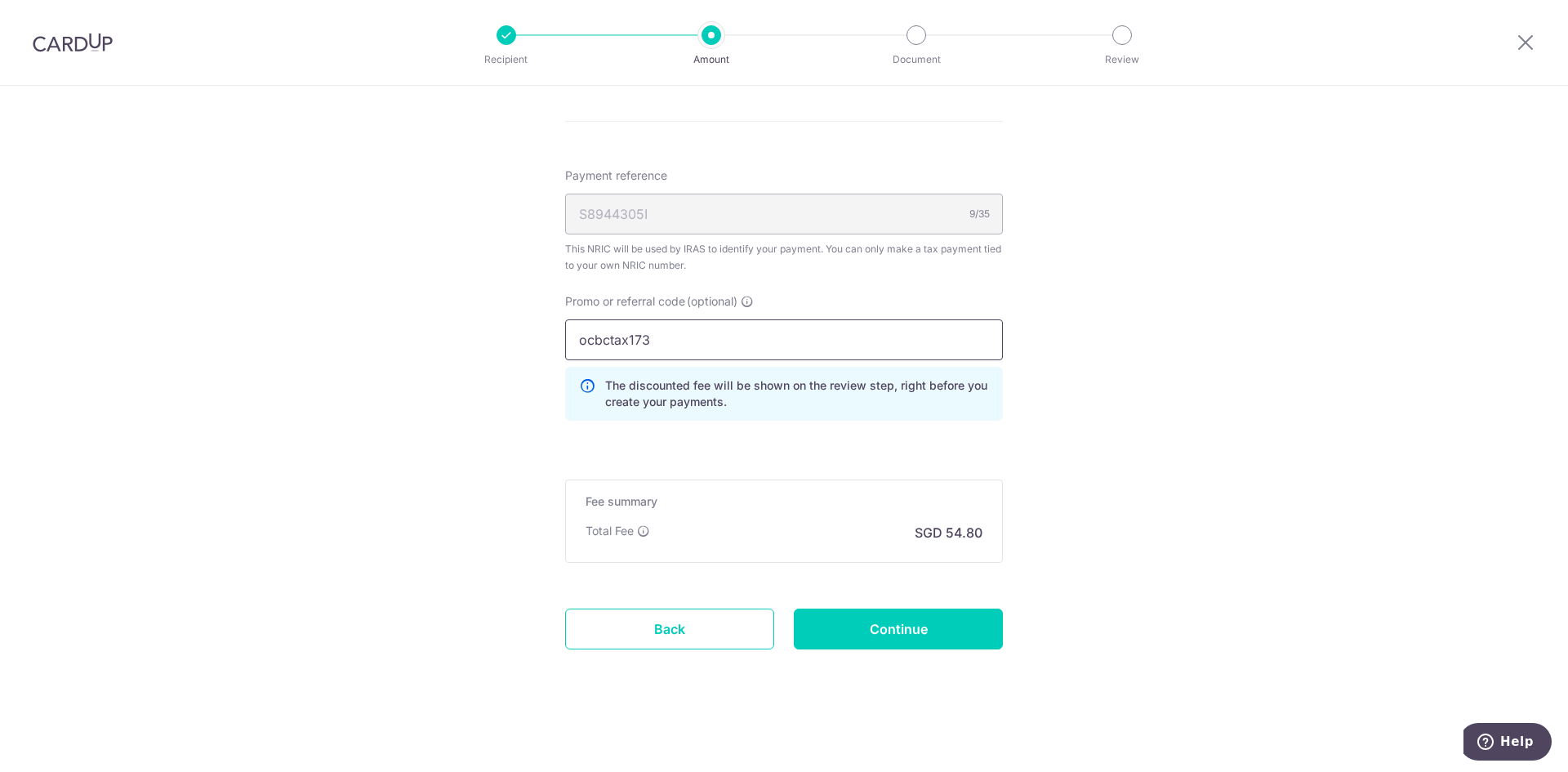
type input "ocbctax173"
click at [928, 630] on input "Continue" at bounding box center [898, 630] width 209 height 41
type input "Create Schedule"
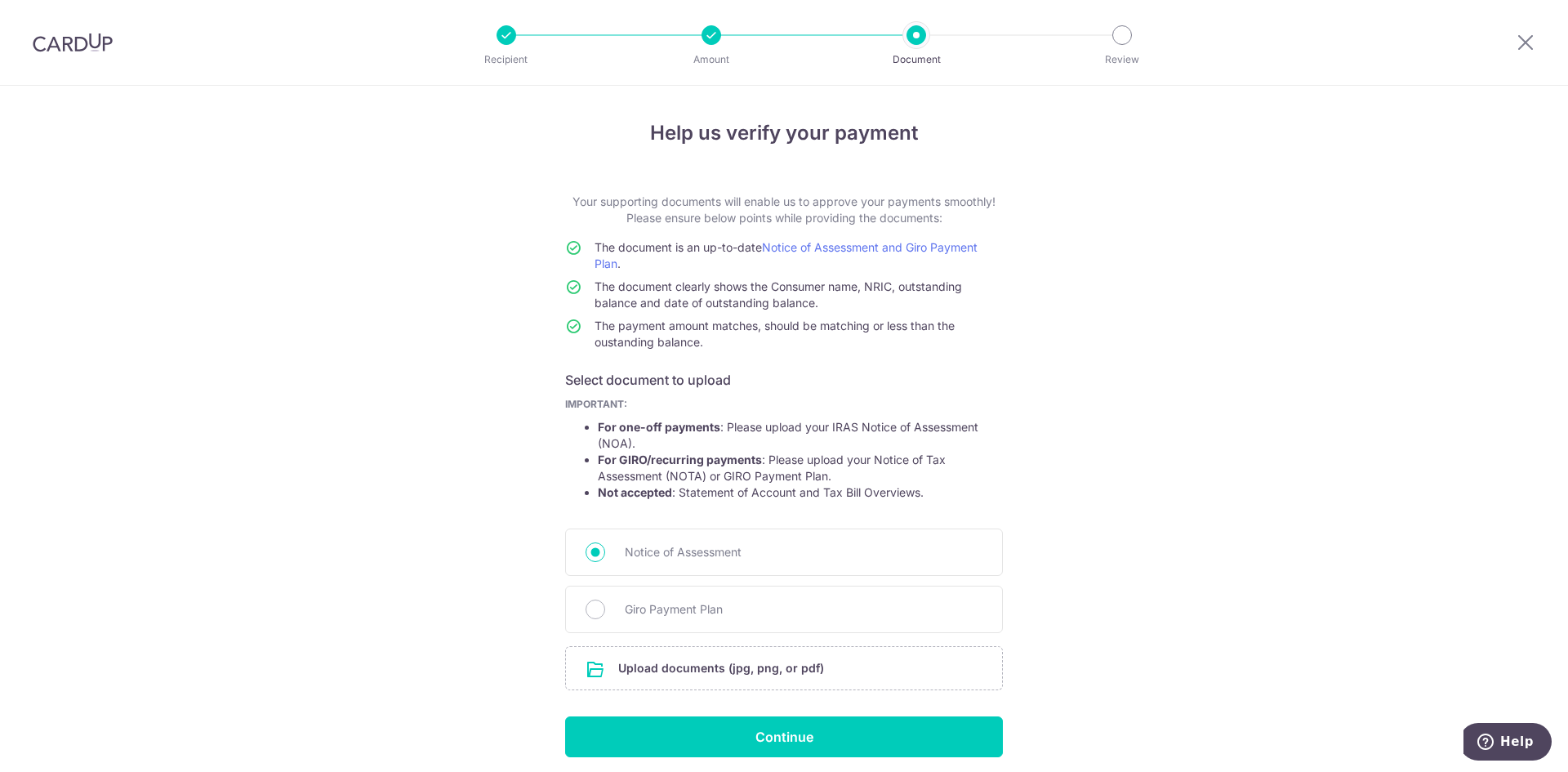
scroll to position [62, 0]
click at [730, 615] on span "Giro Payment Plan" at bounding box center [803, 610] width 357 height 20
click at [605, 615] on input "Giro Payment Plan" at bounding box center [595, 610] width 20 height 20
radio input "true"
click at [802, 742] on input "Continue" at bounding box center [784, 738] width 438 height 41
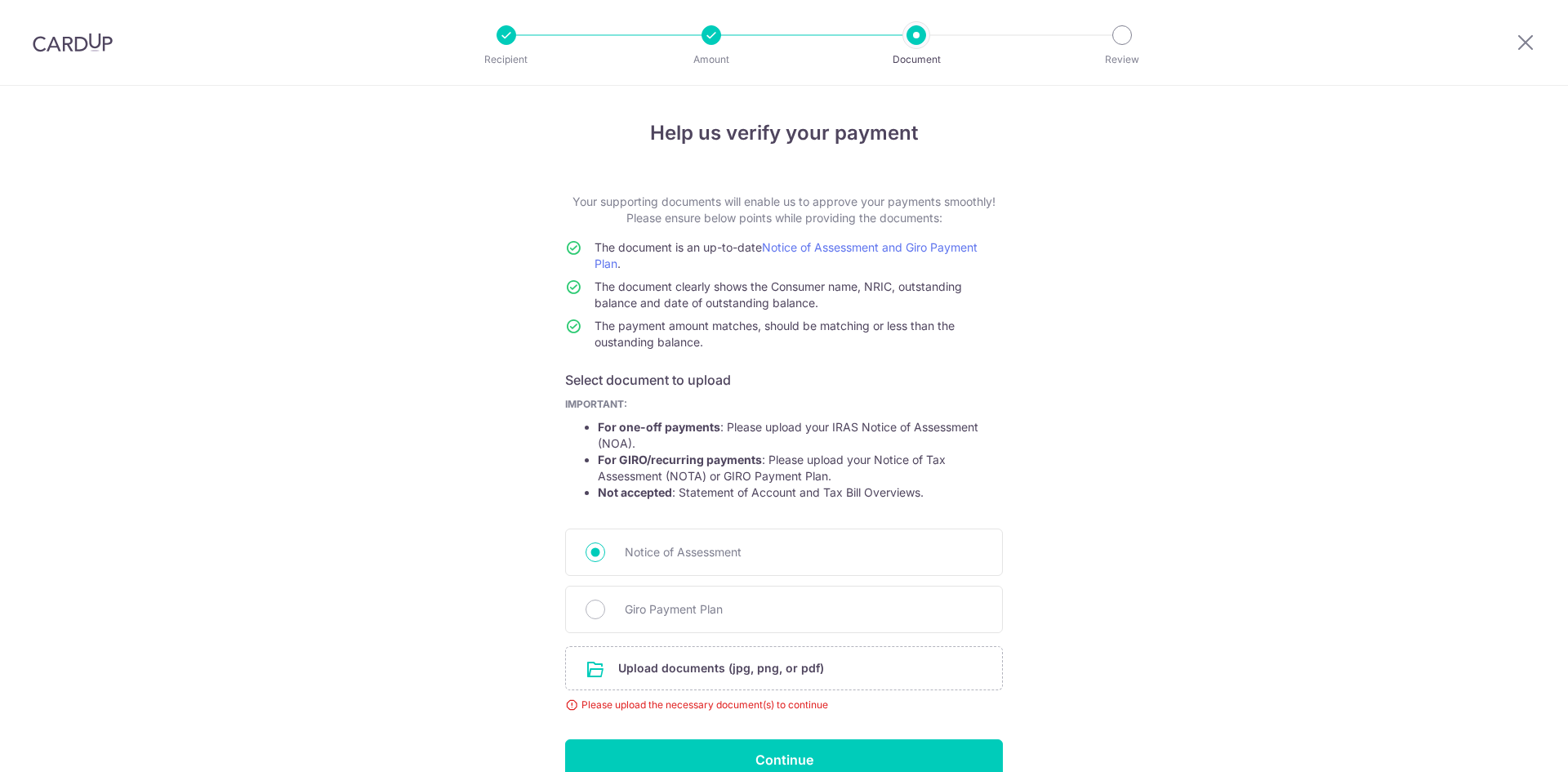
scroll to position [85, 0]
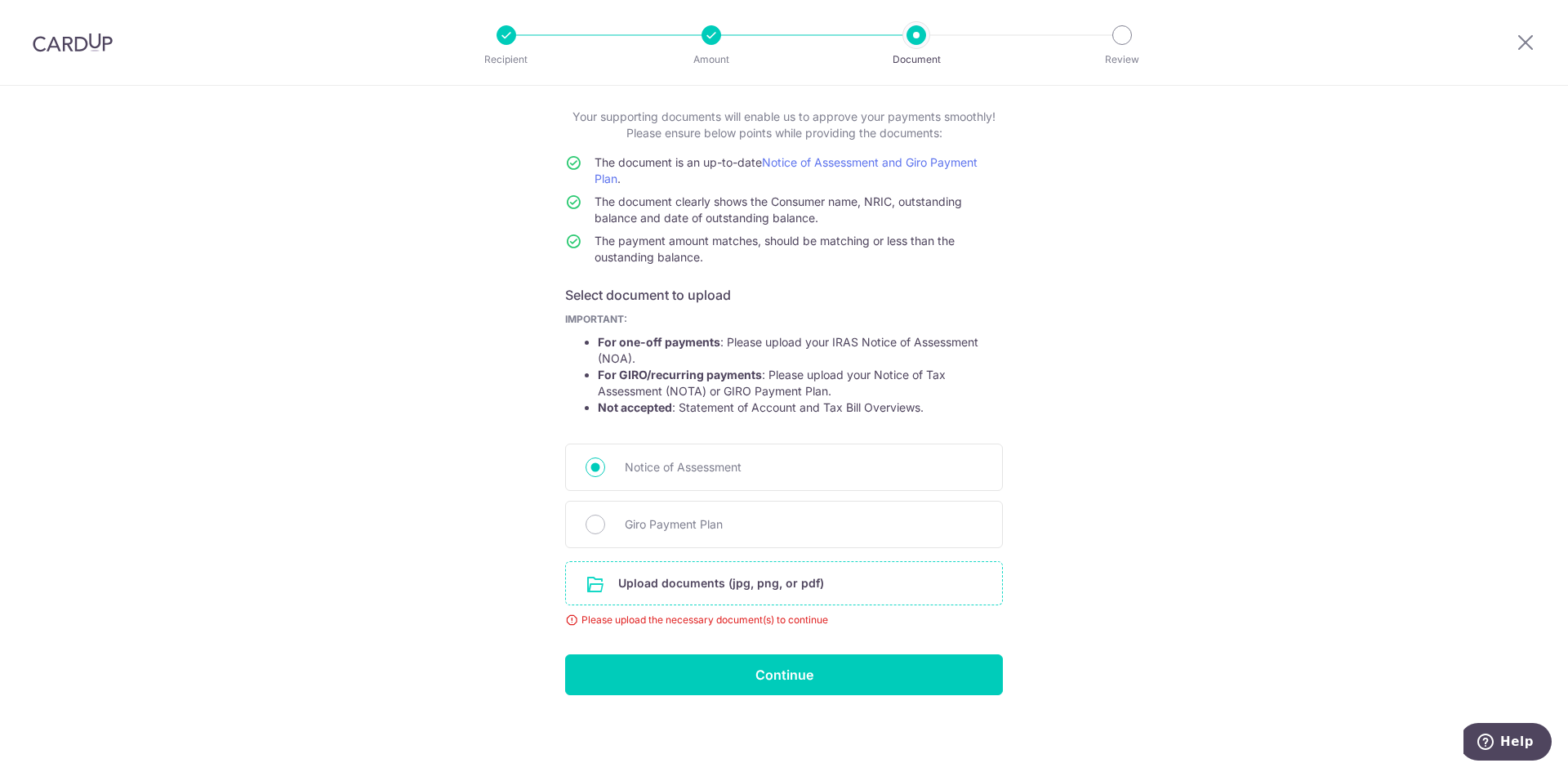
click at [674, 584] on input "file" at bounding box center [784, 582] width 436 height 42
click at [795, 588] on input "file" at bounding box center [784, 582] width 436 height 42
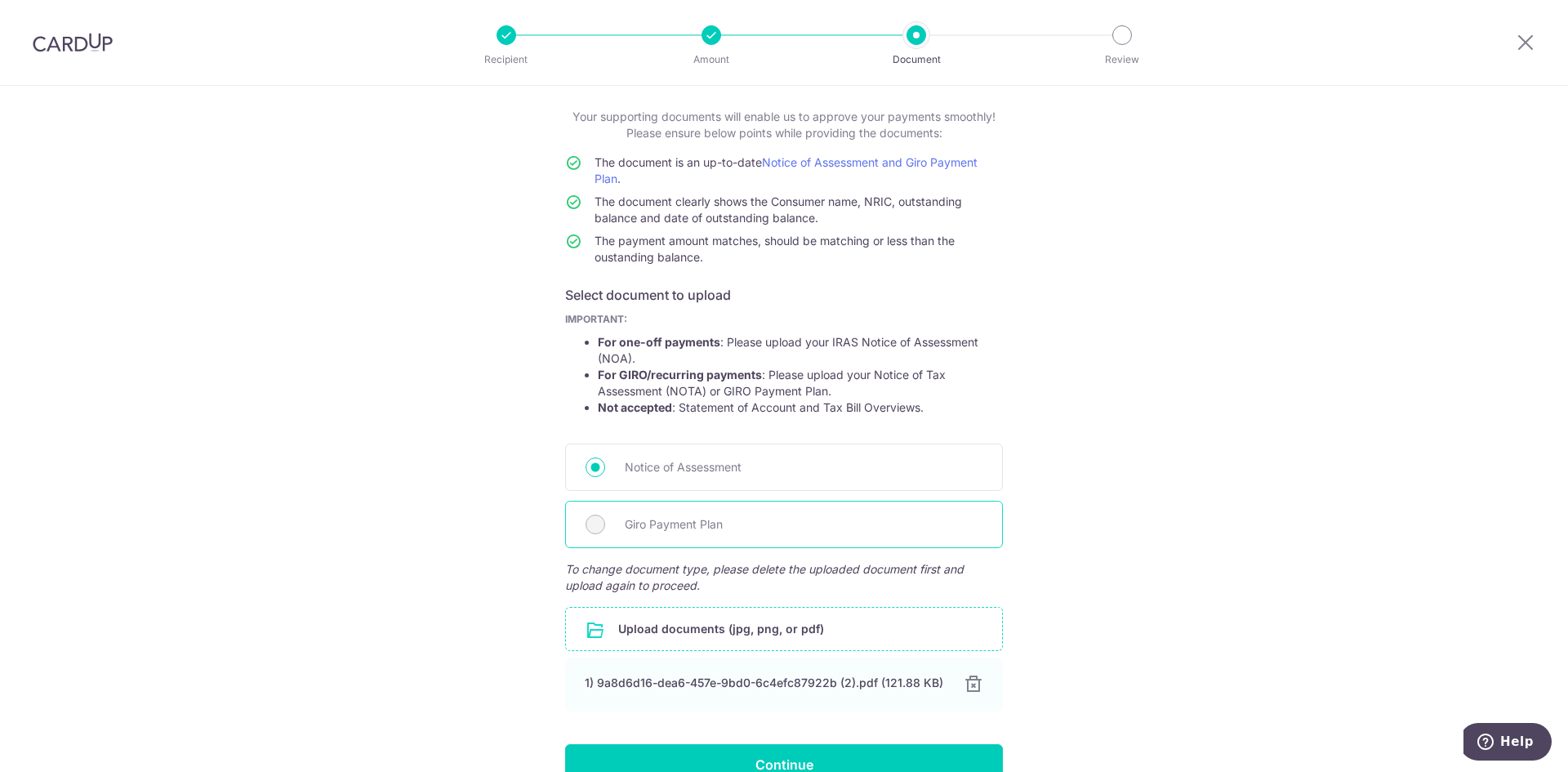
scroll to position [175, 0]
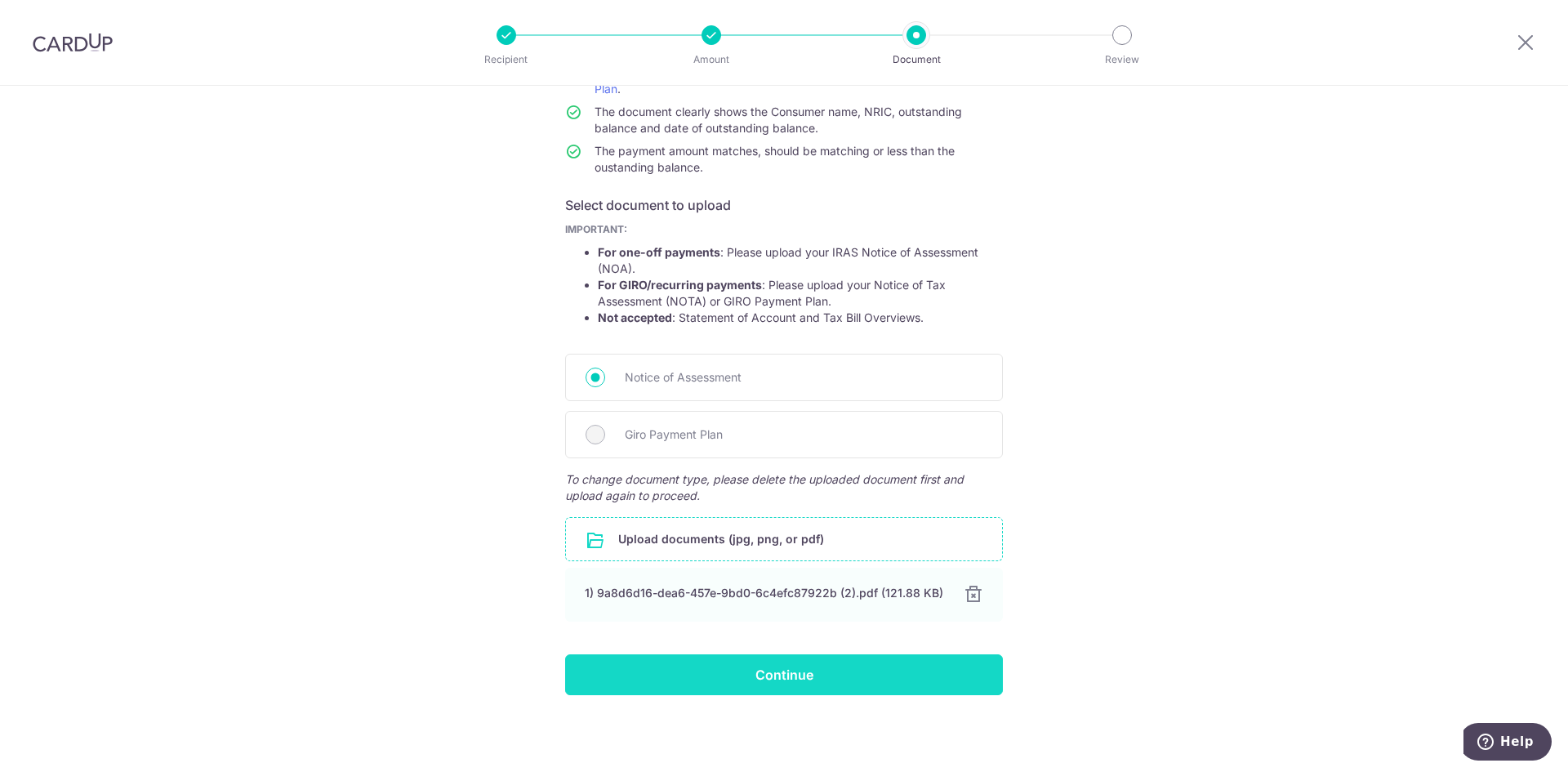
click at [730, 682] on input "Continue" at bounding box center [784, 675] width 438 height 41
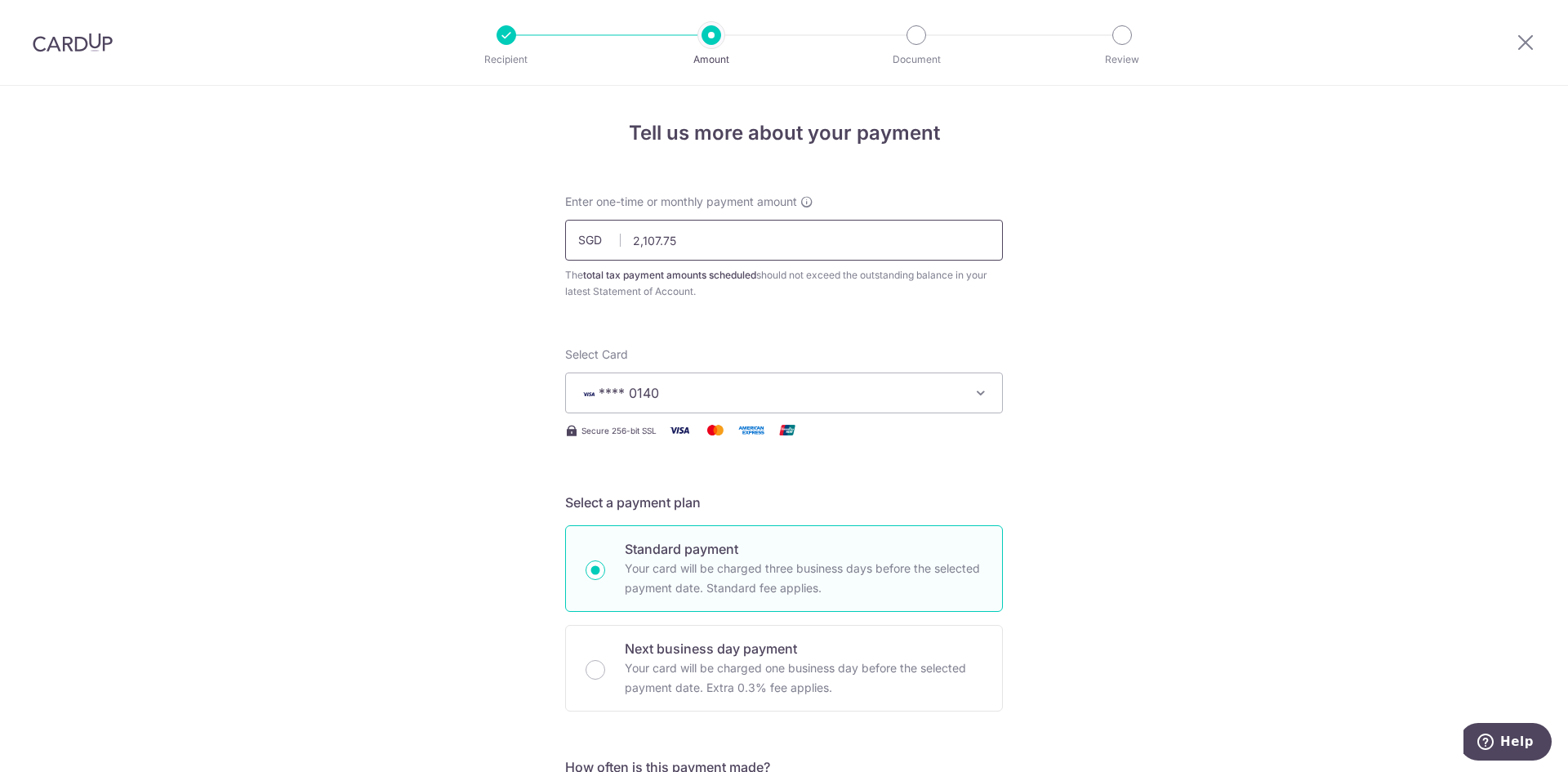
click at [745, 245] on input "2,107.75" at bounding box center [784, 241] width 438 height 41
drag, startPoint x: 745, startPoint y: 240, endPoint x: 595, endPoint y: 252, distance: 150.5
click at [595, 252] on input "2,107.75" at bounding box center [784, 241] width 438 height 41
type input "2"
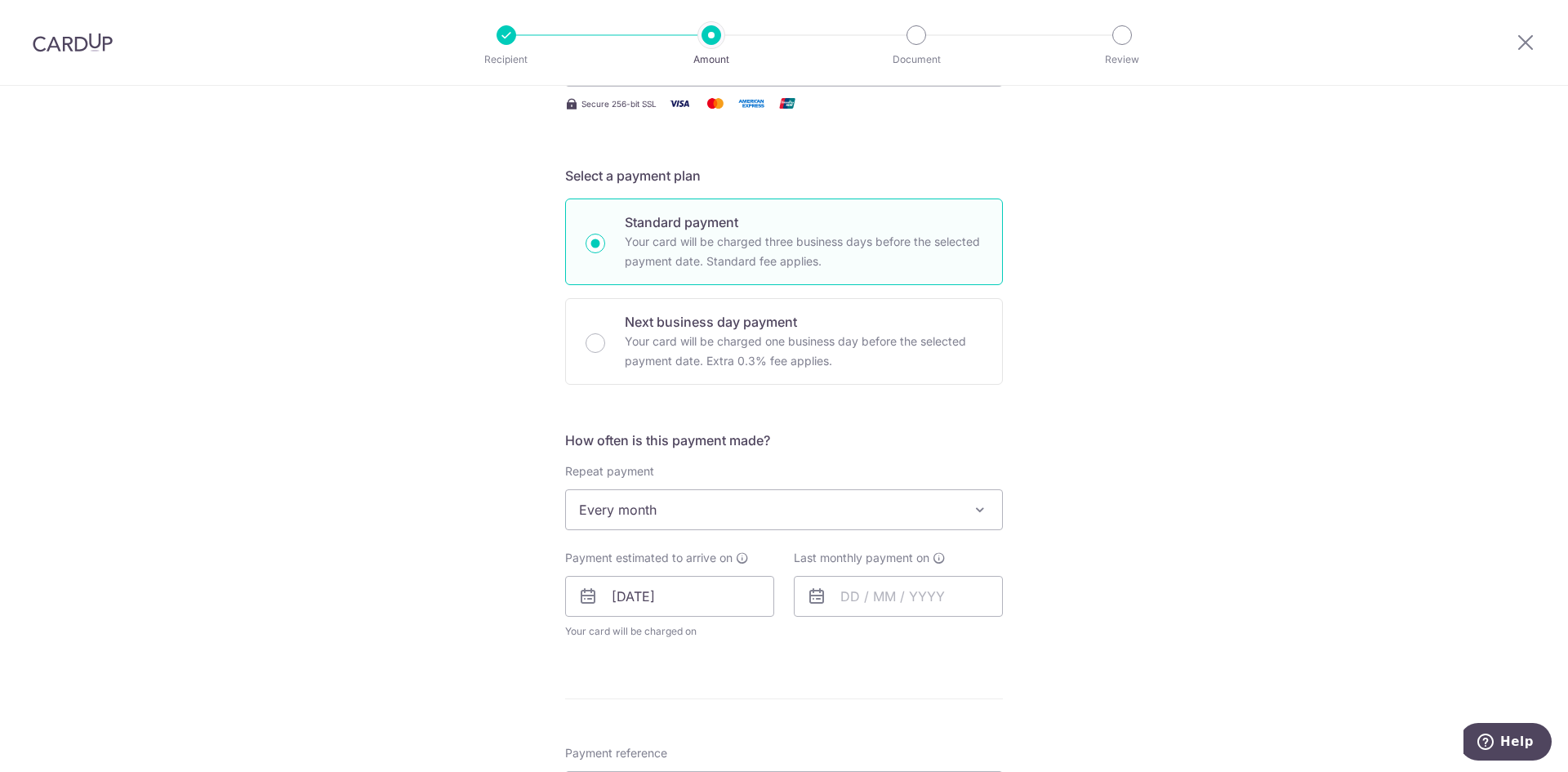
scroll to position [435, 0]
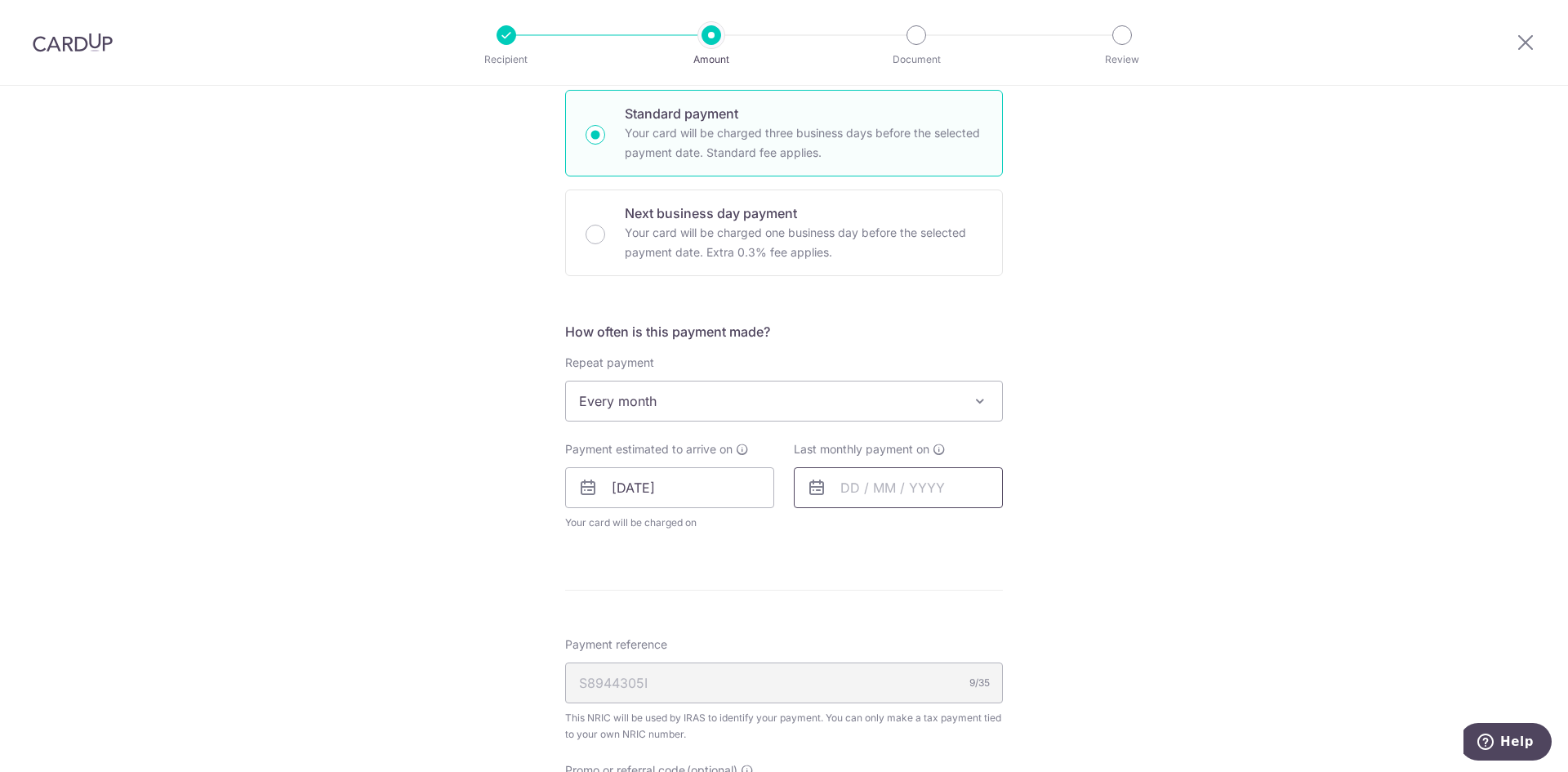
click at [850, 480] on input "text" at bounding box center [898, 488] width 209 height 41
type input "2,039.42"
click at [1016, 527] on link "Next" at bounding box center [1025, 532] width 20 height 20
click at [973, 535] on select "2025 2026" at bounding box center [962, 531] width 43 height 13
click at [889, 527] on select "Jan Feb Mar Apr May Jun Jul Aug Sep" at bounding box center [887, 531] width 43 height 13
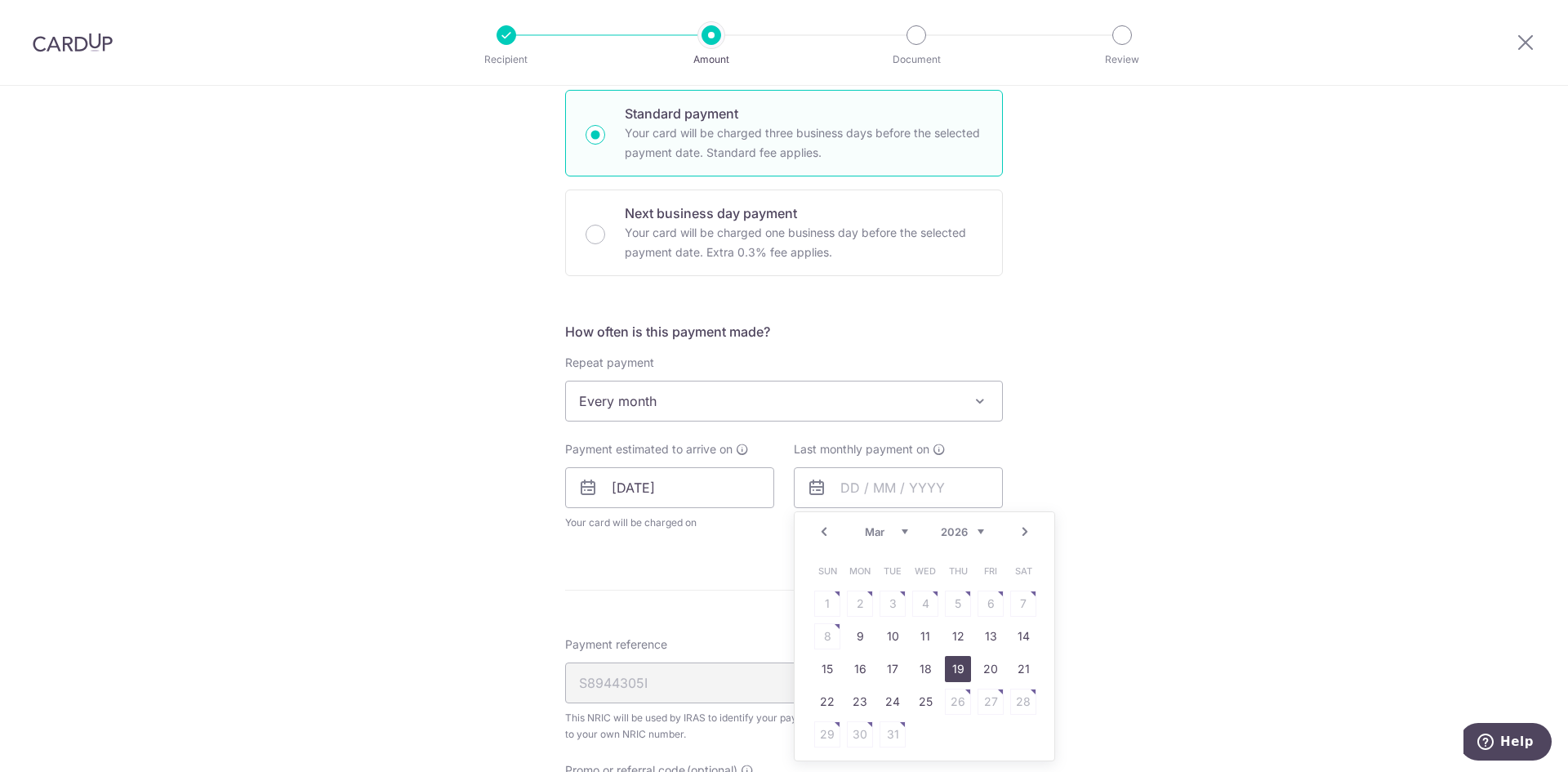
click at [954, 662] on link "19" at bounding box center [957, 669] width 27 height 27
type input "19/03/2026"
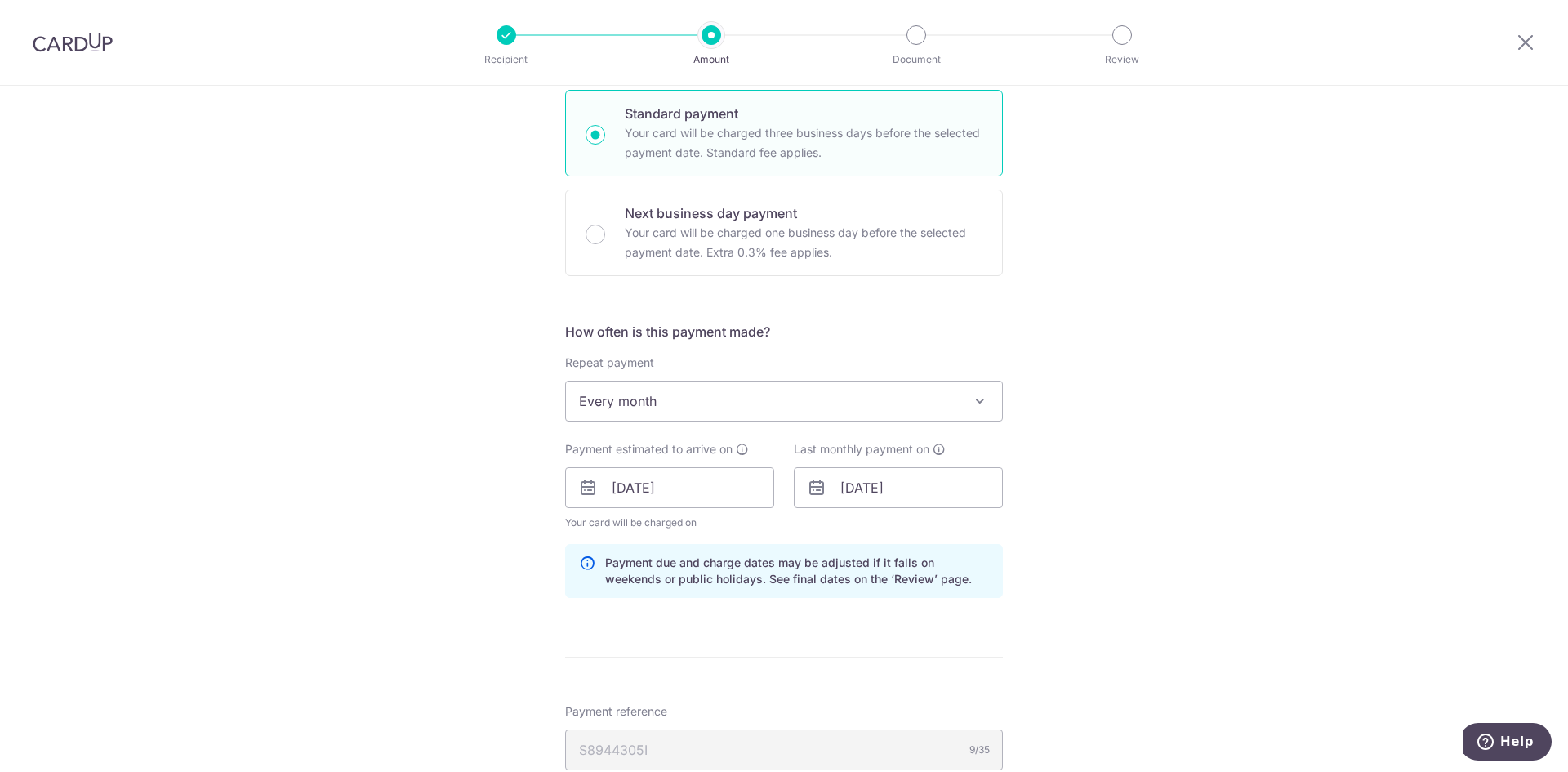
click at [1264, 589] on div "Tell us more about your payment Enter one-time or monthly payment amount SGD 2,…" at bounding box center [784, 479] width 1568 height 1658
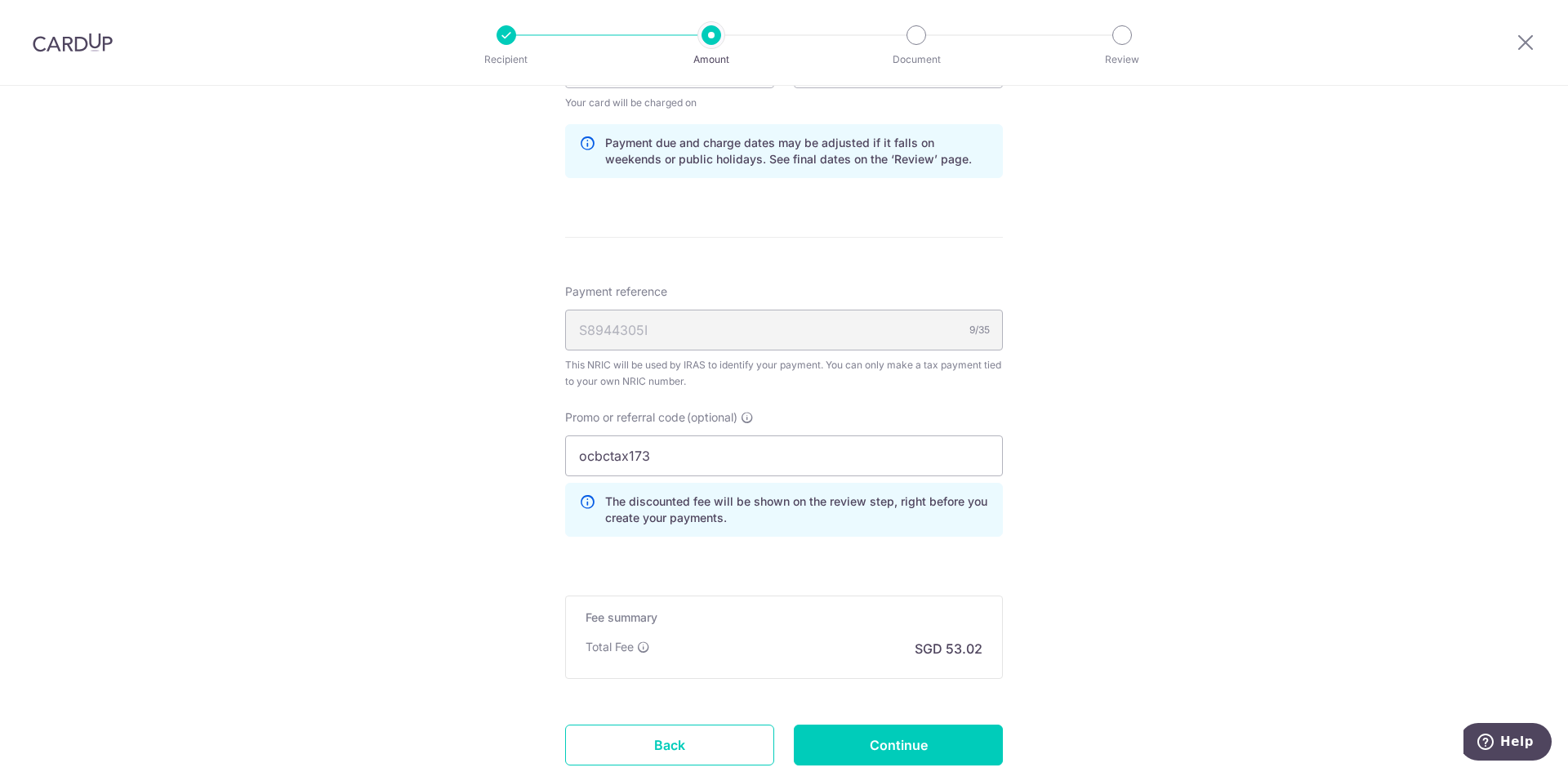
scroll to position [971, 0]
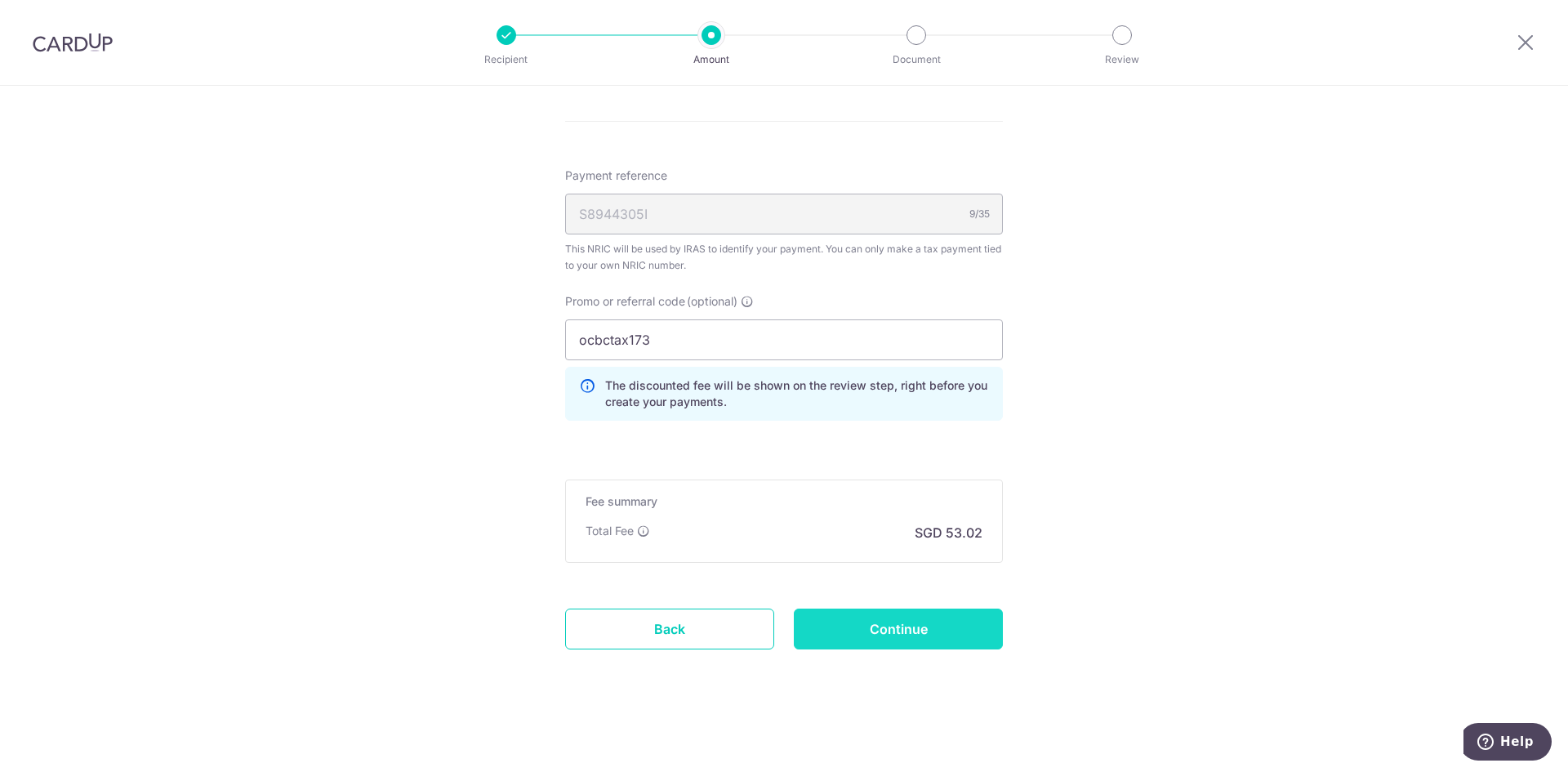
click at [852, 630] on input "Continue" at bounding box center [898, 630] width 209 height 41
type input "Update Schedule"
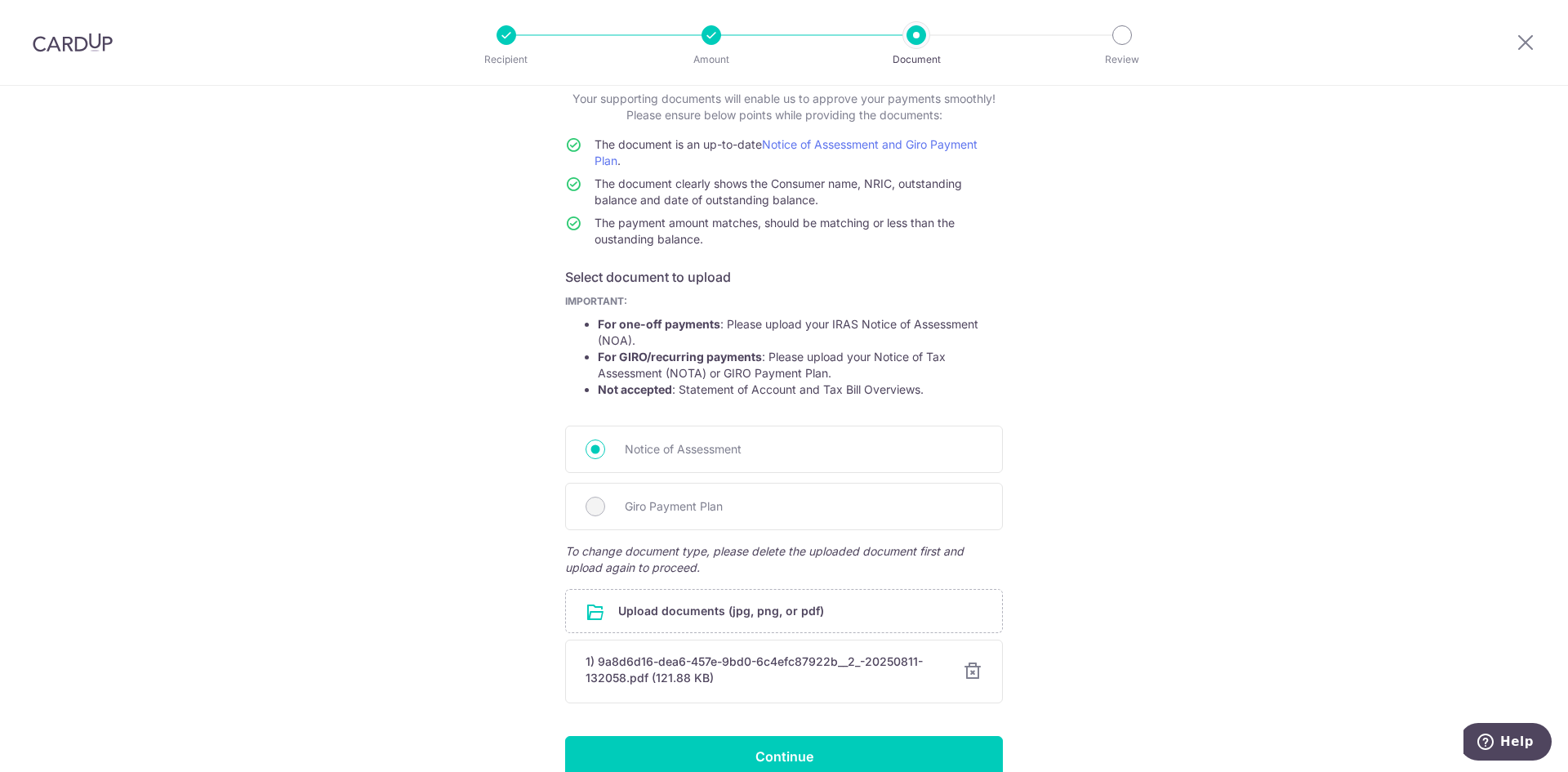
scroll to position [185, 0]
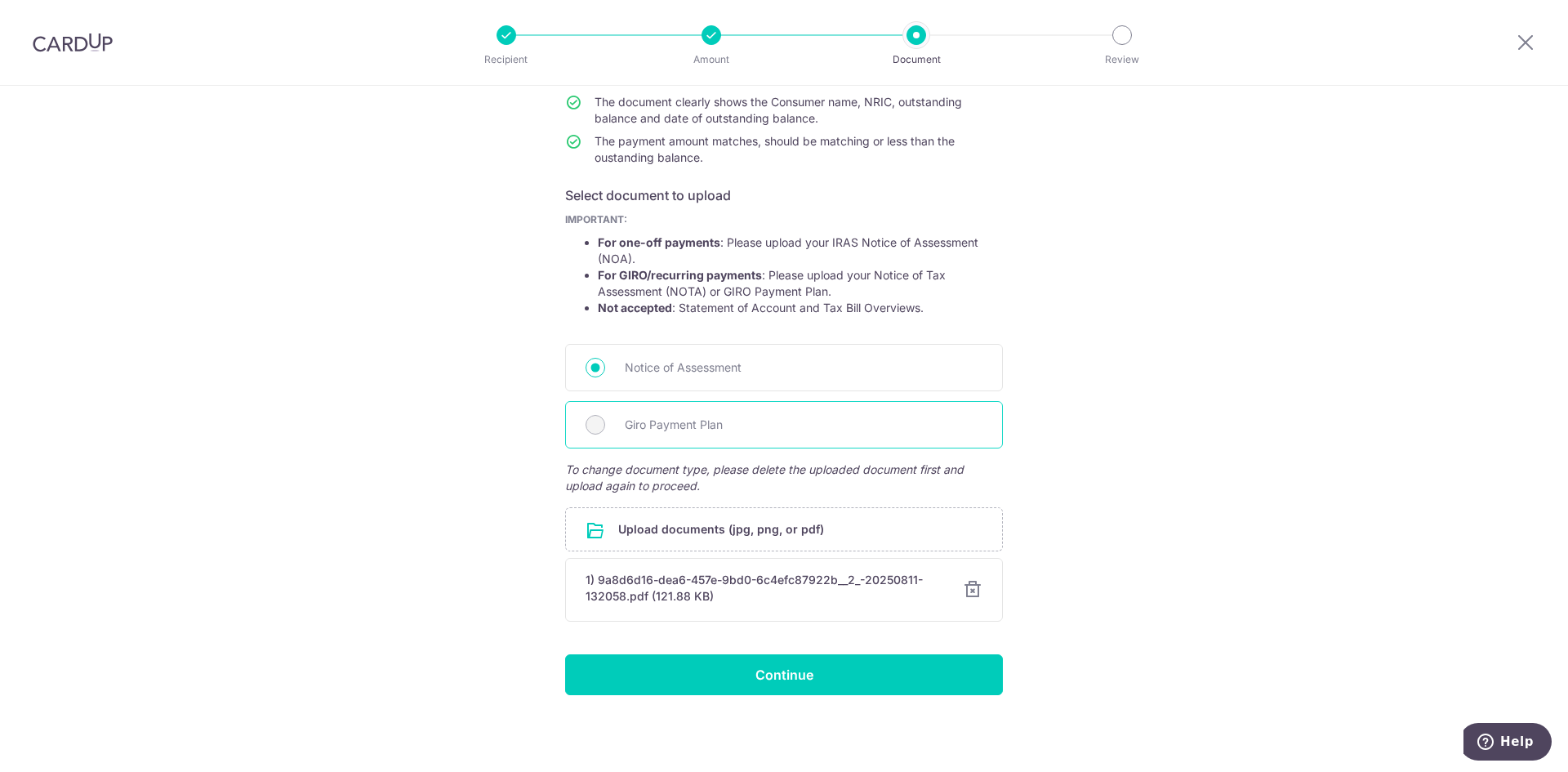
click at [653, 407] on div "Giro Payment Plan" at bounding box center [784, 424] width 438 height 47
click at [608, 430] on div "Giro Payment Plan" at bounding box center [784, 424] width 438 height 47
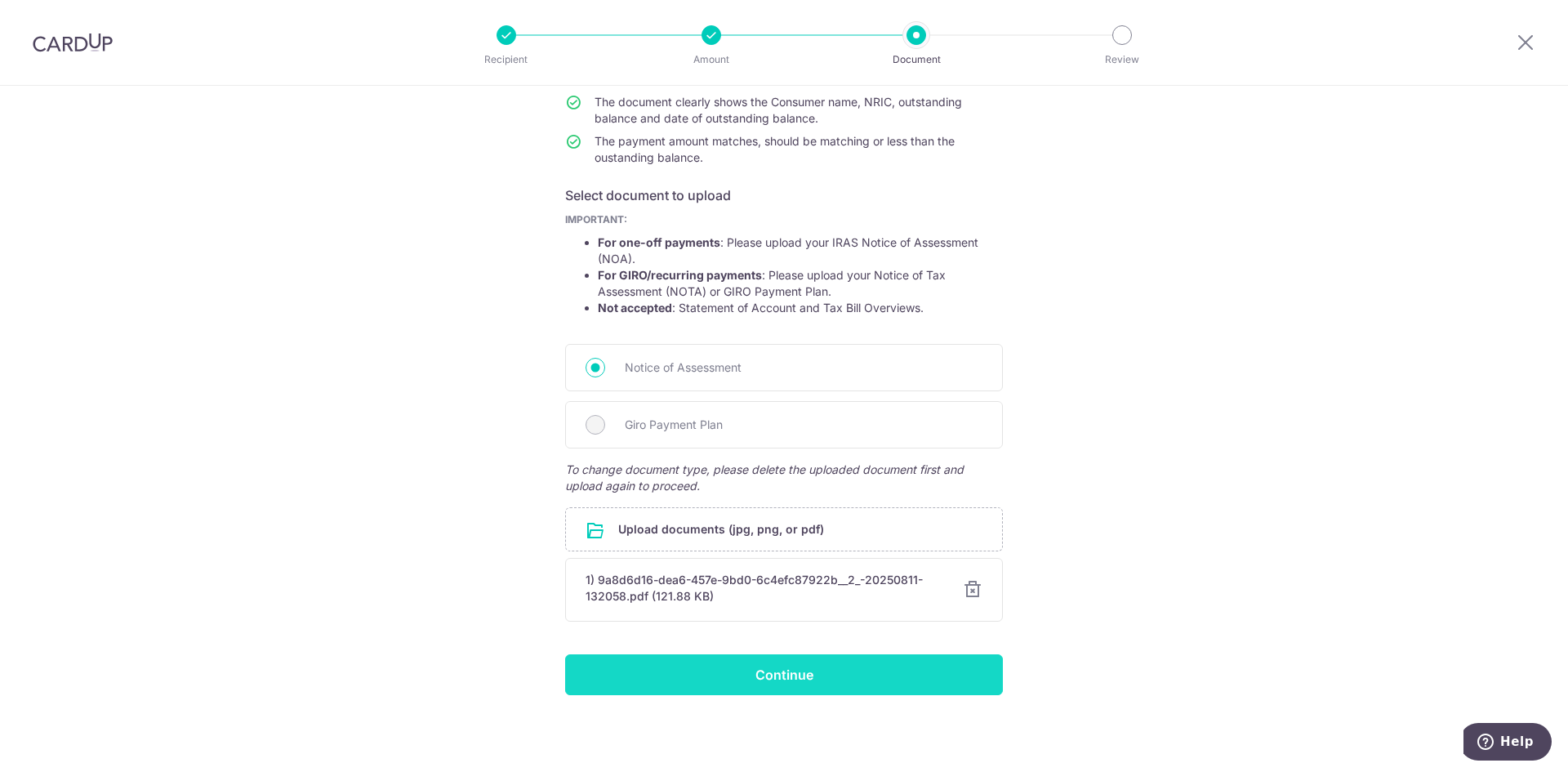
click at [794, 688] on input "Continue" at bounding box center [784, 675] width 438 height 41
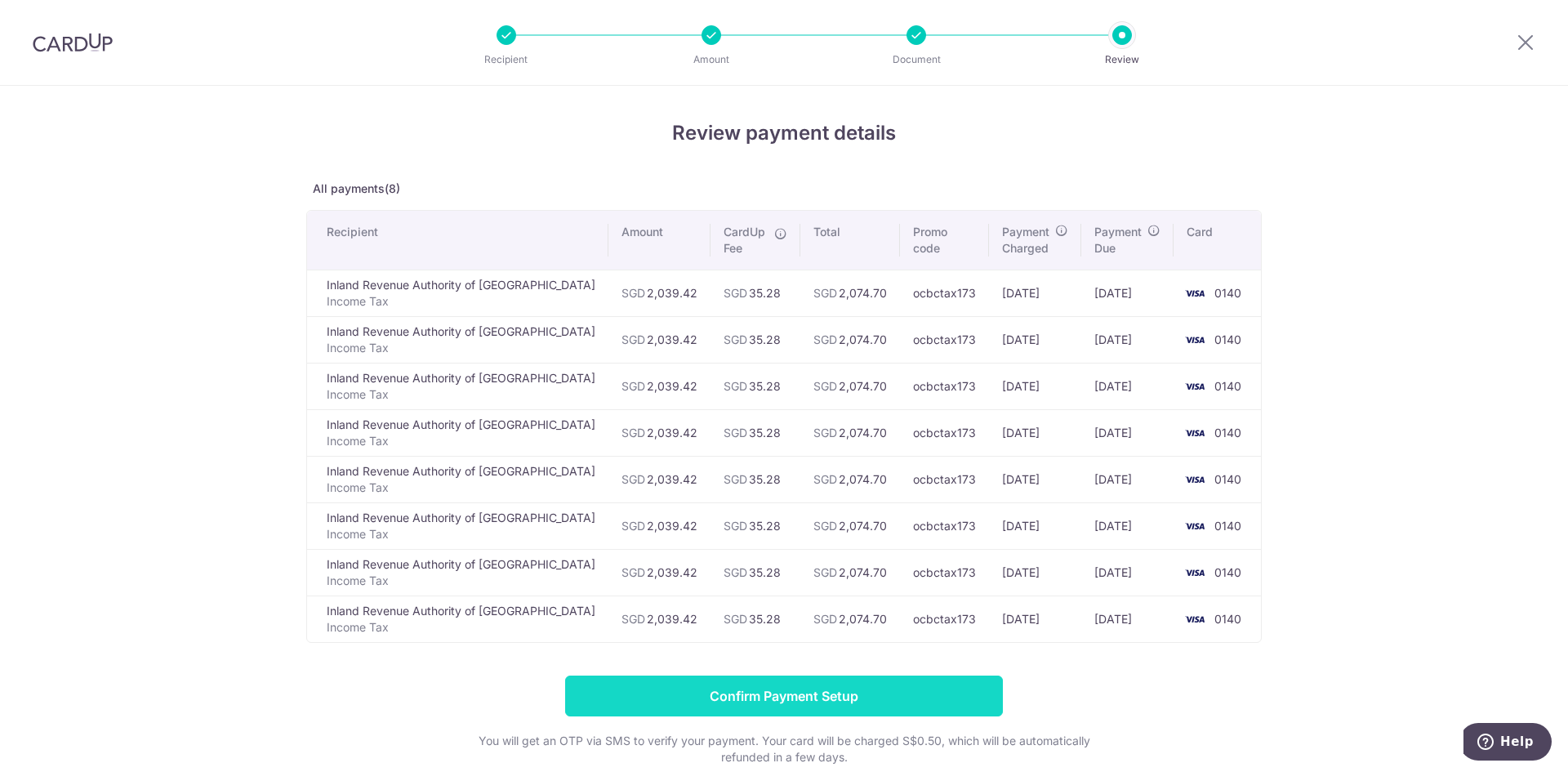
click at [807, 691] on input "Confirm Payment Setup" at bounding box center [784, 696] width 438 height 41
